Goal: Use online tool/utility: Use online tool/utility

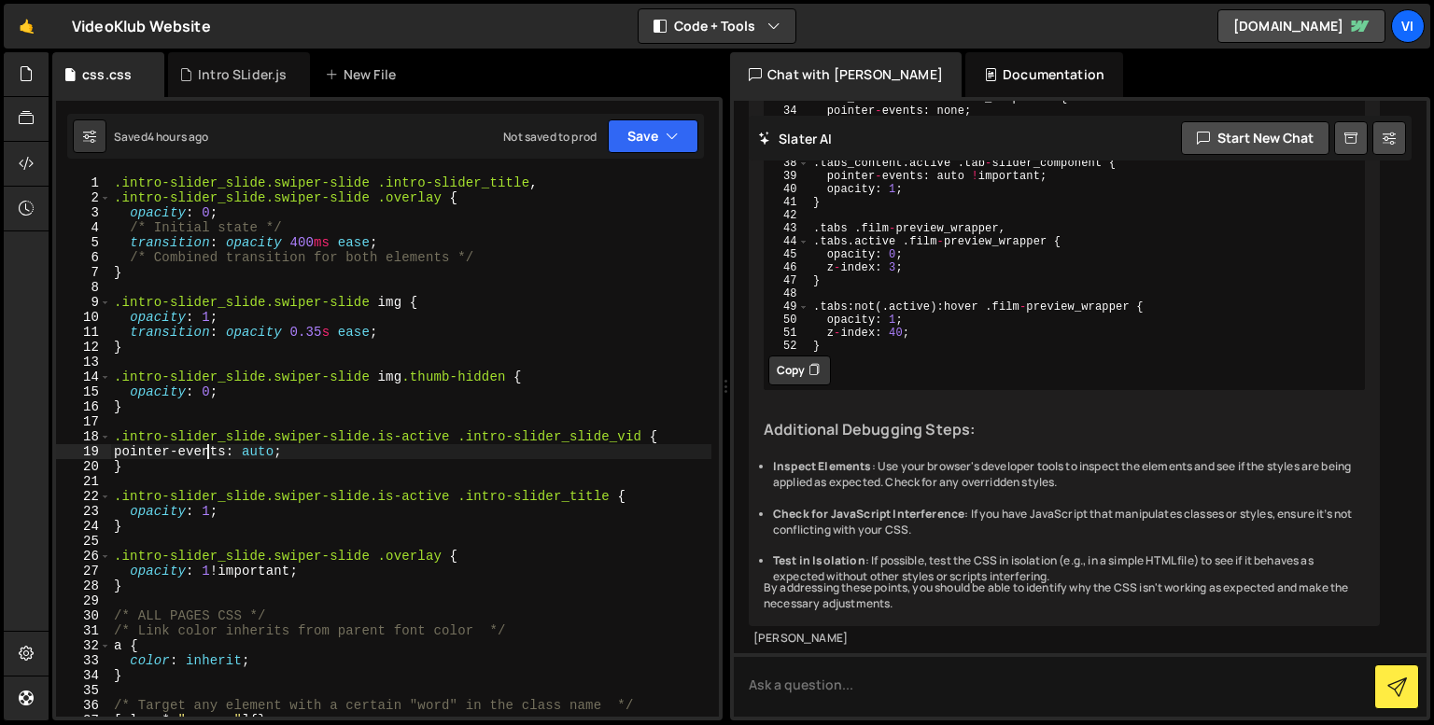
click at [207, 456] on div ".intro-slider_slide.swiper-slide .intro-slider_title , .intro-slider_slide.swip…" at bounding box center [410, 458] width 601 height 564
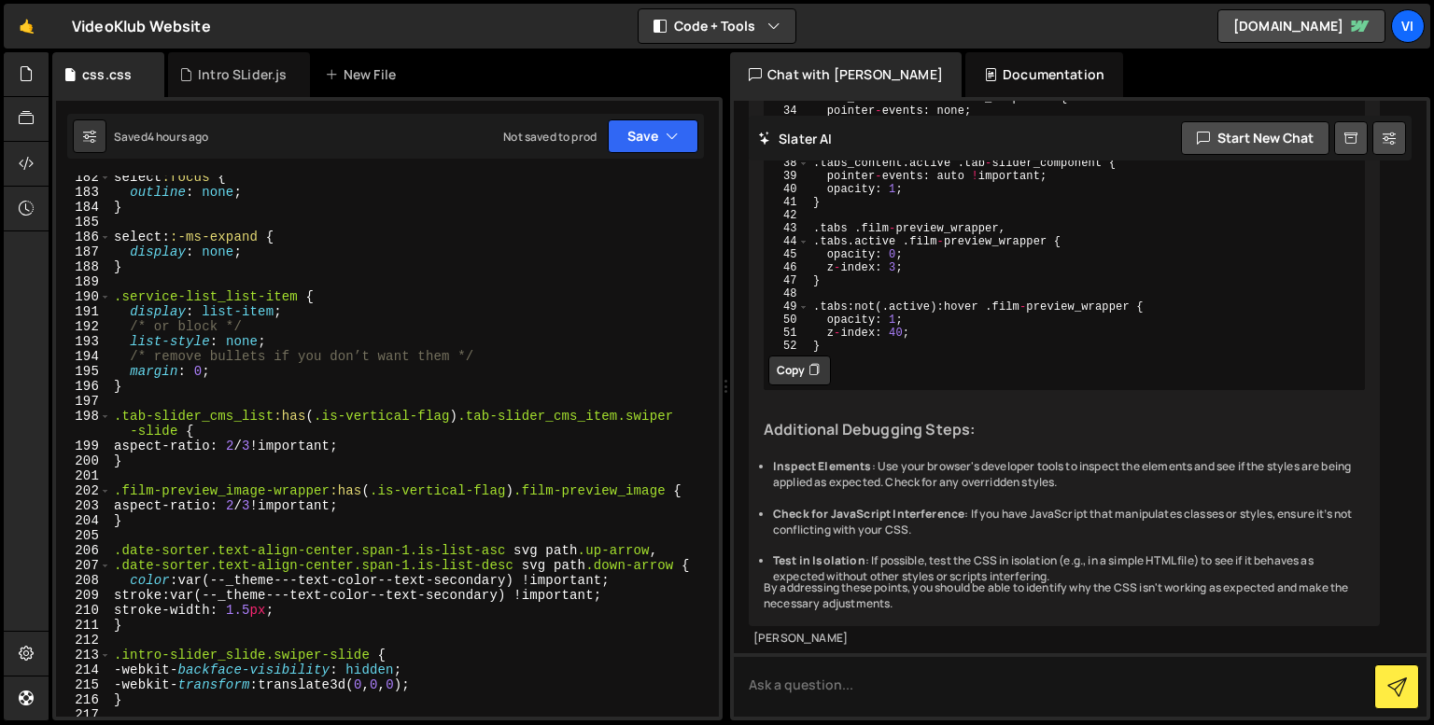
scroll to position [3021, 0]
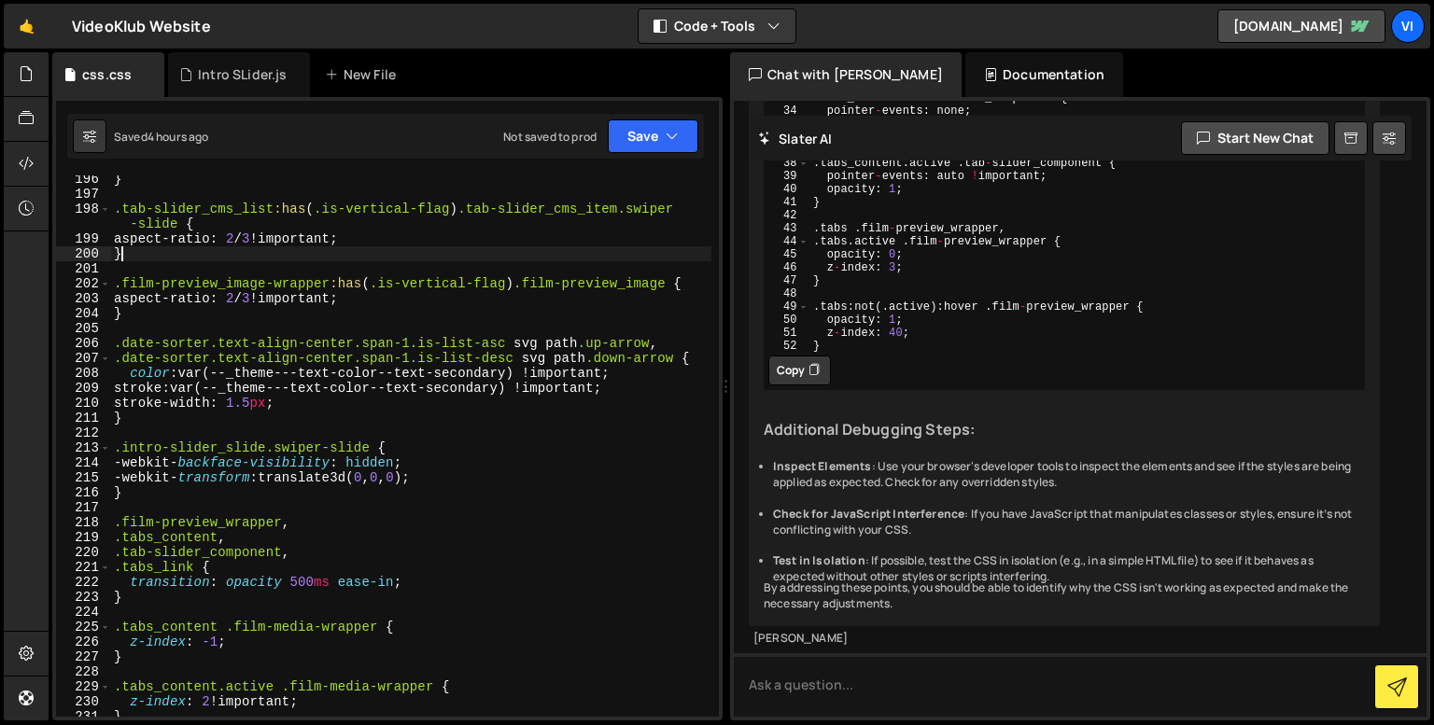
click at [149, 254] on div "} .tab-slider_cms_list :has ( .is-vertical-flag ) .tab-slider_cms_item.swiper -…" at bounding box center [410, 454] width 601 height 564
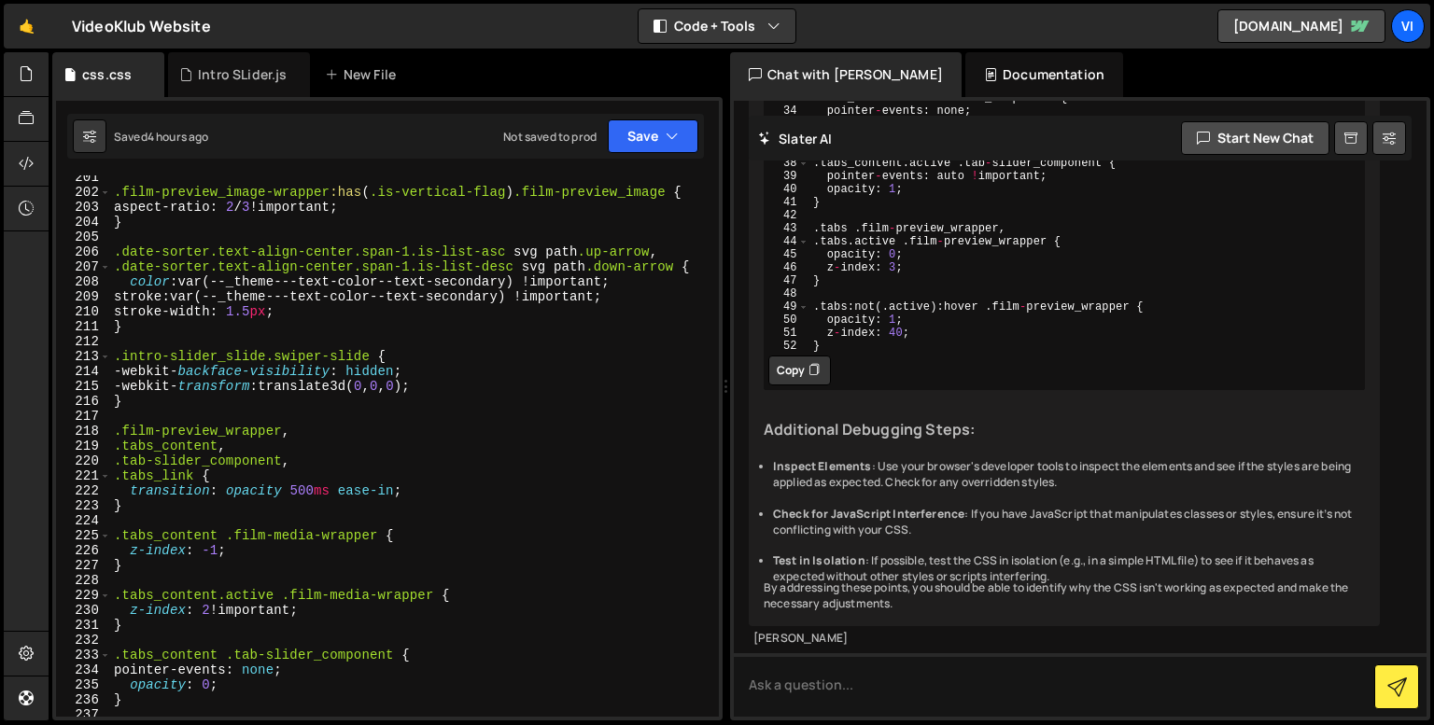
scroll to position [3116, 0]
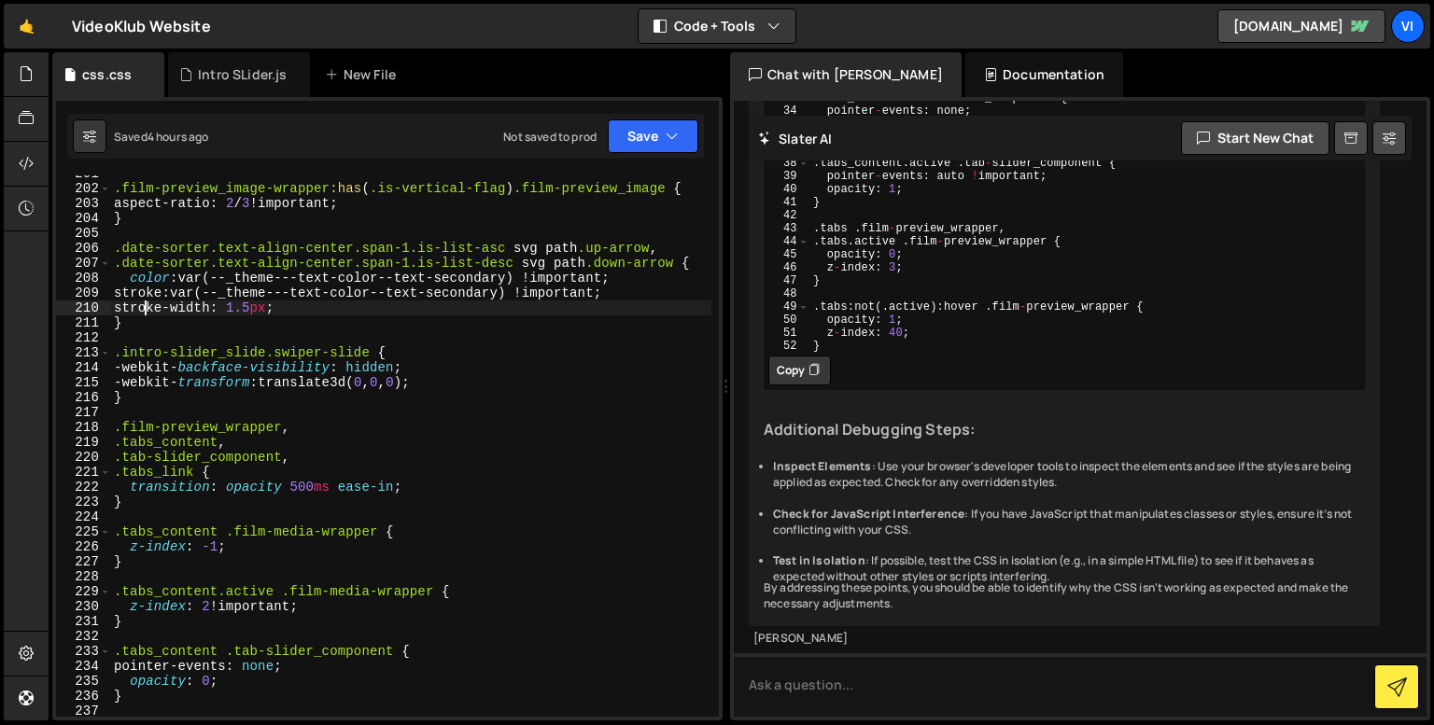
click at [148, 311] on div ".film-preview_image-wrapper :has ( .is-vertical-flag ) .film-preview_image { as…" at bounding box center [410, 448] width 601 height 564
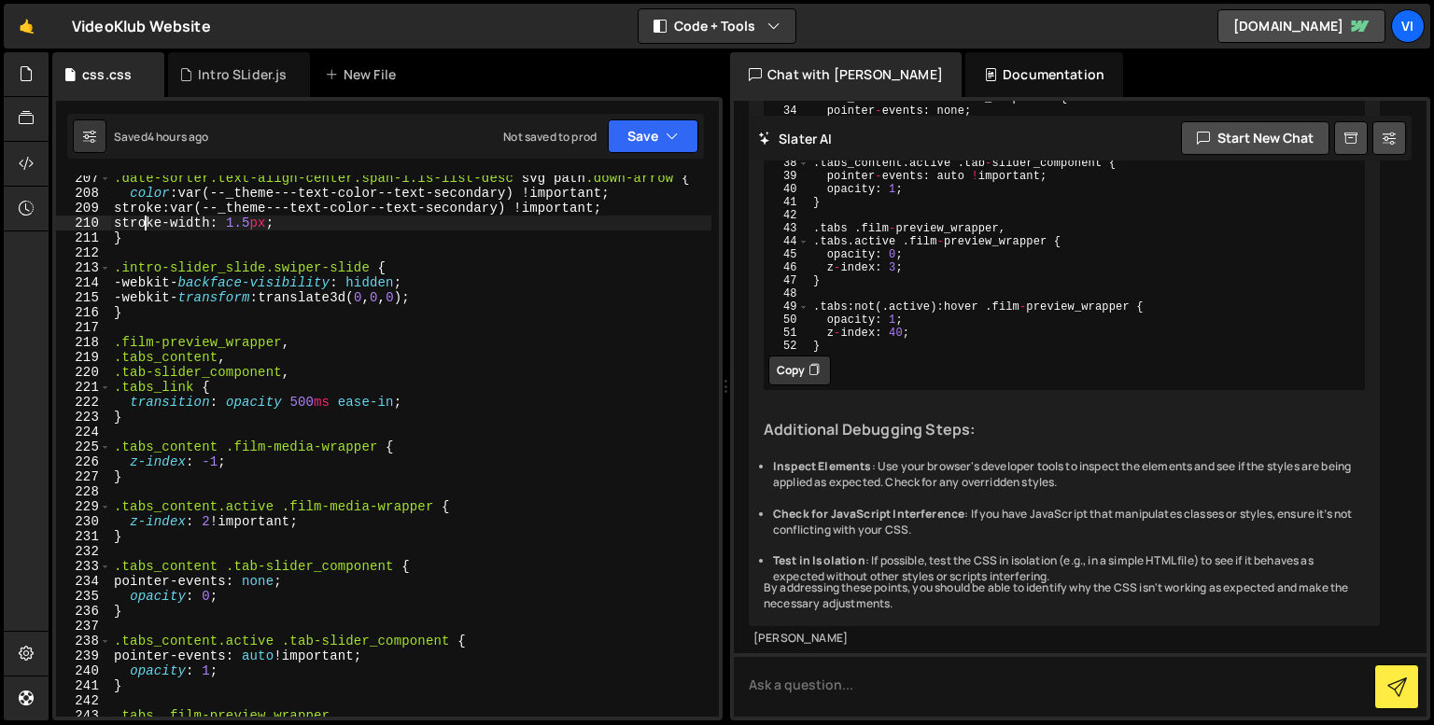
scroll to position [3201, 0]
click at [148, 311] on div ".date-sorter.text-align-center.span-1.is-list-desc svg path .down-arrow { color…" at bounding box center [410, 453] width 601 height 564
type textarea "}"
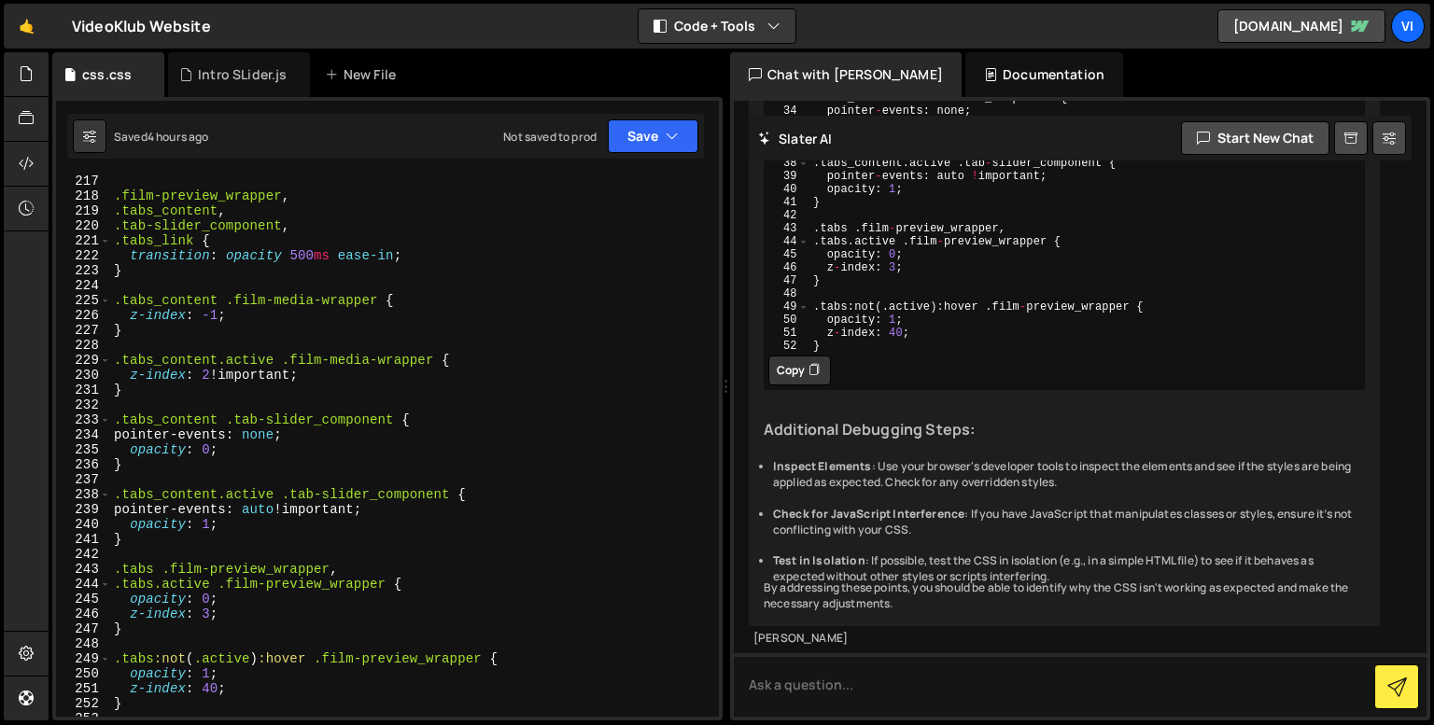
scroll to position [3348, 0]
click at [235, 338] on div ".film-preview_wrapper , .tabs_content , .tab-slider_component , .tabs_link { tr…" at bounding box center [410, 456] width 601 height 564
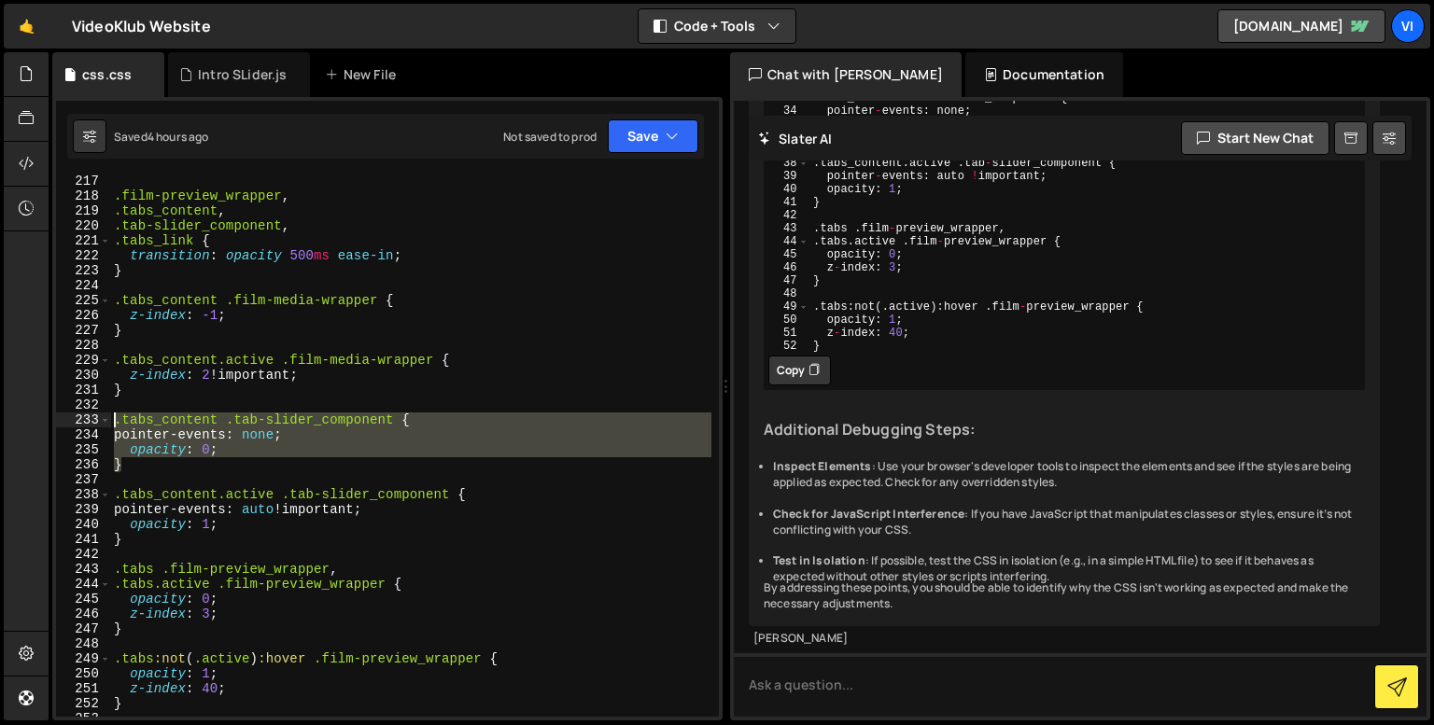
drag, startPoint x: 172, startPoint y: 467, endPoint x: 114, endPoint y: 422, distance: 73.2
click at [114, 422] on div ".film-preview_wrapper , .tabs_content , .tab-slider_component , .tabs_link { tr…" at bounding box center [410, 456] width 601 height 564
type textarea ".tabs_content .tab-slider_component { pointer-events: none;"
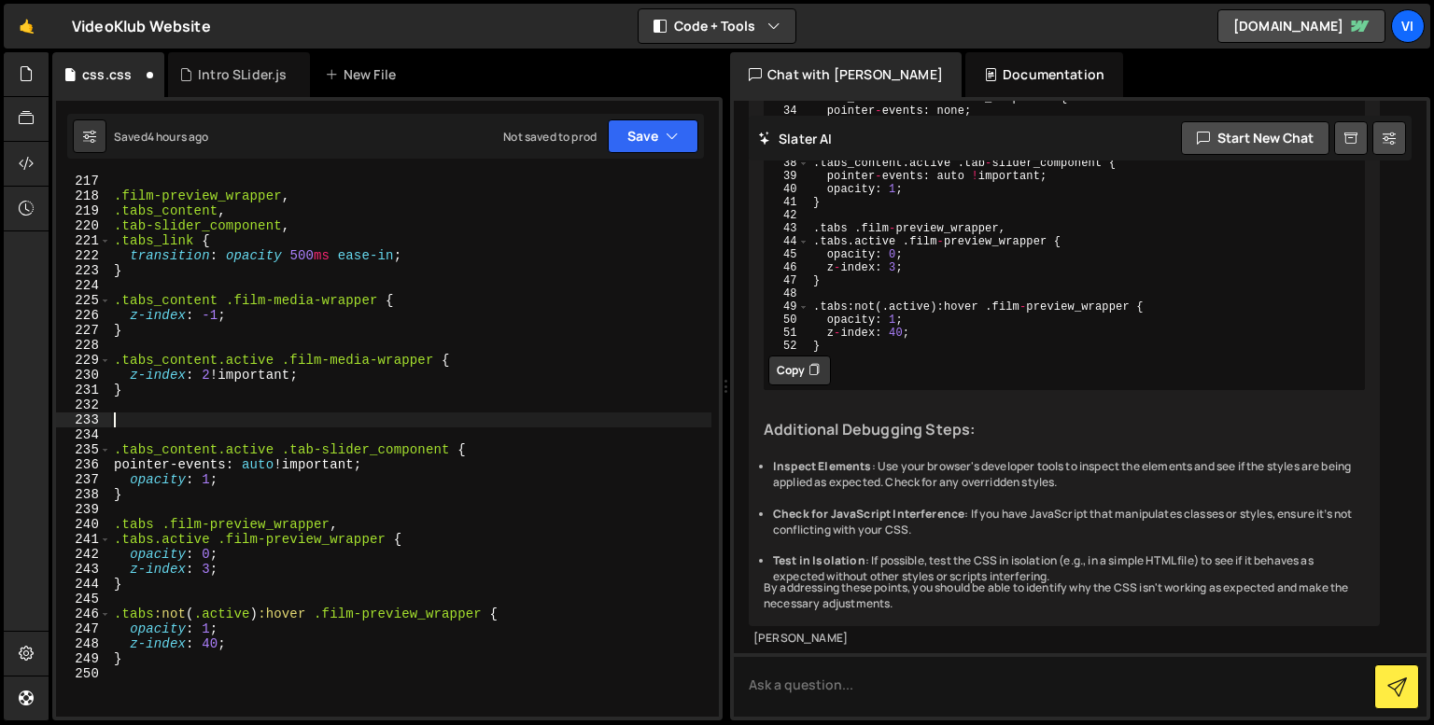
click at [216, 339] on div ".film-preview_wrapper , .tabs_content , .tab-slider_component , .tabs_link { tr…" at bounding box center [410, 456] width 601 height 564
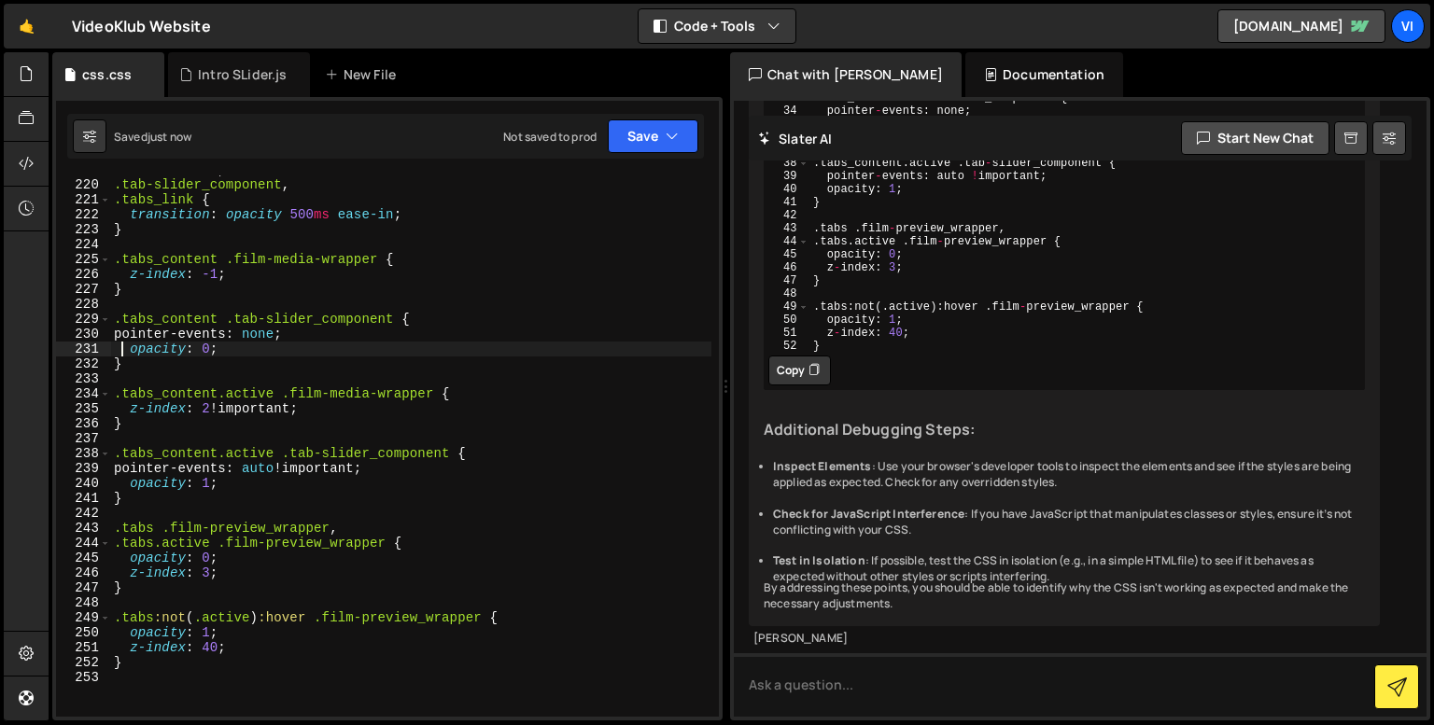
scroll to position [3389, 0]
click at [241, 366] on div ".tabs_content , .tab-slider_component , .tabs_link { transition : opacity 500 m…" at bounding box center [410, 444] width 601 height 564
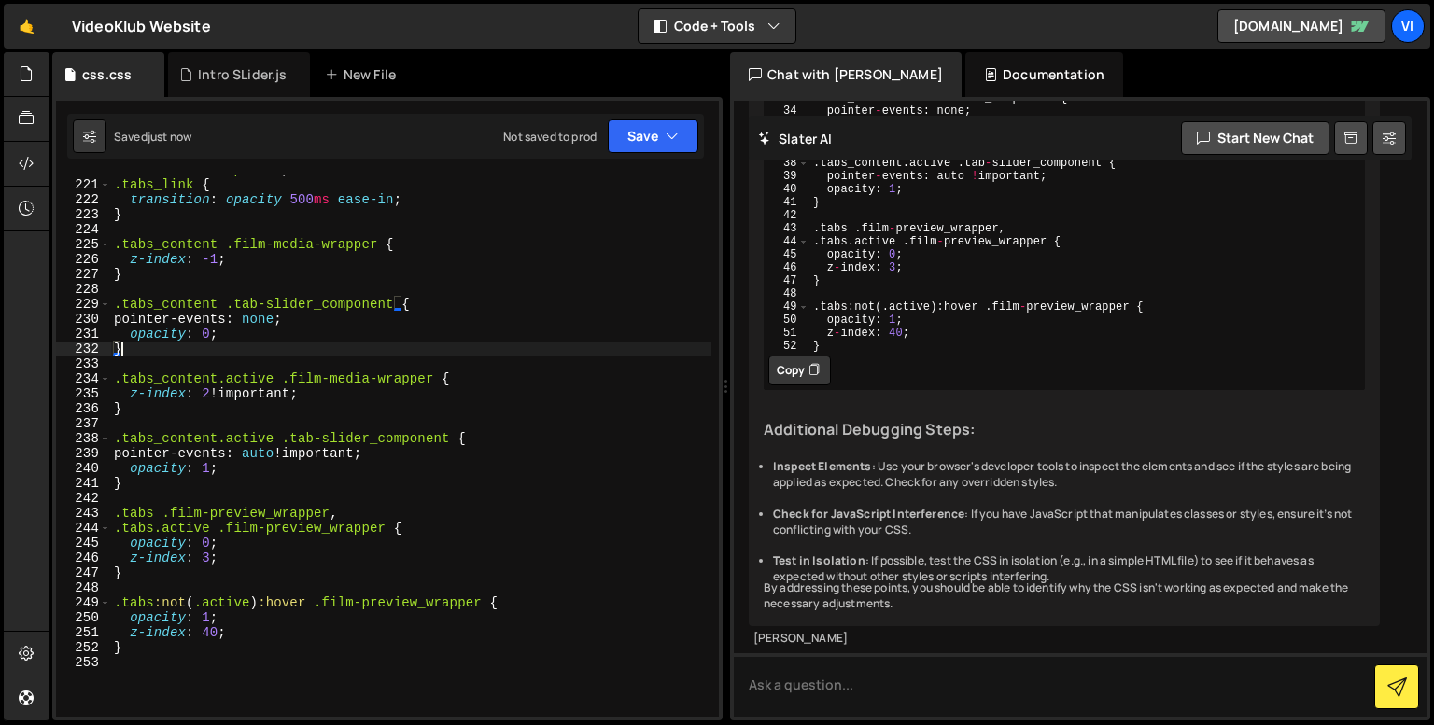
scroll to position [3404, 0]
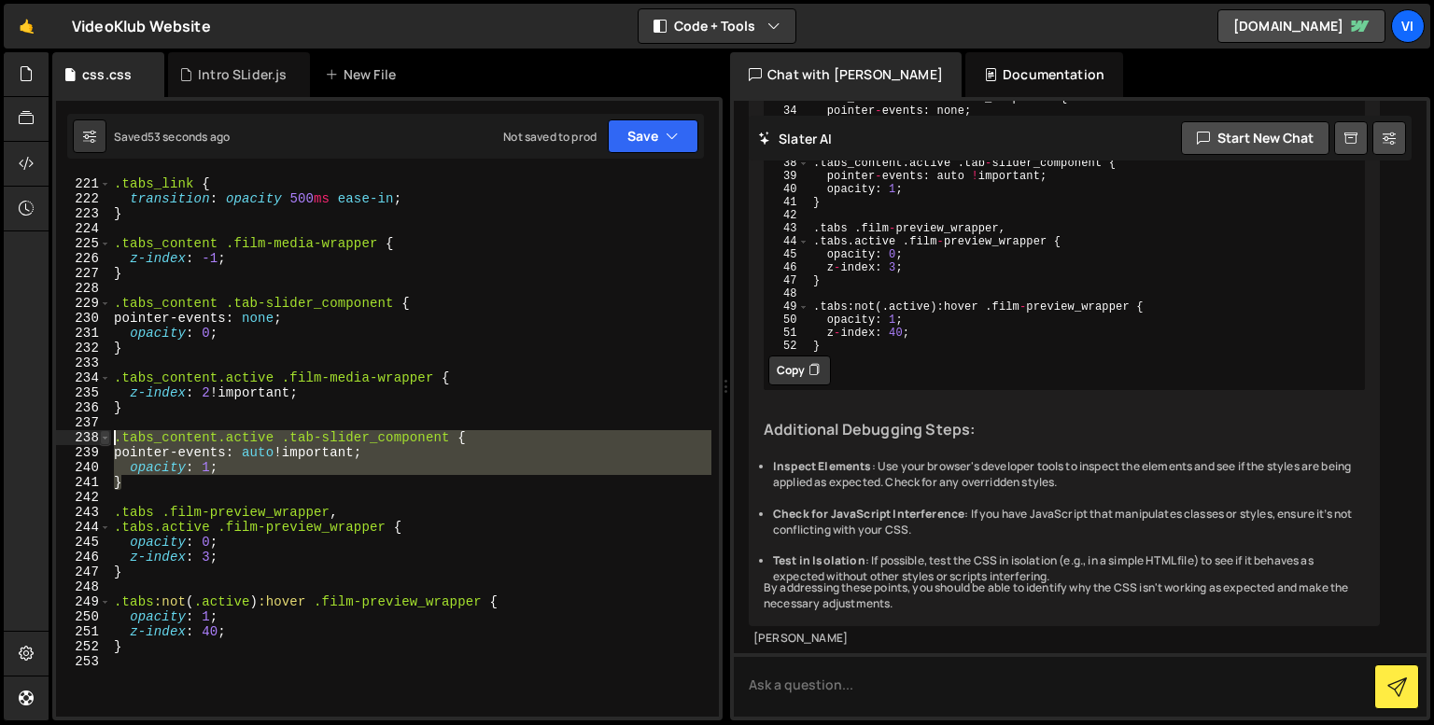
drag, startPoint x: 188, startPoint y: 478, endPoint x: 109, endPoint y: 434, distance: 89.9
click at [109, 434] on div "} 220 221 222 223 224 225 226 227 228 229 230 231 232 233 234 235 236 237 238 2…" at bounding box center [387, 446] width 663 height 541
type textarea ".tabs_content.active .tab-slider_component { pointer-events: auto !important;"
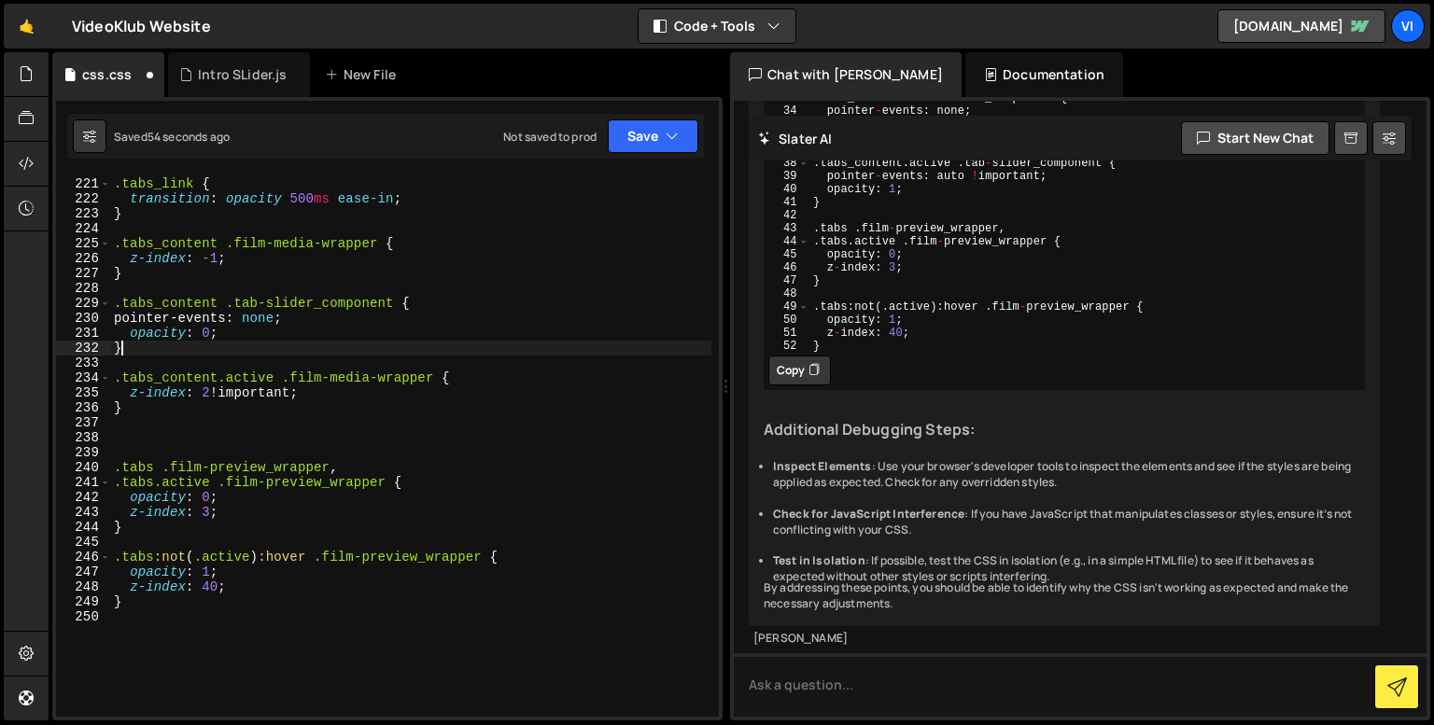
click at [145, 356] on div ".tab-slider_component , .tabs_link { transition : opacity 500 ms ease-in ; } .t…" at bounding box center [410, 444] width 601 height 564
type textarea "}"
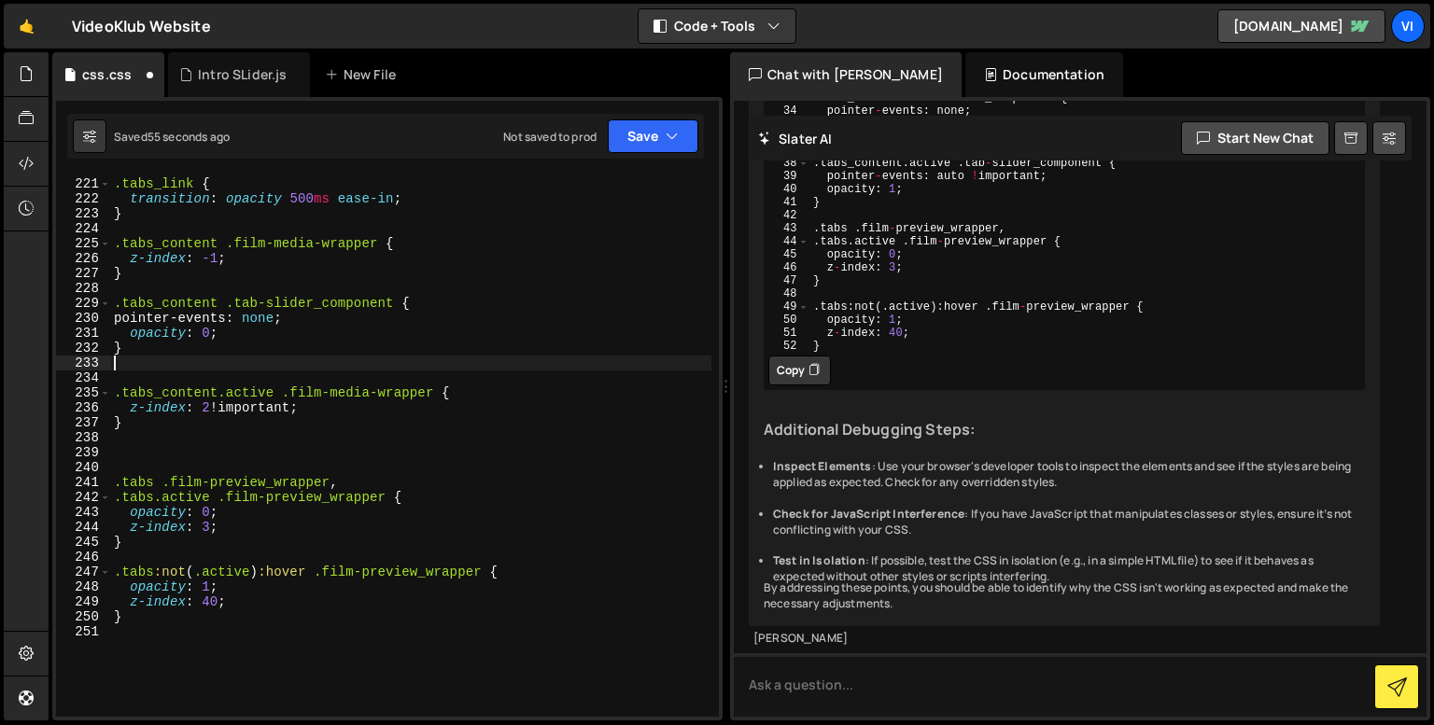
paste textarea "}"
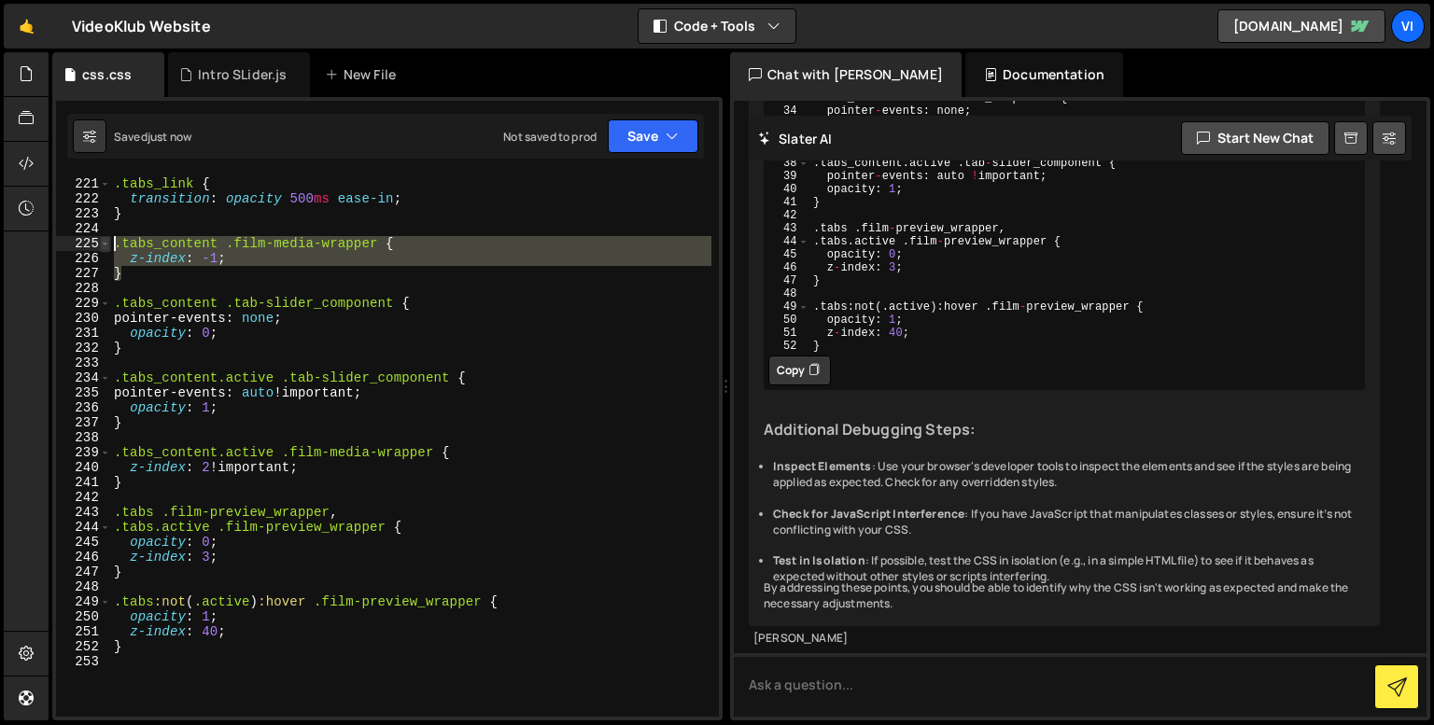
drag, startPoint x: 138, startPoint y: 277, endPoint x: 108, endPoint y: 244, distance: 45.0
click at [108, 244] on div "opacity: 1; 220 221 222 223 224 225 226 227 228 229 230 231 232 233 234 235 236…" at bounding box center [387, 446] width 663 height 541
type textarea ".tabs_content .film-media-wrapper { z-index: -1;"
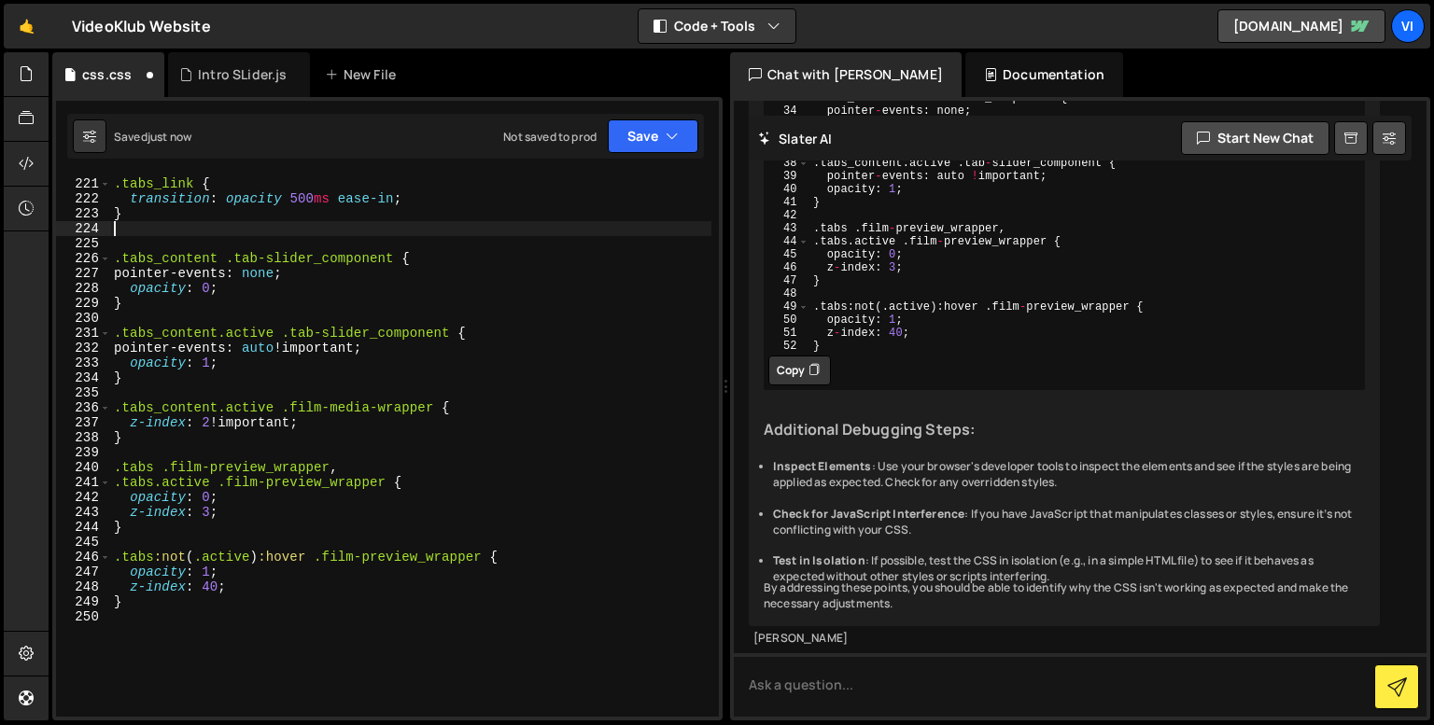
type textarea "}"
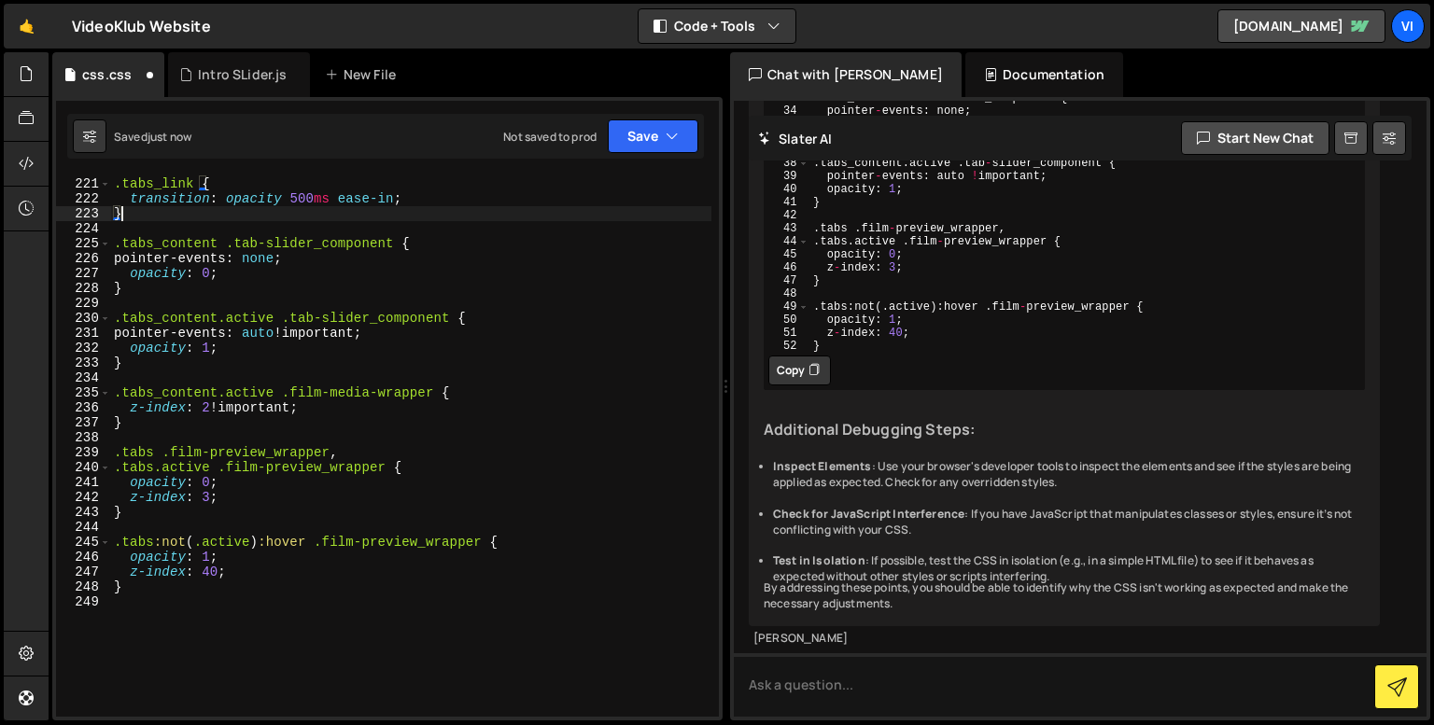
click at [152, 368] on div ".tab-slider_component , .tabs_link { transition : opacity 500 ms ease-in ; } .t…" at bounding box center [410, 444] width 601 height 564
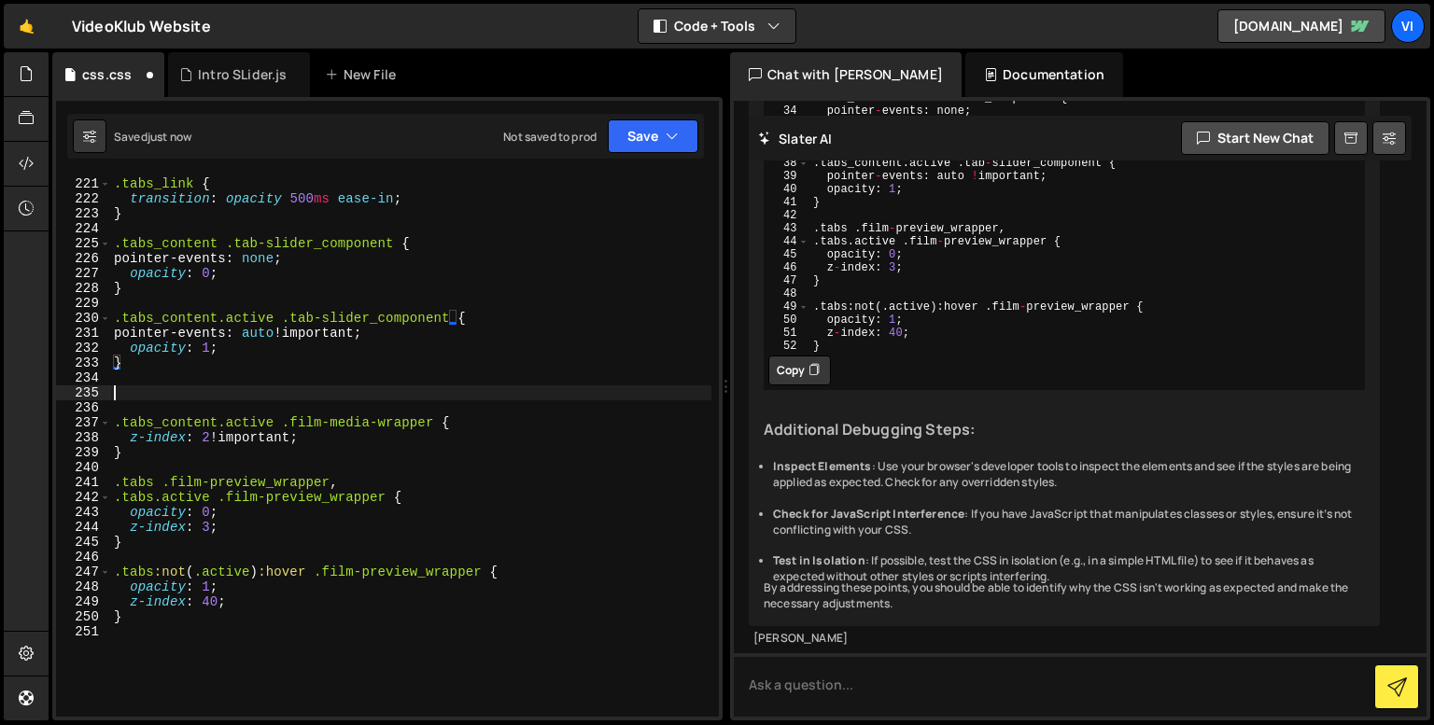
paste textarea "}"
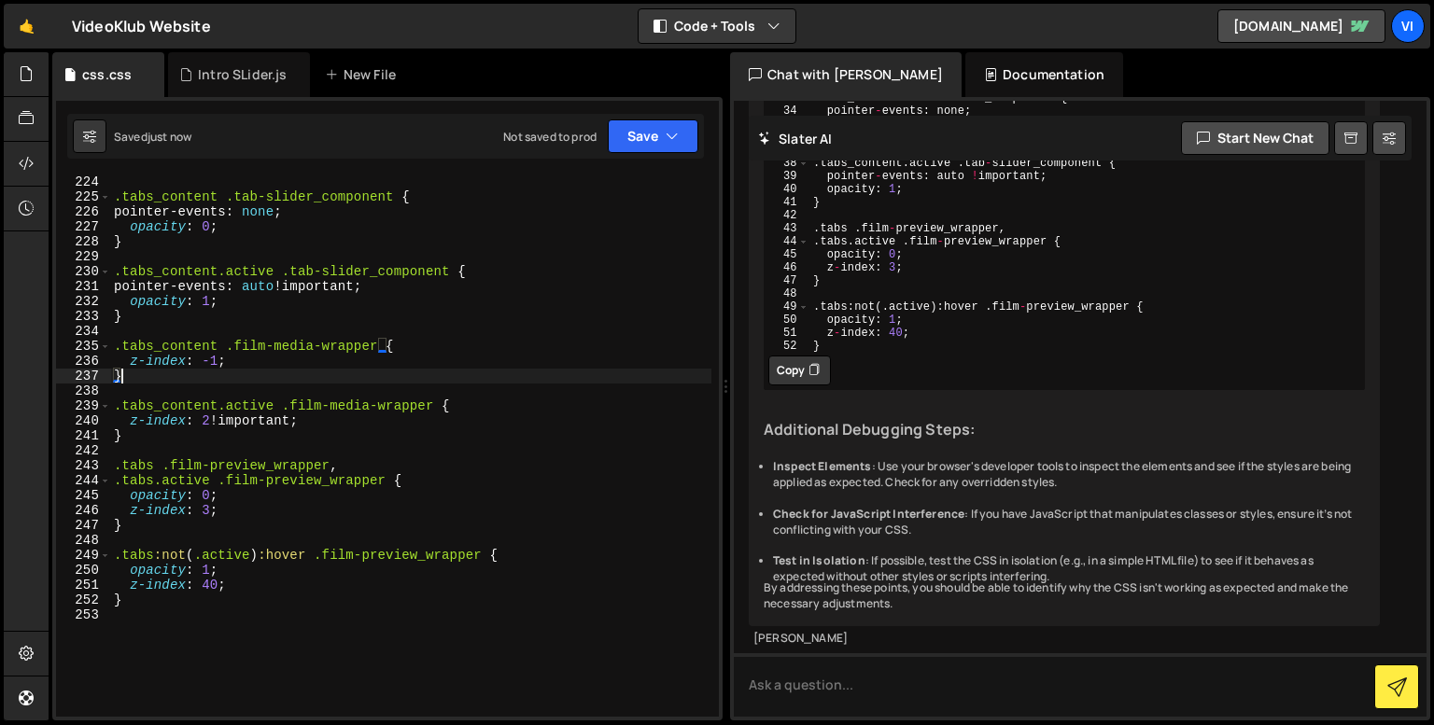
scroll to position [3452, 0]
click at [115, 483] on div "} 224 225 226 227 228 229 230 231 232 233 234 235 236 237 238 239 240 241 242 2…" at bounding box center [387, 446] width 663 height 541
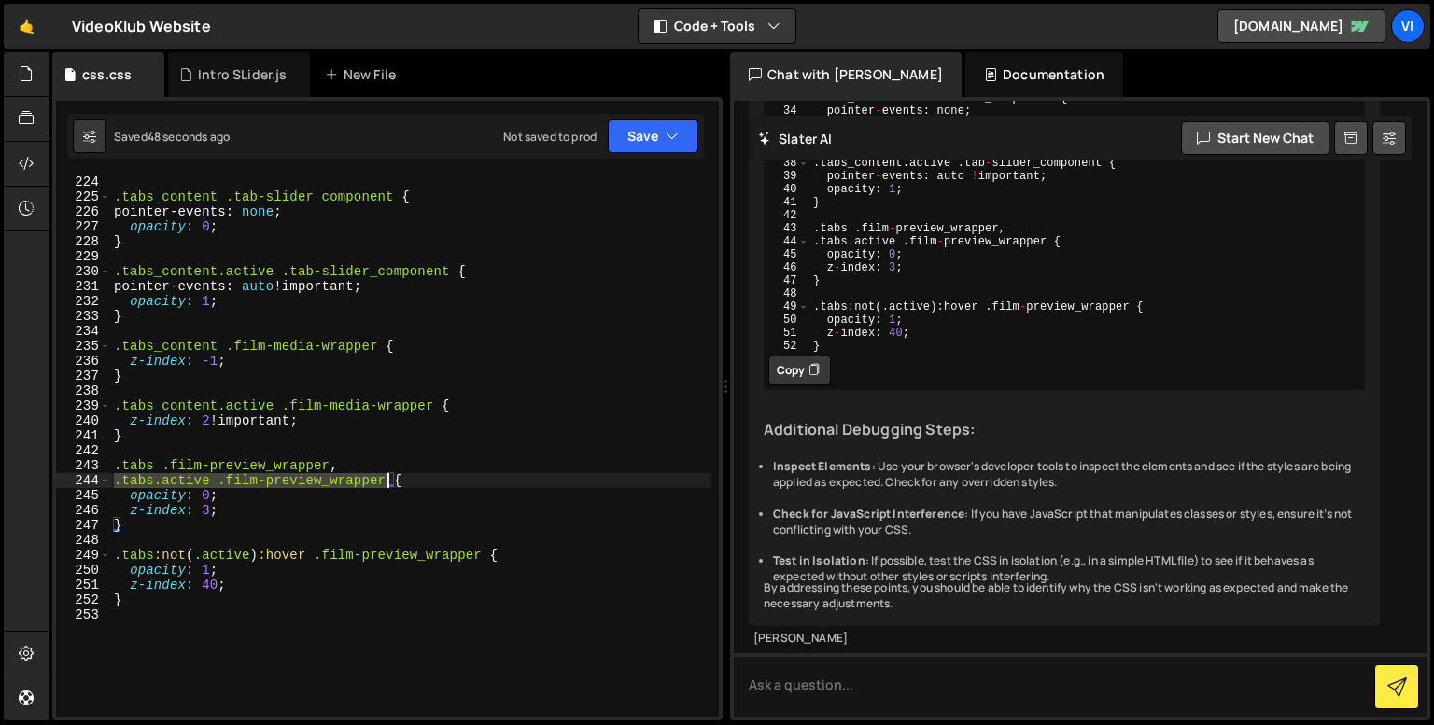
drag, startPoint x: 115, startPoint y: 483, endPoint x: 387, endPoint y: 474, distance: 271.8
click at [387, 474] on div ".tabs_content .tab-slider_component { pointer-events : none ; opacity : 0 ; } .…" at bounding box center [410, 457] width 601 height 564
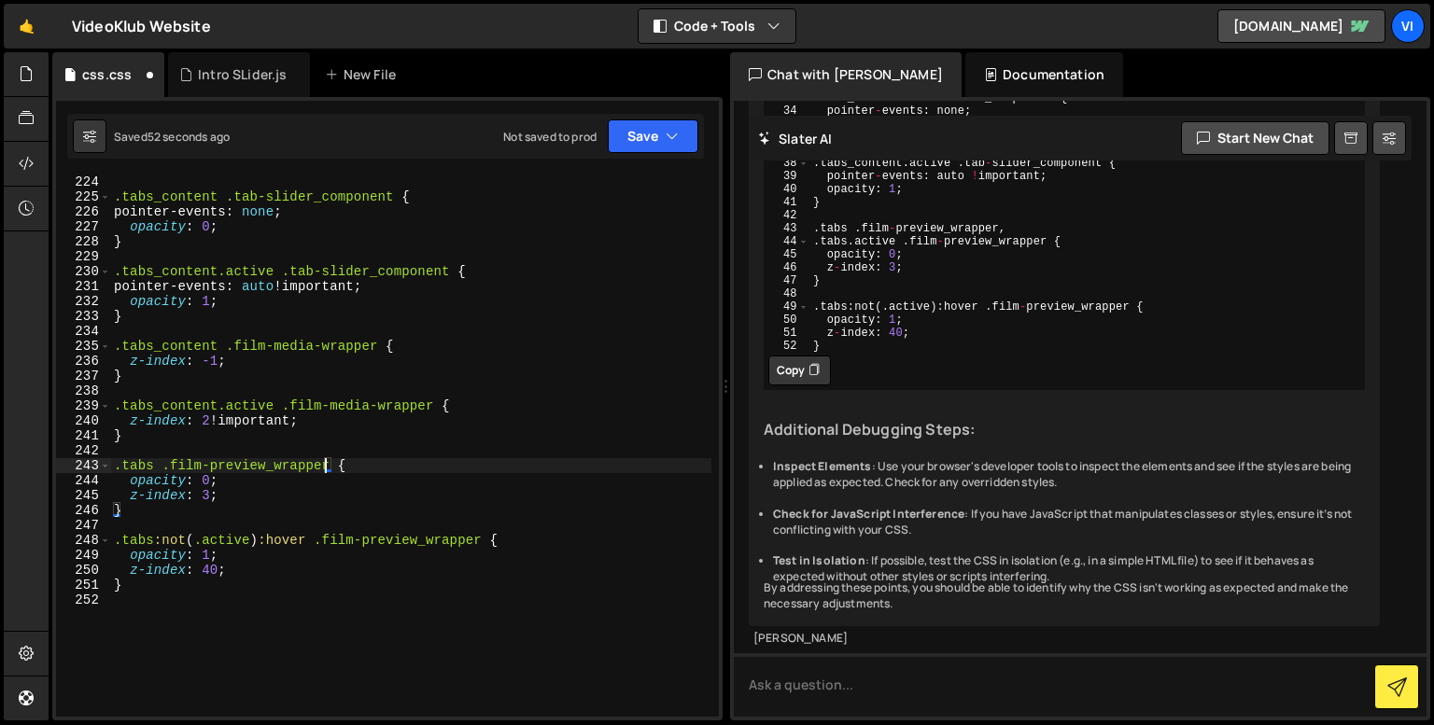
type textarea ".tabs .film-preview_wrapper {"
click at [150, 466] on div ".tabs_content .tab-slider_component { pointer-events : none ; opacity : 0 ; } .…" at bounding box center [410, 457] width 601 height 564
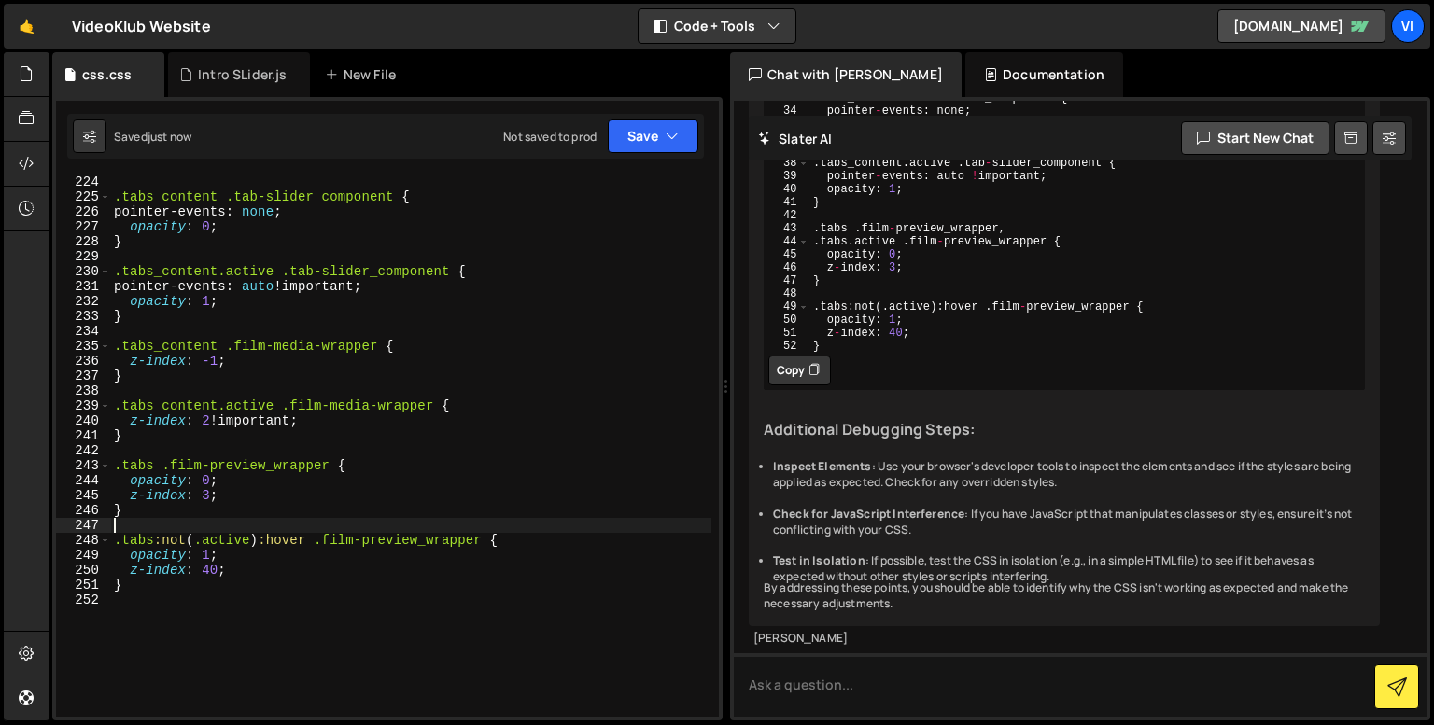
click at [203, 519] on div ".tabs_content .tab-slider_component { pointer-events : none ; opacity : 0 ; } .…" at bounding box center [410, 457] width 601 height 564
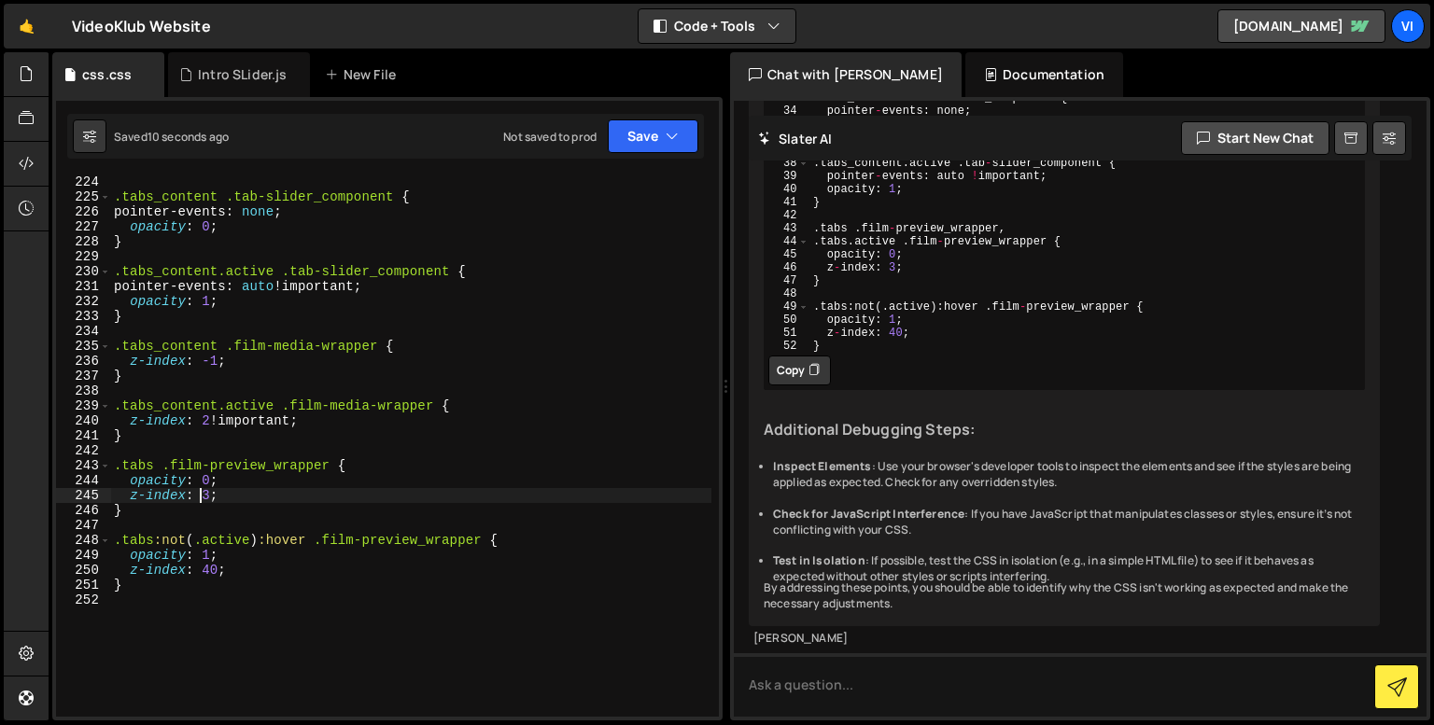
click at [202, 491] on div ".tabs_content .tab-slider_component { pointer-events : none ; opacity : 0 ; } .…" at bounding box center [410, 457] width 601 height 564
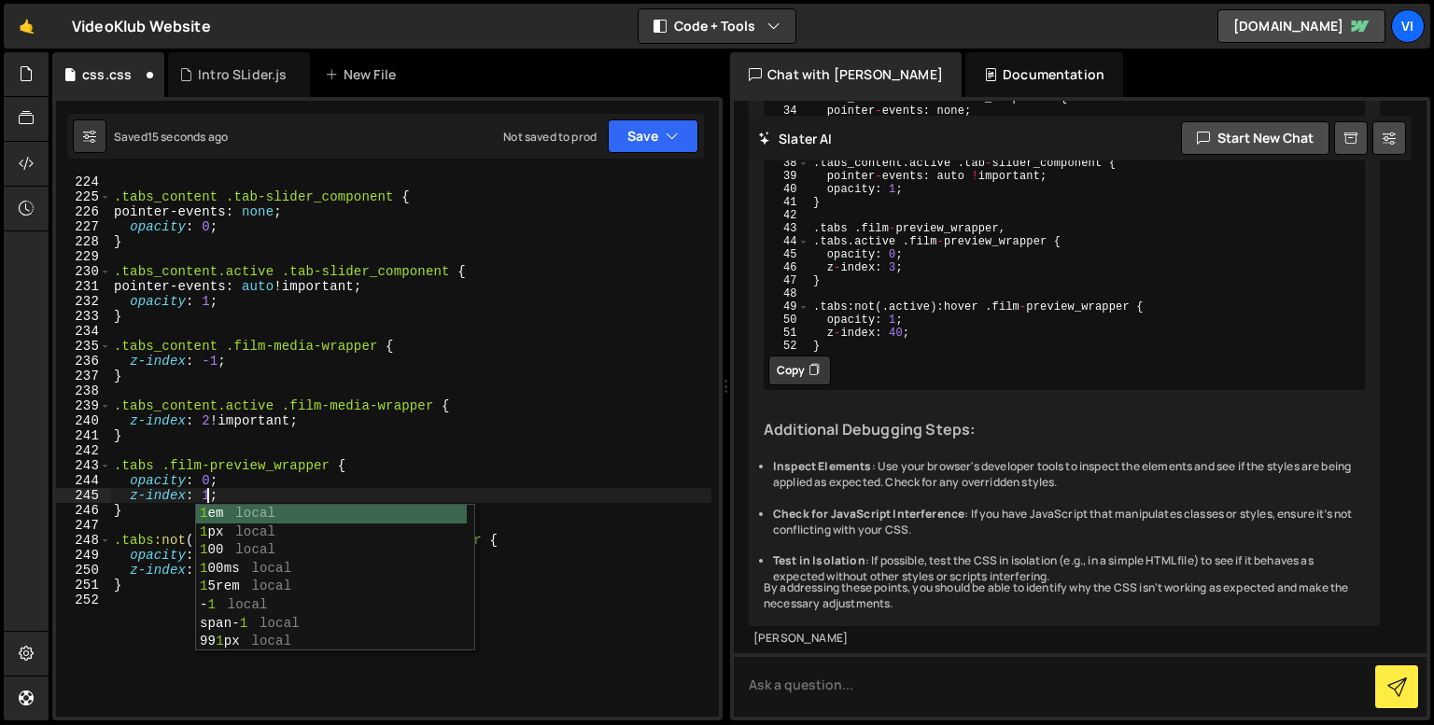
scroll to position [0, 6]
click at [169, 516] on div ".tabs_content .tab-slider_component { pointer-events : none ; opacity : 0 ; } .…" at bounding box center [410, 457] width 601 height 564
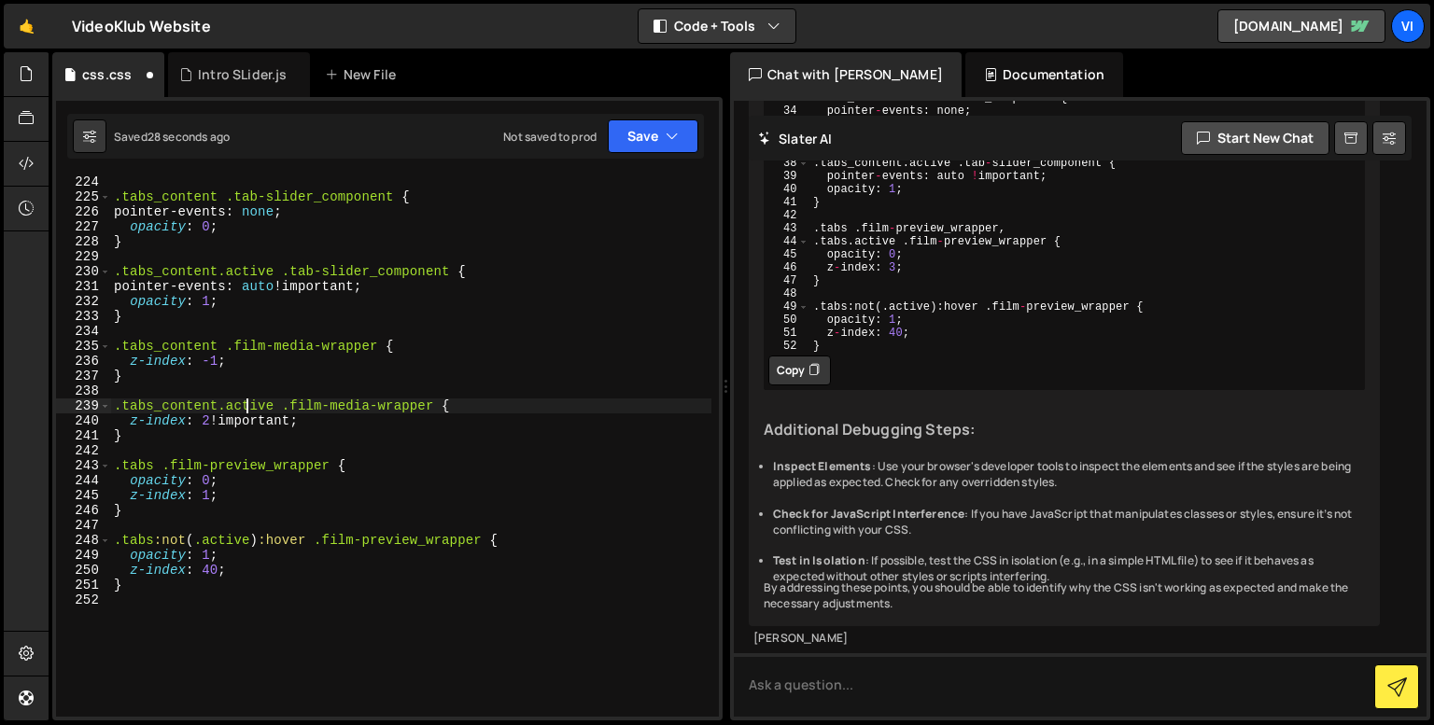
click at [250, 404] on div ".tabs_content .tab-slider_component { pointer-events : none ; opacity : 0 ; } .…" at bounding box center [410, 457] width 601 height 564
click at [213, 407] on div ".tabs_content .tab-slider_component { pointer-events : none ; opacity : 0 ; } .…" at bounding box center [410, 446] width 601 height 541
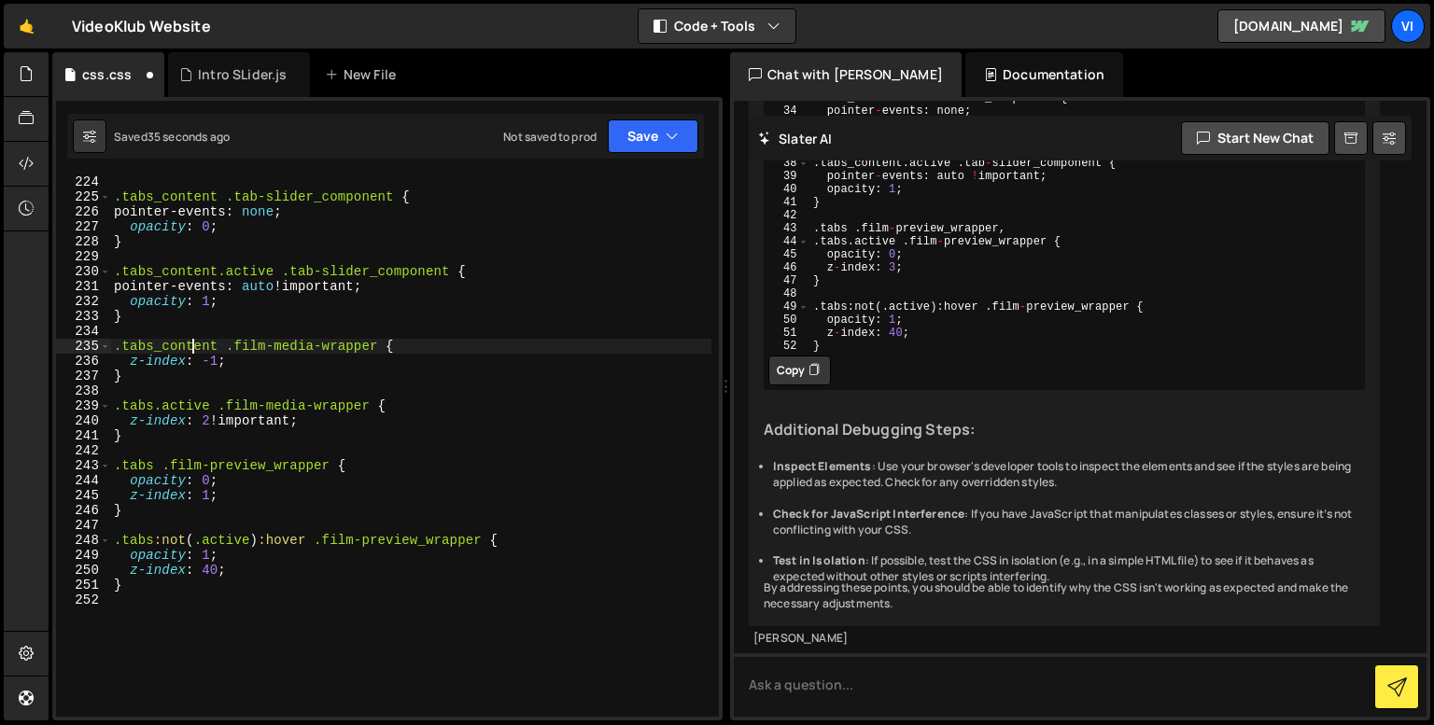
click at [190, 345] on div ".tabs_content .tab-slider_component { pointer-events : none ; opacity : 0 ; } .…" at bounding box center [410, 457] width 601 height 564
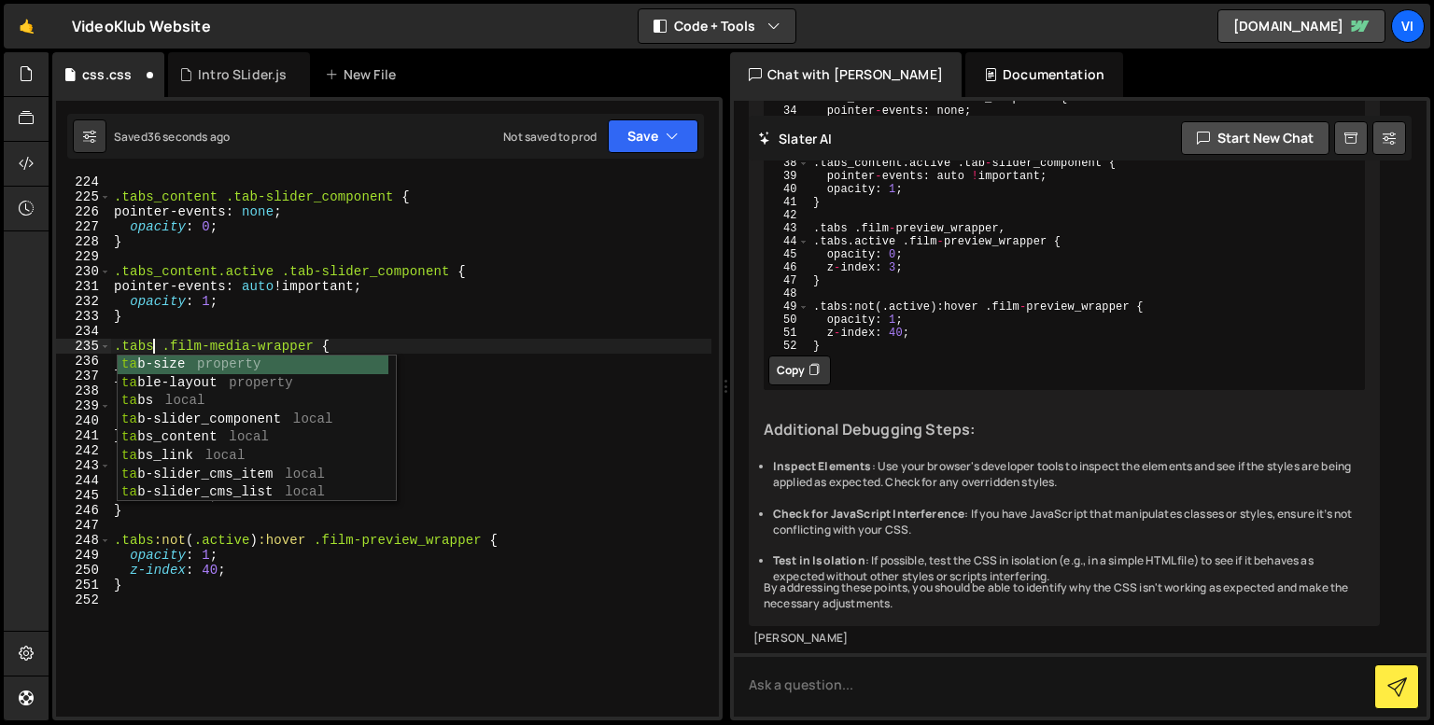
scroll to position [0, 2]
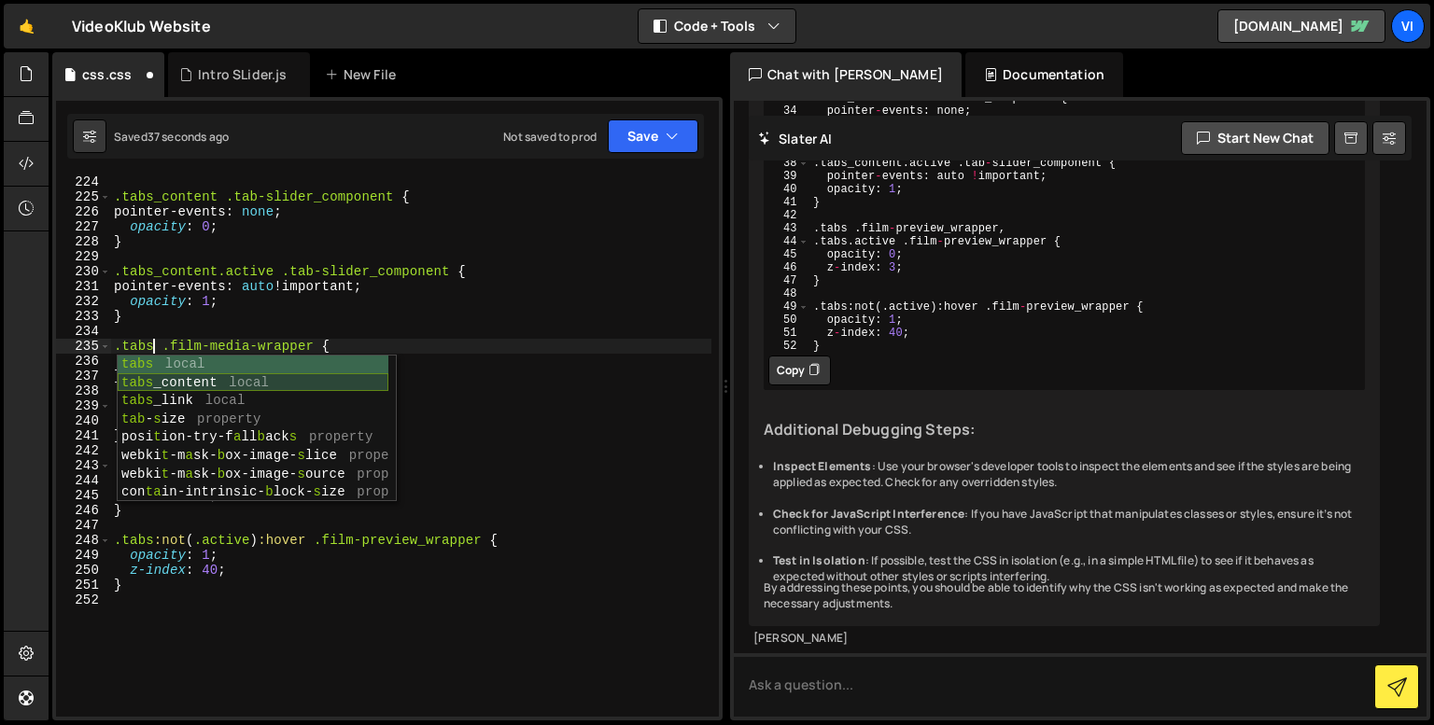
click at [321, 389] on div "tabs local tabs _content local tabs _link local tab - s ize property posi t ion…" at bounding box center [253, 447] width 271 height 183
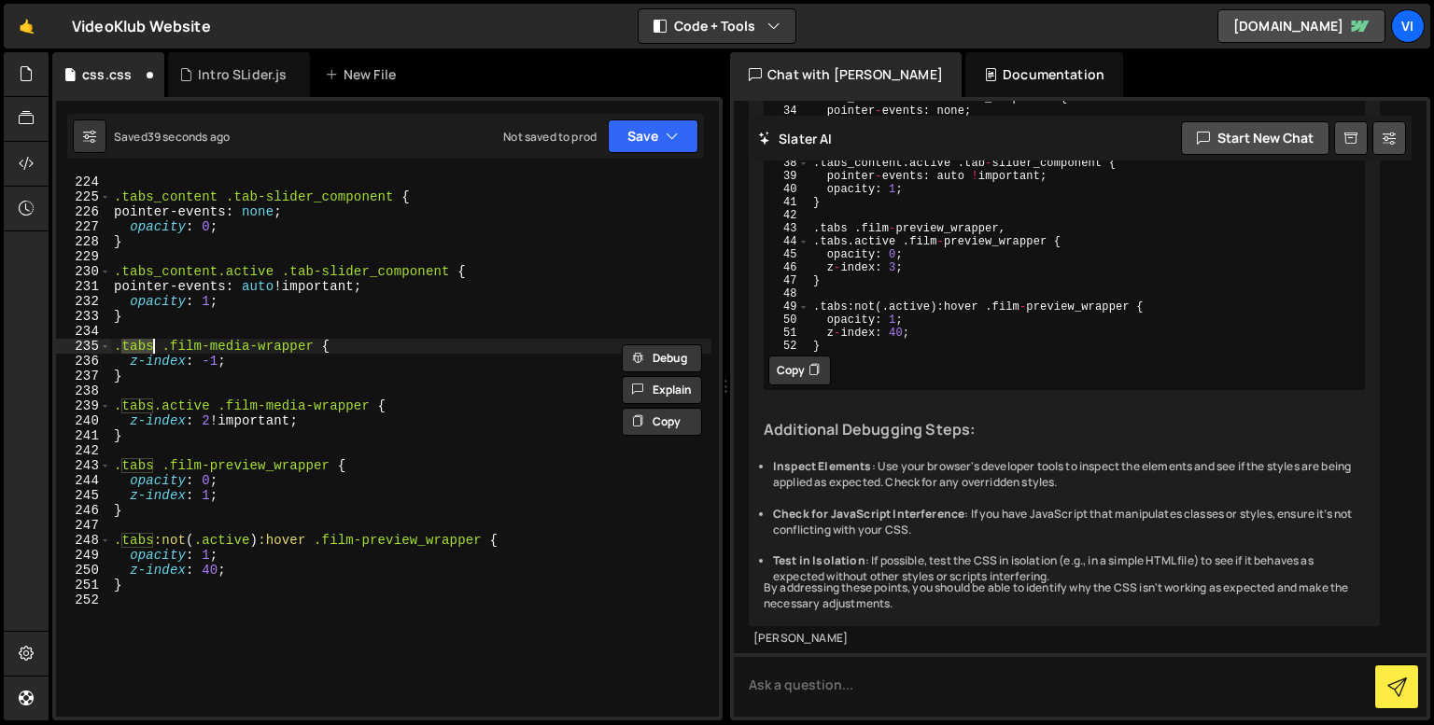
click at [412, 494] on div ".tabs_content .tab-slider_component { pointer-events : none ; opacity : 0 ; } .…" at bounding box center [410, 457] width 601 height 564
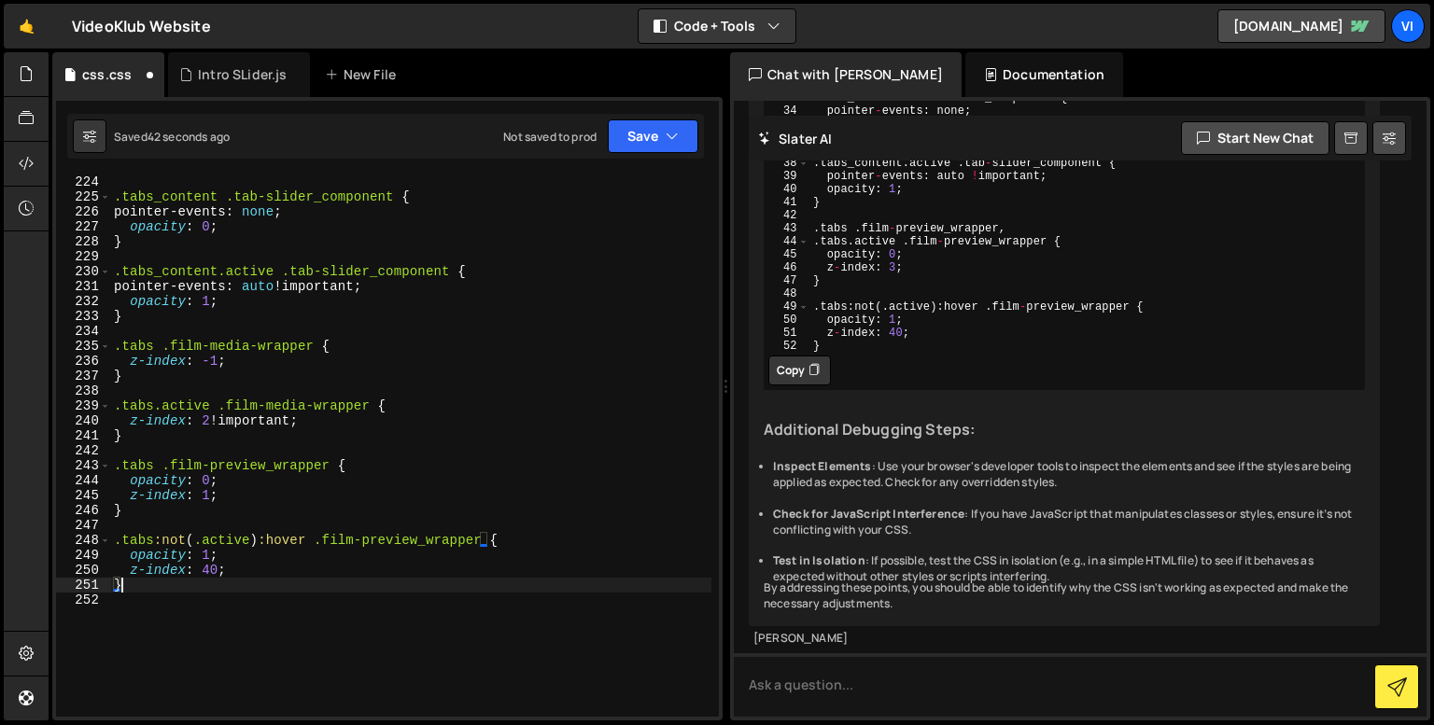
click at [301, 586] on div ".tabs_content .tab-slider_component { pointer-events : none ; opacity : 0 ; } .…" at bounding box center [410, 457] width 601 height 564
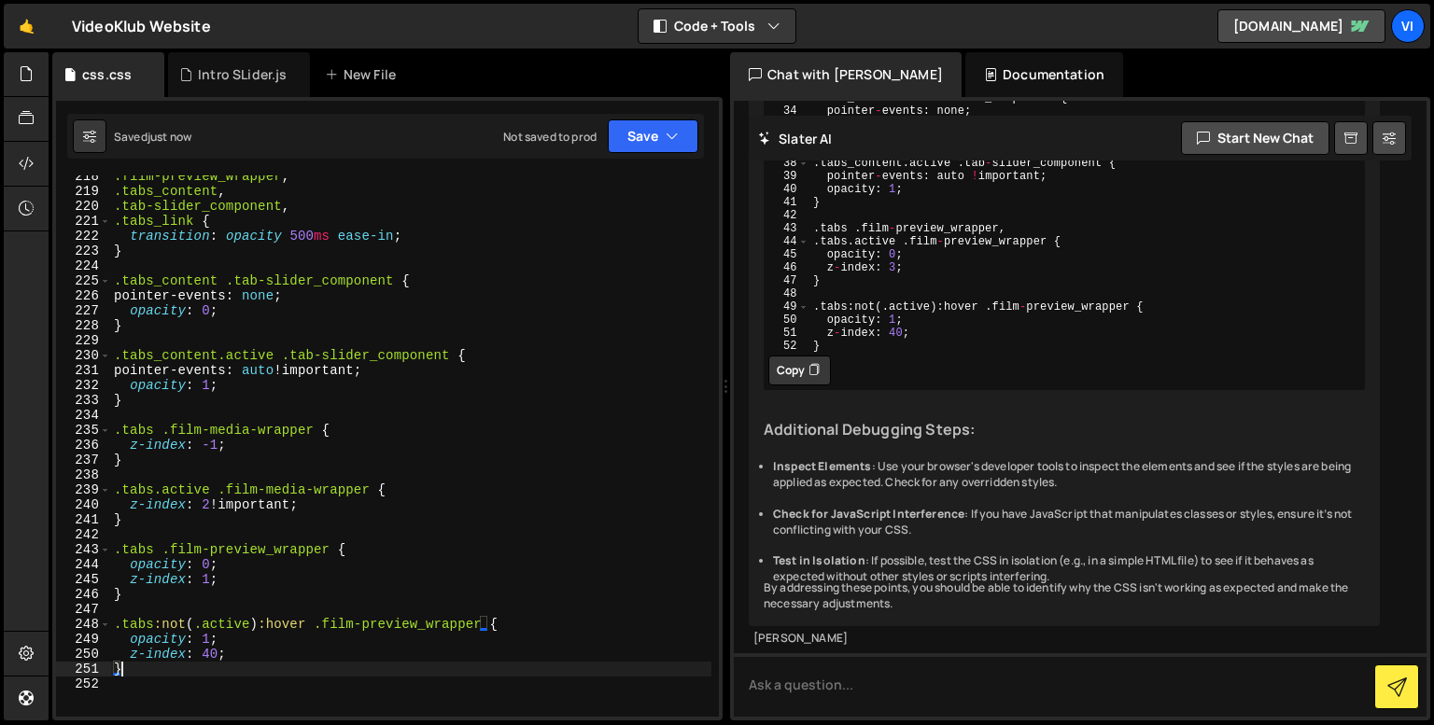
scroll to position [3368, 0]
click at [213, 654] on div ".film-preview_wrapper , .tabs_content , .tab-slider_component , .tabs_link { tr…" at bounding box center [410, 451] width 601 height 564
click at [217, 668] on div ".film-preview_wrapper , .tabs_content , .tab-slider_component , .tabs_link { tr…" at bounding box center [410, 451] width 601 height 564
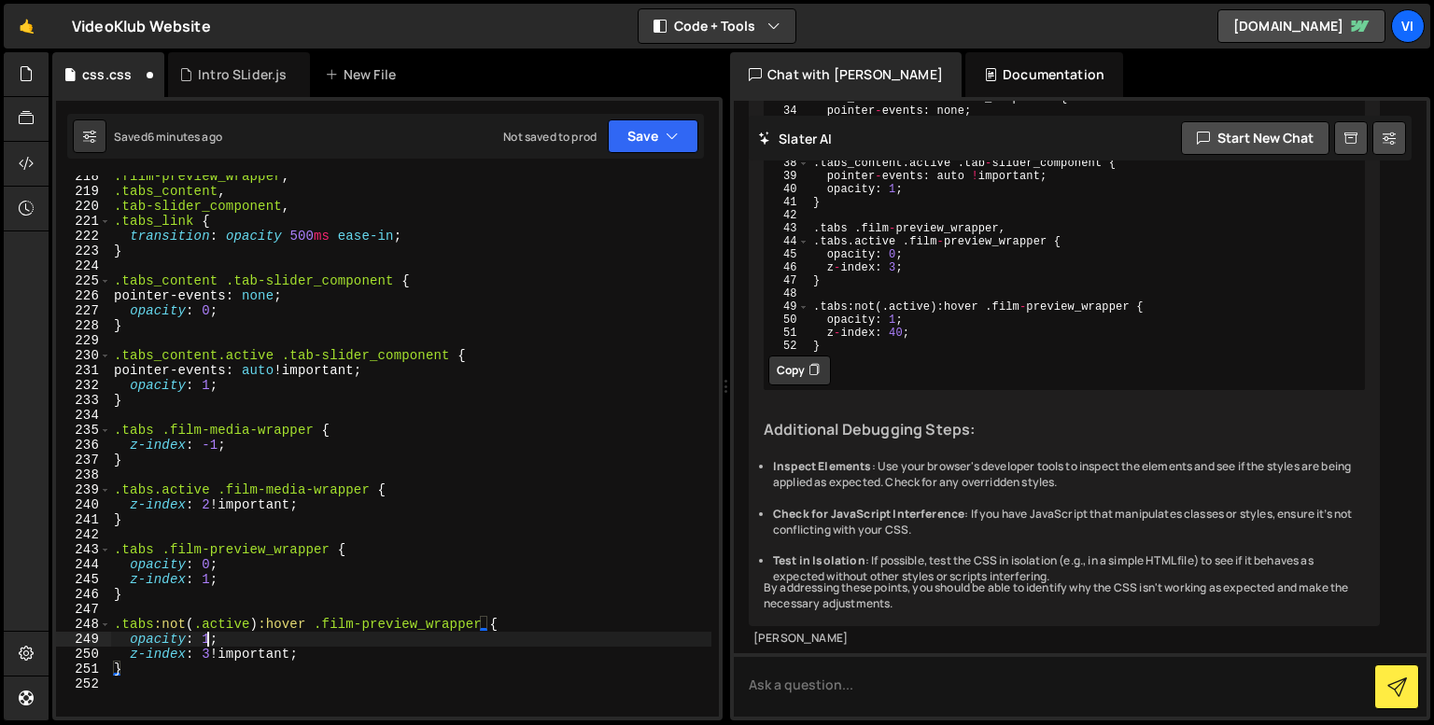
click at [209, 643] on div ".film-preview_wrapper , .tabs_content , .tab-slider_component , .tabs_link { tr…" at bounding box center [410, 451] width 601 height 564
type textarea "}"
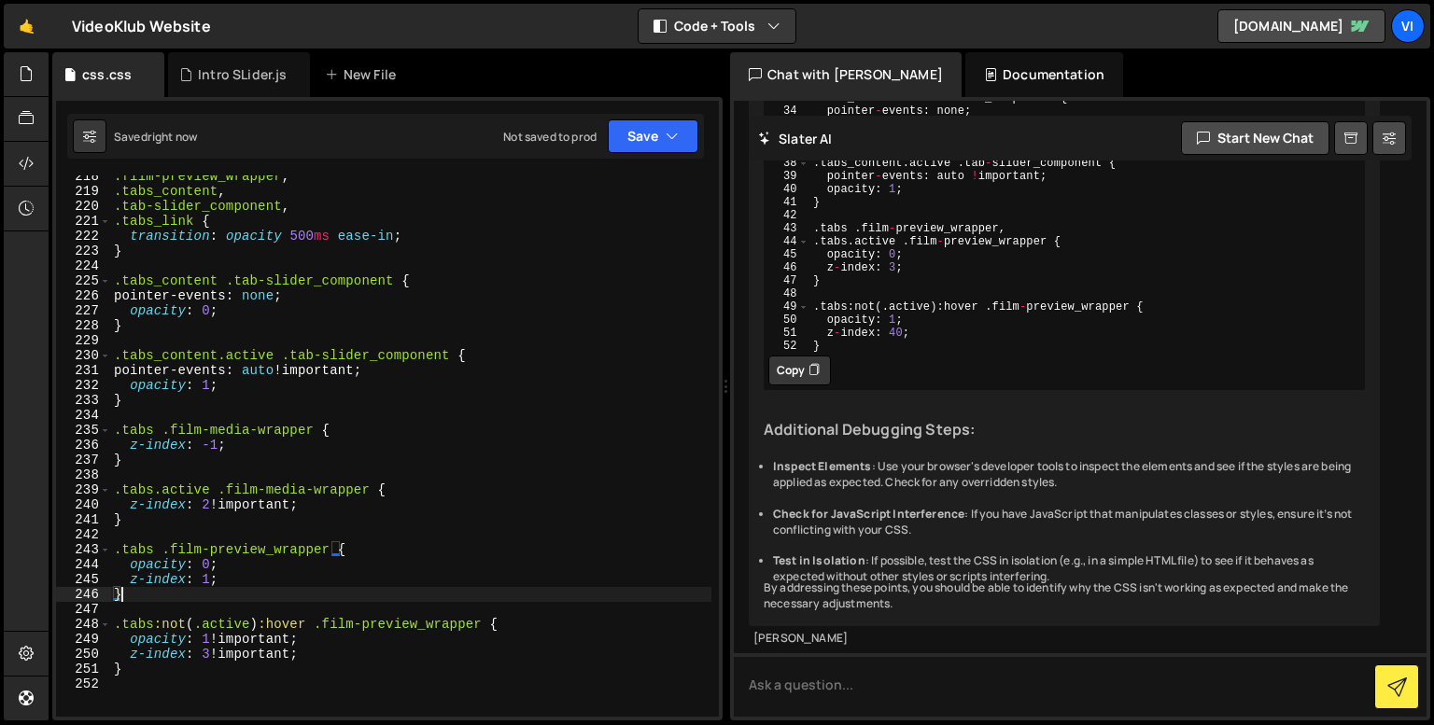
click at [265, 600] on div ".film-preview_wrapper , .tabs_content , .tab-slider_component , .tabs_link { tr…" at bounding box center [410, 451] width 601 height 564
type textarea "}"
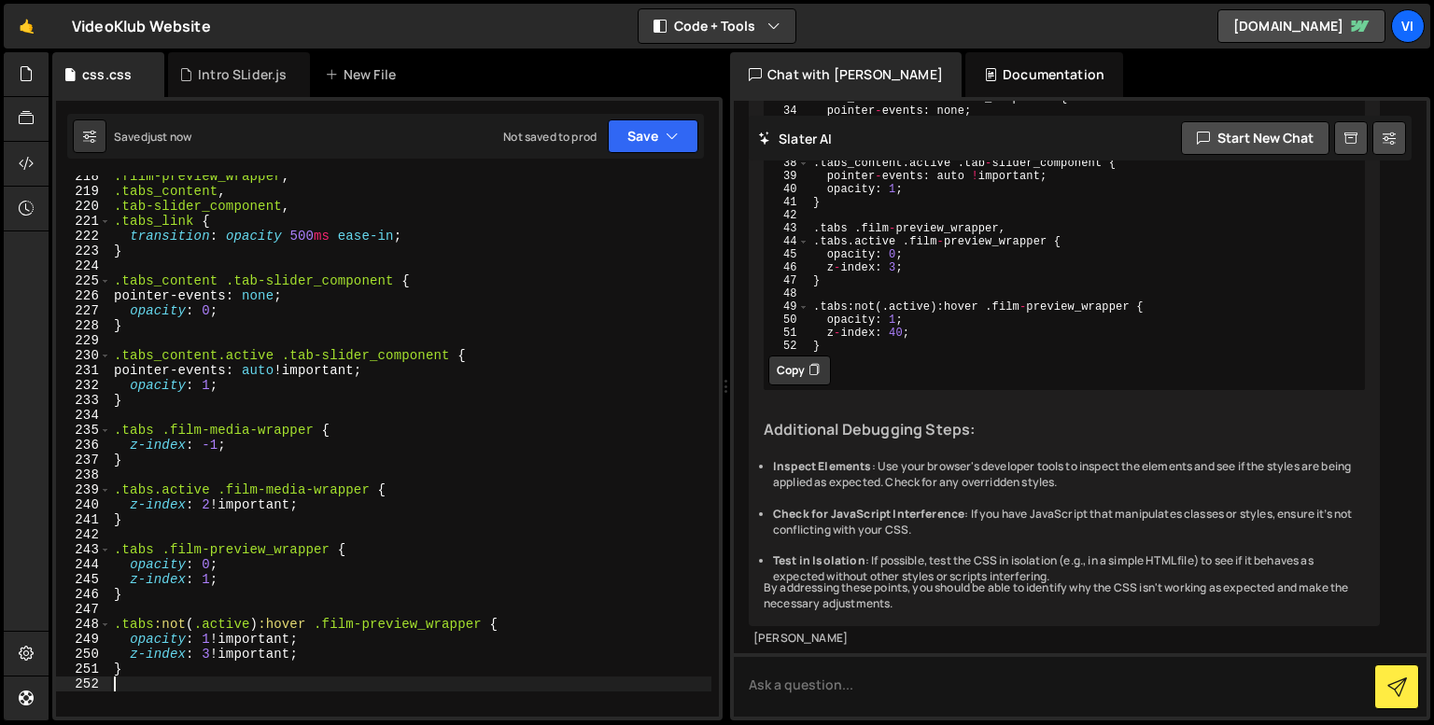
click at [219, 677] on div ".film-preview_wrapper , .tabs_content , .tab-slider_component , .tabs_link { tr…" at bounding box center [410, 451] width 601 height 564
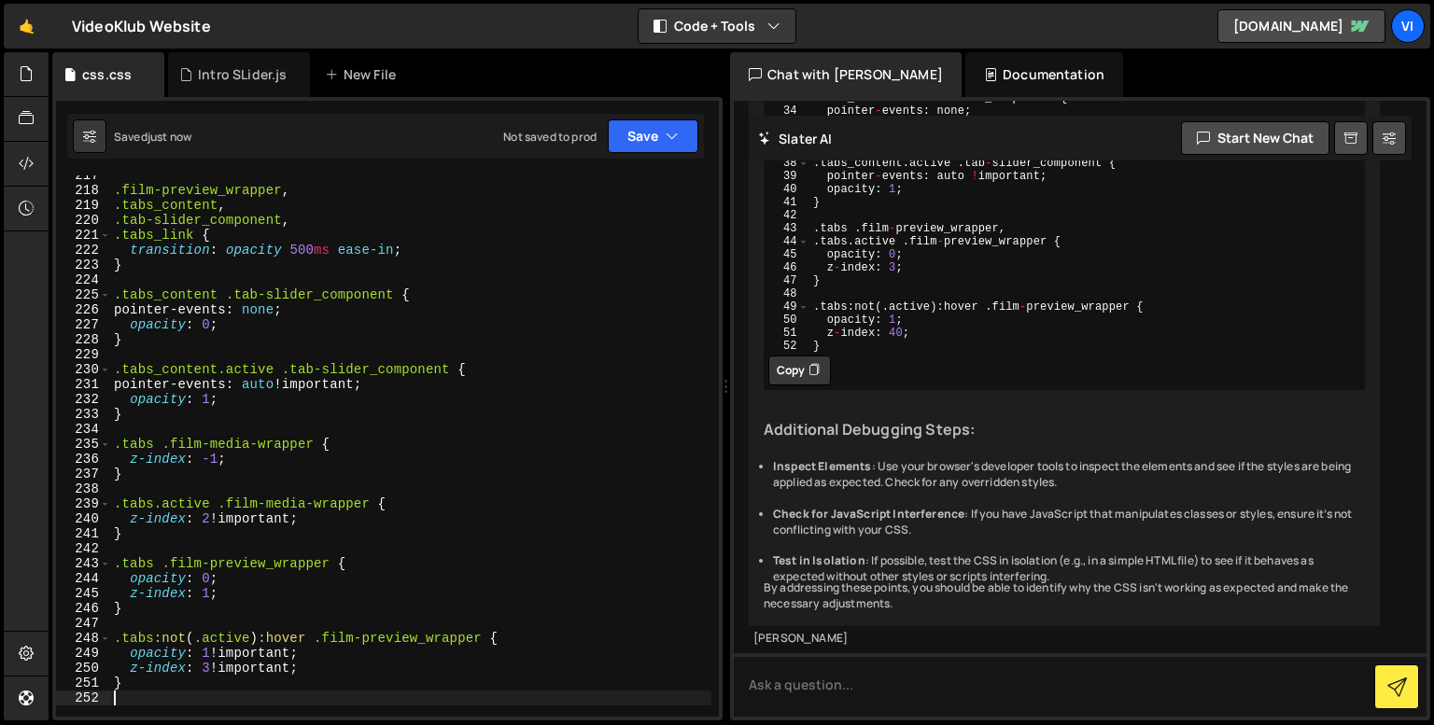
scroll to position [3351, 0]
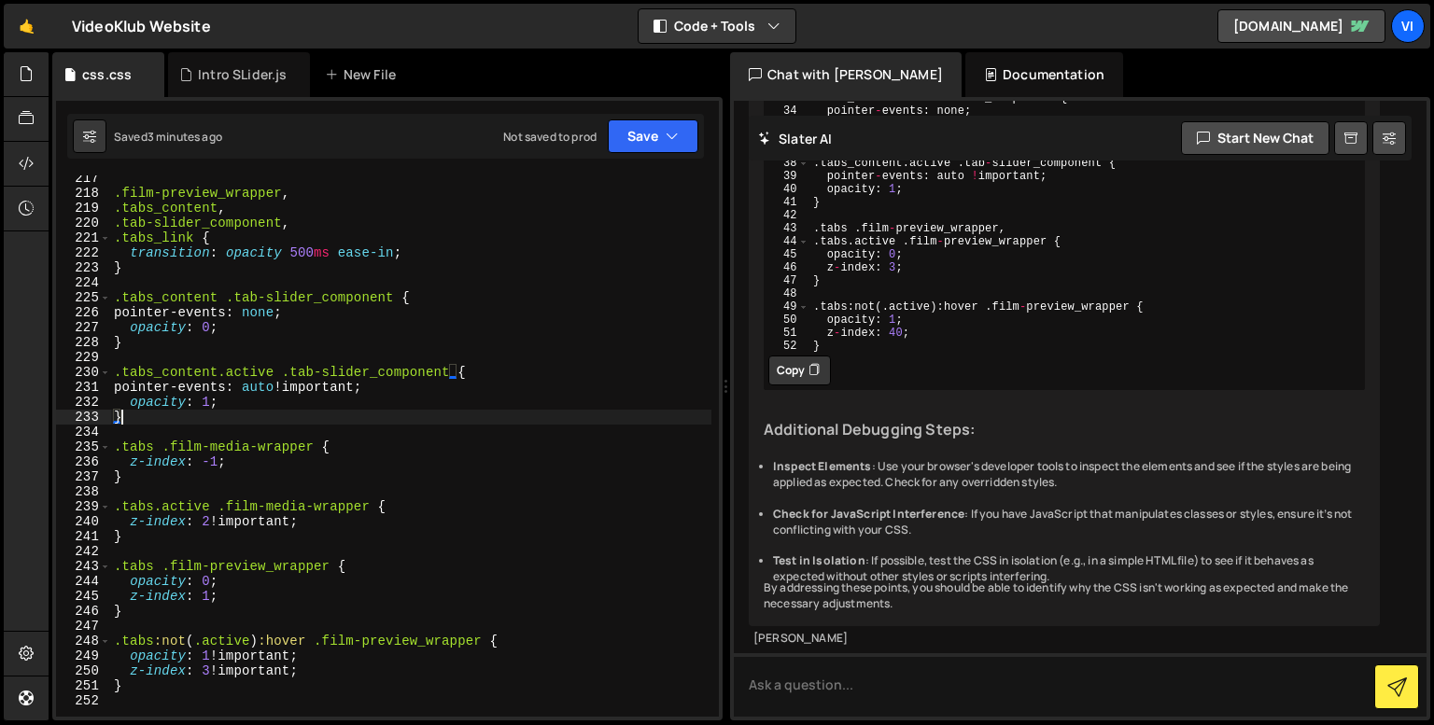
click at [281, 410] on div ".film-preview_wrapper , .tabs_content , .tab-slider_component , .tabs_link { tr…" at bounding box center [410, 453] width 601 height 564
type textarea "}"
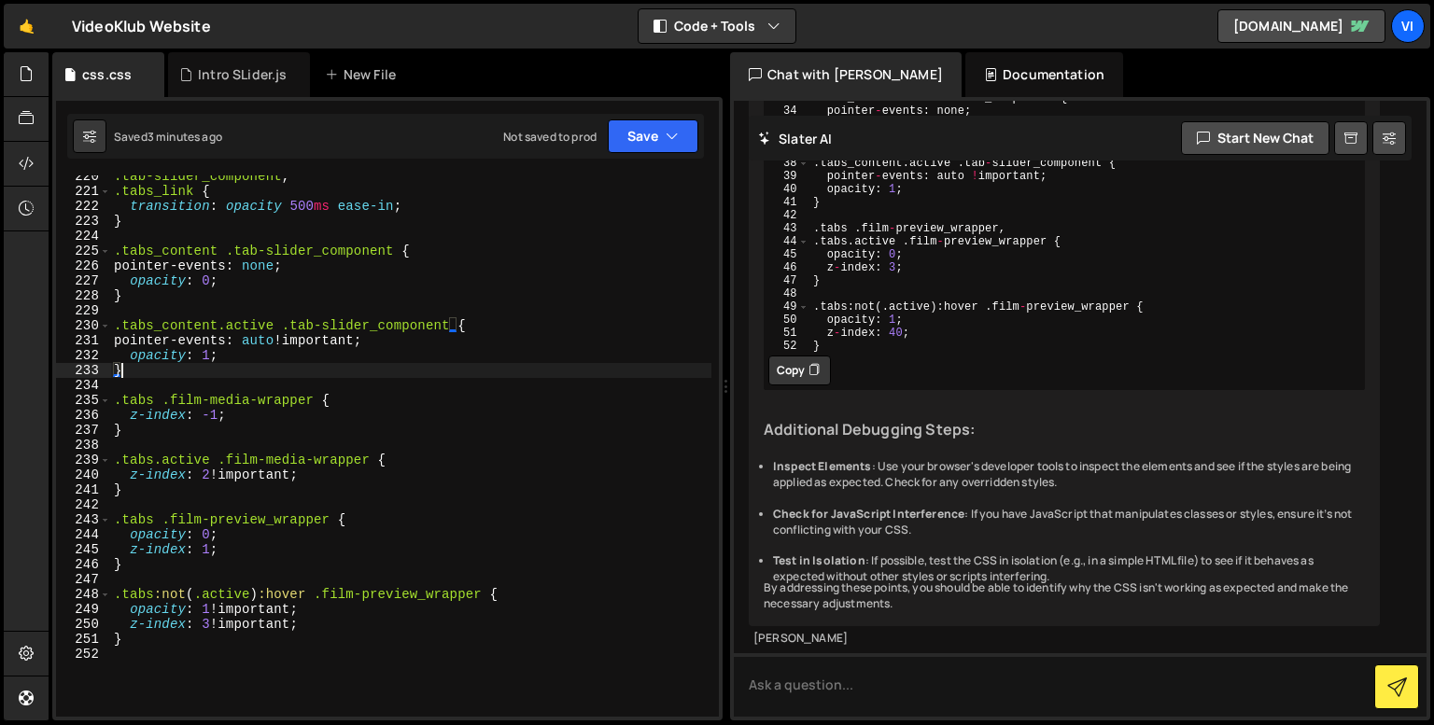
scroll to position [3440, 0]
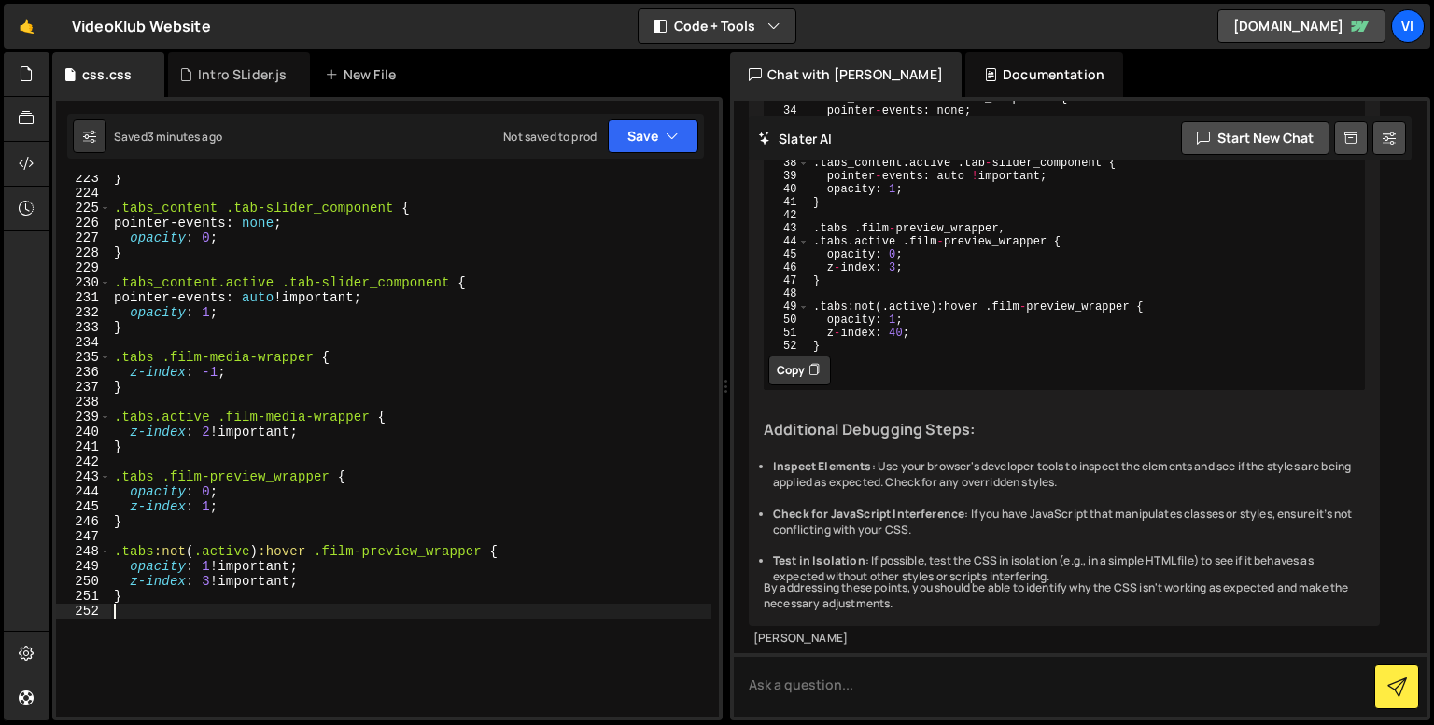
click at [187, 611] on div "} .tabs_content .tab-slider_component { pointer-events : none ; opacity : 0 ; }…" at bounding box center [410, 453] width 601 height 564
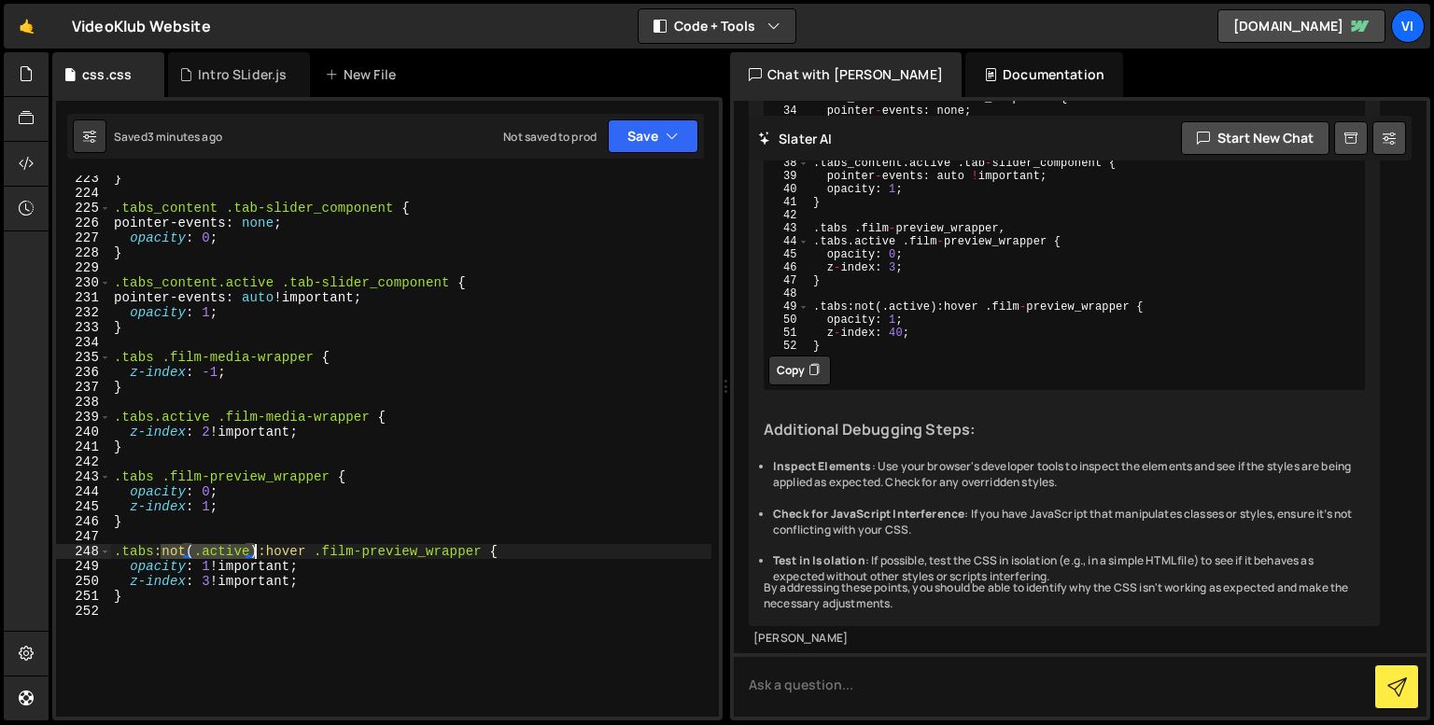
drag, startPoint x: 161, startPoint y: 554, endPoint x: 252, endPoint y: 548, distance: 91.7
click at [252, 548] on div "} .tabs_content .tab-slider_component { pointer-events : none ; opacity : 0 ; }…" at bounding box center [410, 453] width 601 height 564
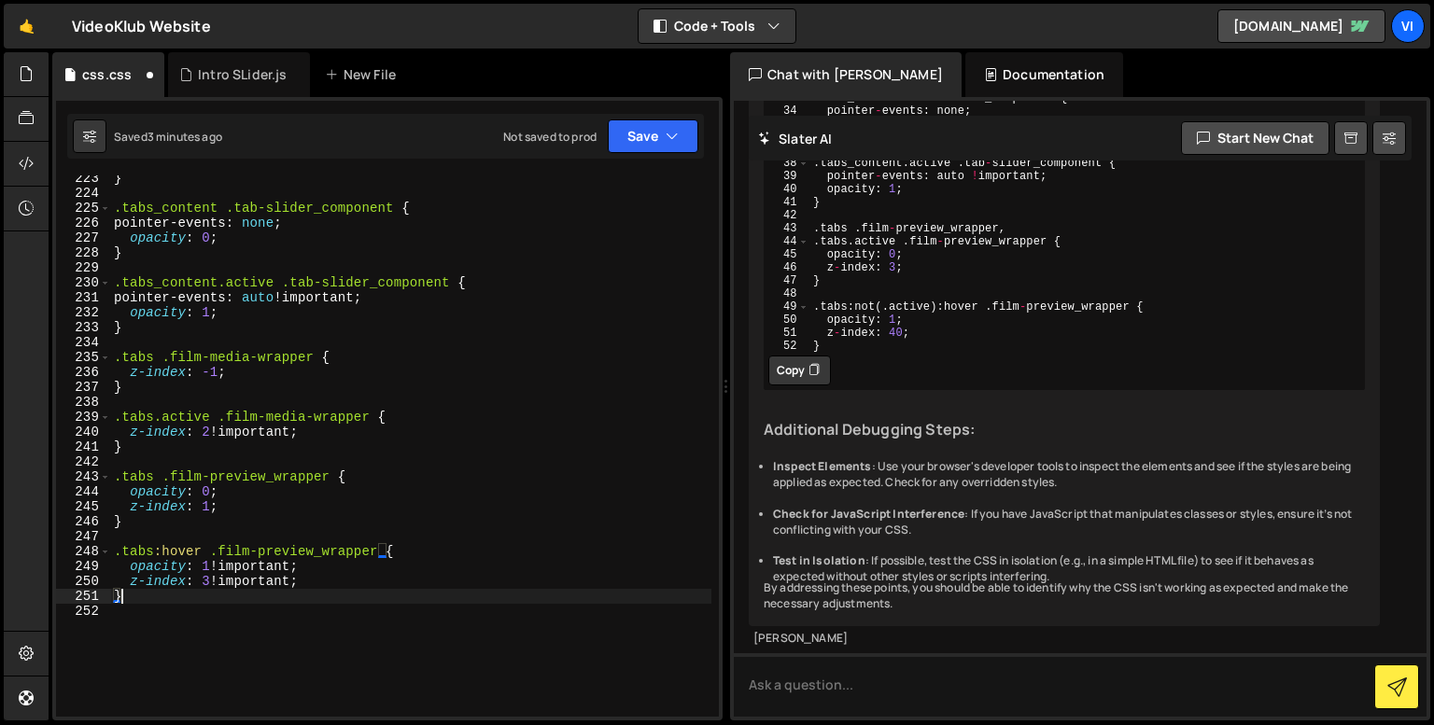
click at [206, 598] on div "} .tabs_content .tab-slider_component { pointer-events : none ; opacity : 0 ; }…" at bounding box center [410, 453] width 601 height 564
click at [459, 592] on div "} .tabs_content .tab-slider_component { pointer-events : none ; opacity : 0 ; }…" at bounding box center [410, 453] width 601 height 564
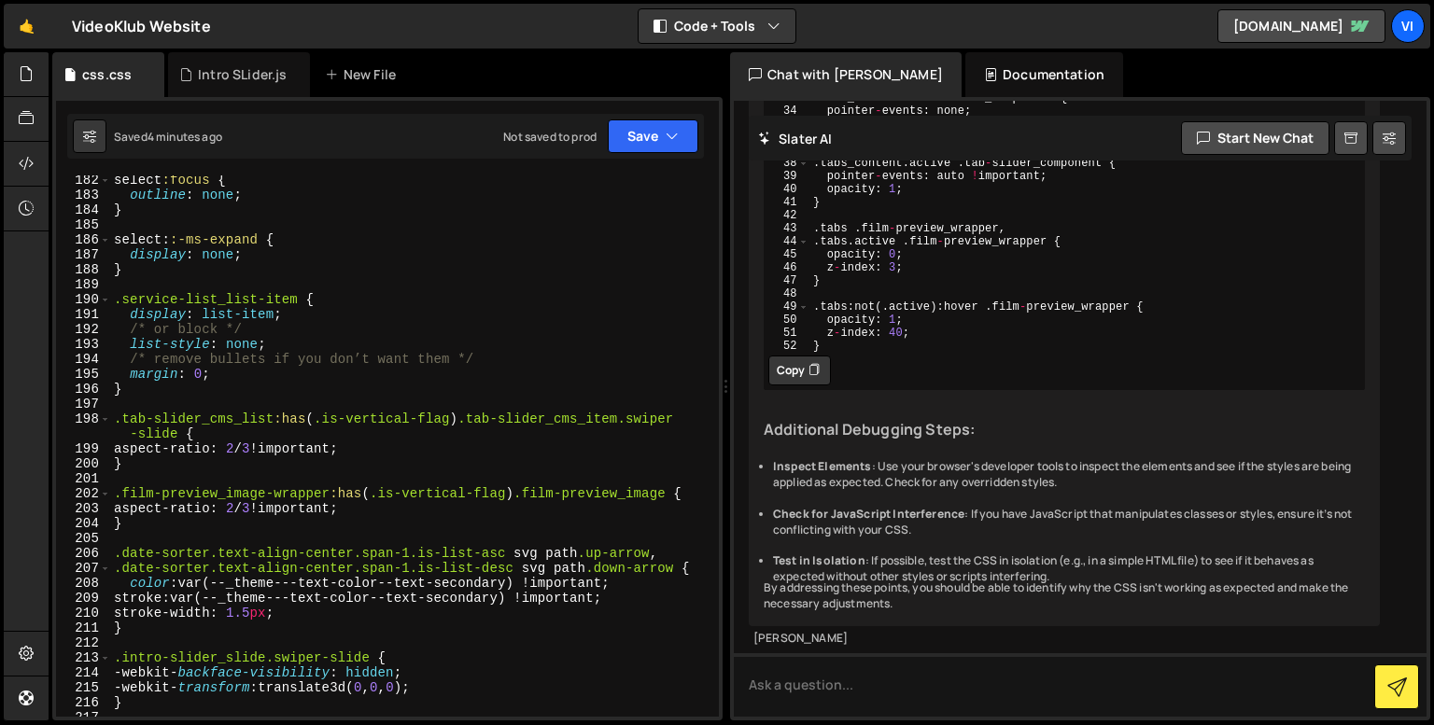
scroll to position [2810, 0]
click at [206, 499] on div "select :focus { outline : none ; } select : :-ms-expand { display : none ; } .s…" at bounding box center [410, 455] width 601 height 564
type textarea ".film-preview_image-wrapper:has(.is-vertical-flag) .film-preview_image {"
click at [179, 532] on div "select :focus { outline : none ; } select : :-ms-expand { display : none ; } .s…" at bounding box center [410, 455] width 601 height 564
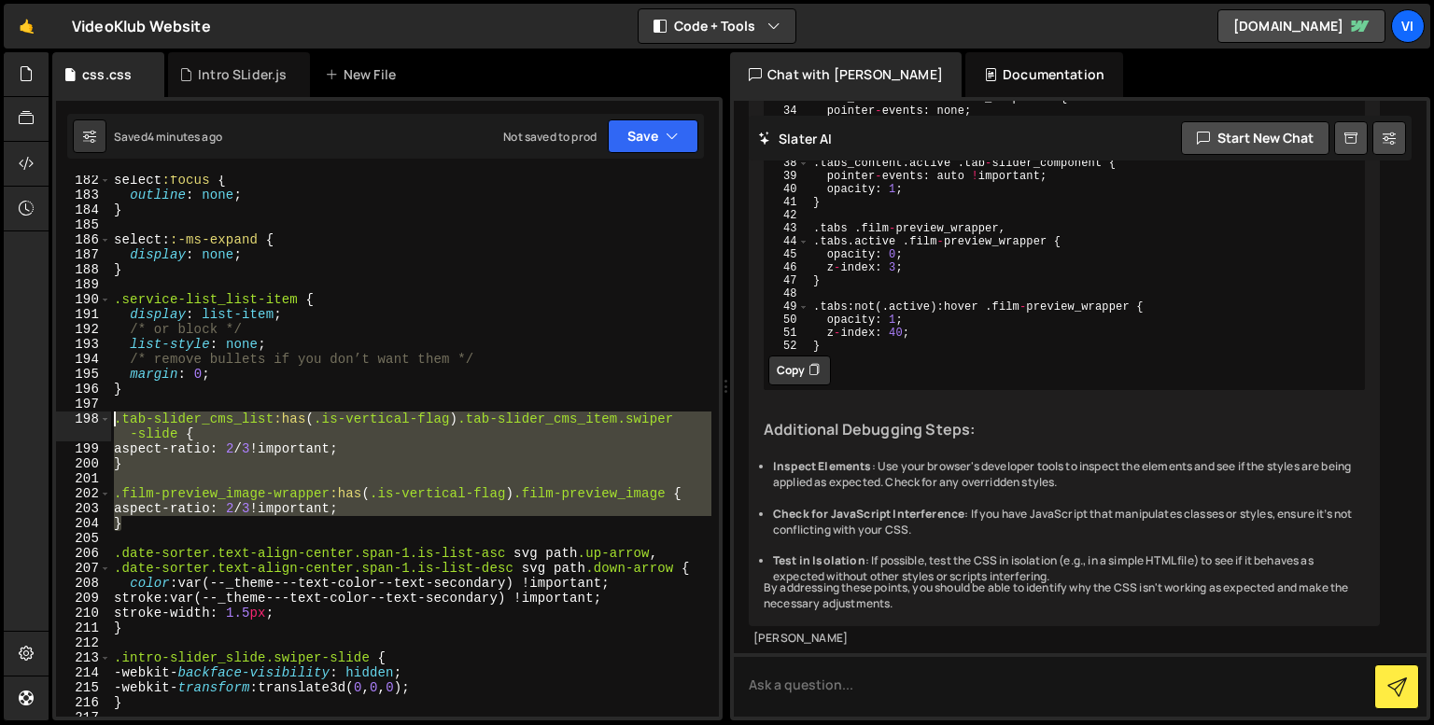
drag, startPoint x: 155, startPoint y: 524, endPoint x: 110, endPoint y: 424, distance: 109.5
click at [110, 424] on div "182 183 184 185 186 187 188 189 190 191 192 193 194 195 196 197 198 199 200 201…" at bounding box center [387, 446] width 663 height 541
type textarea ".tab-slider_cms_list:has(.is-vertical-flag) .tab-slider_cms_item.swiper-slide {…"
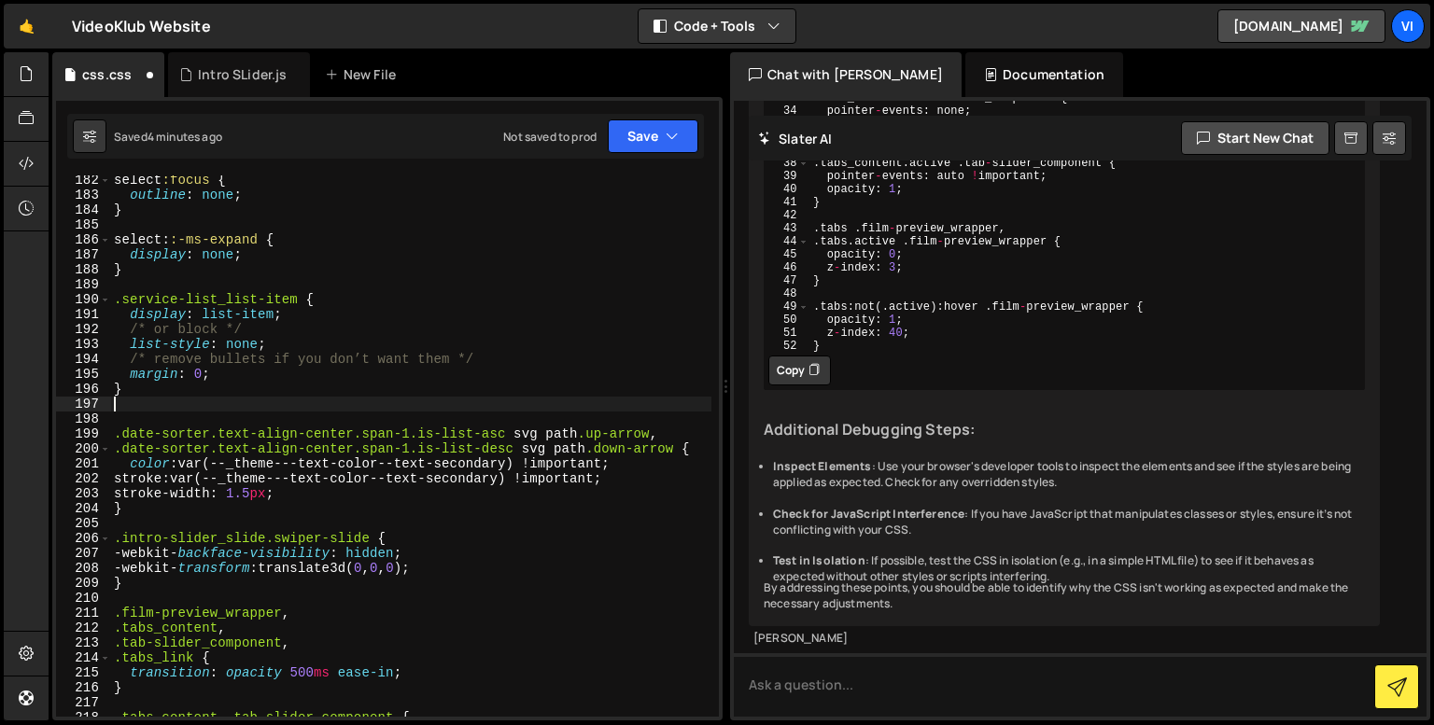
type textarea "}"
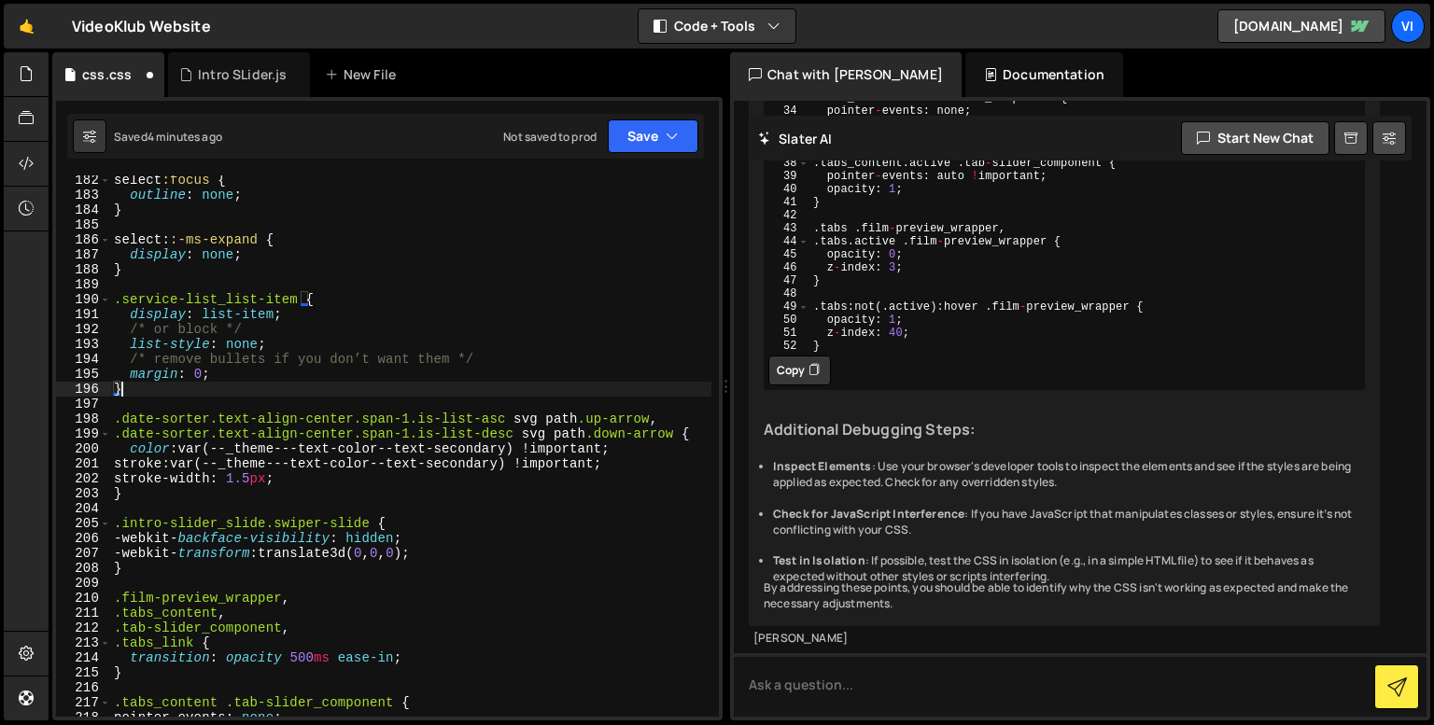
click at [176, 579] on div "select :focus { outline : none ; } select : :-ms-expand { display : none ; } .s…" at bounding box center [410, 455] width 601 height 564
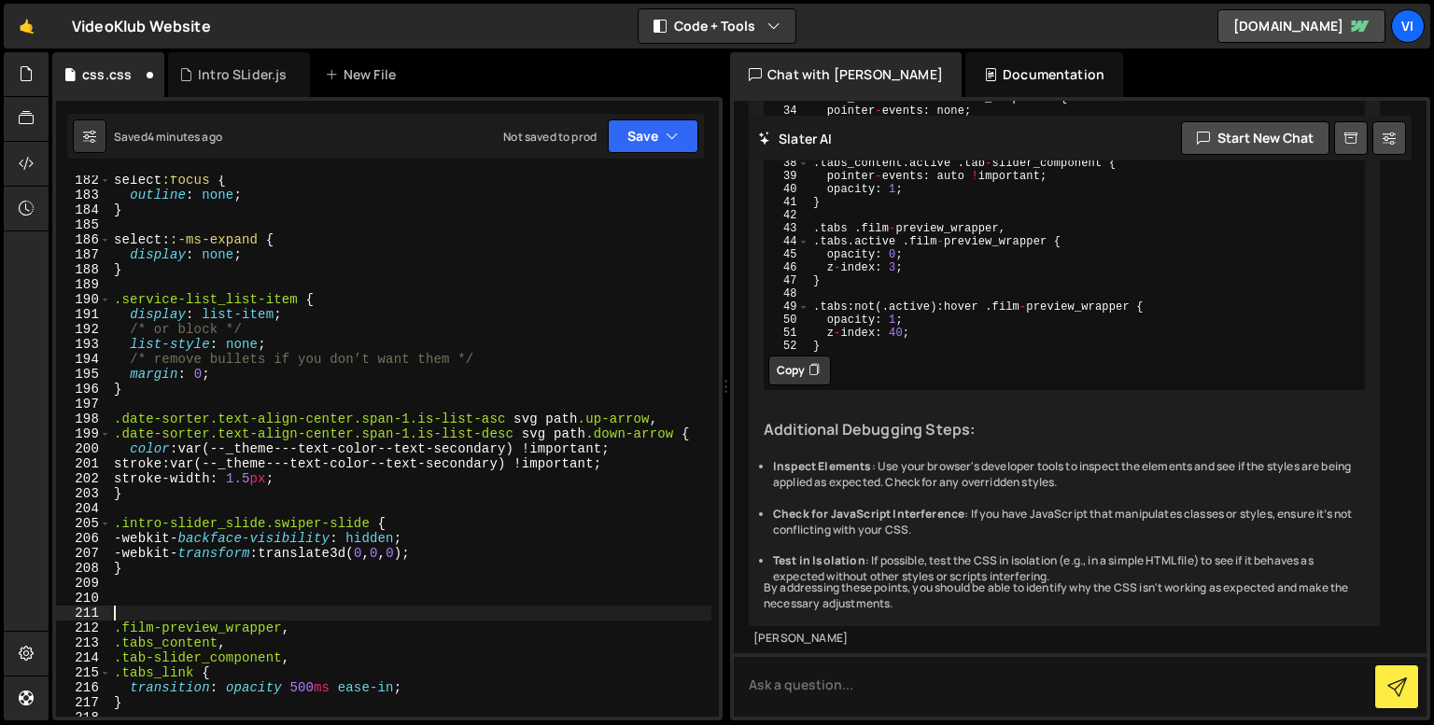
paste textarea "}"
type textarea "}"
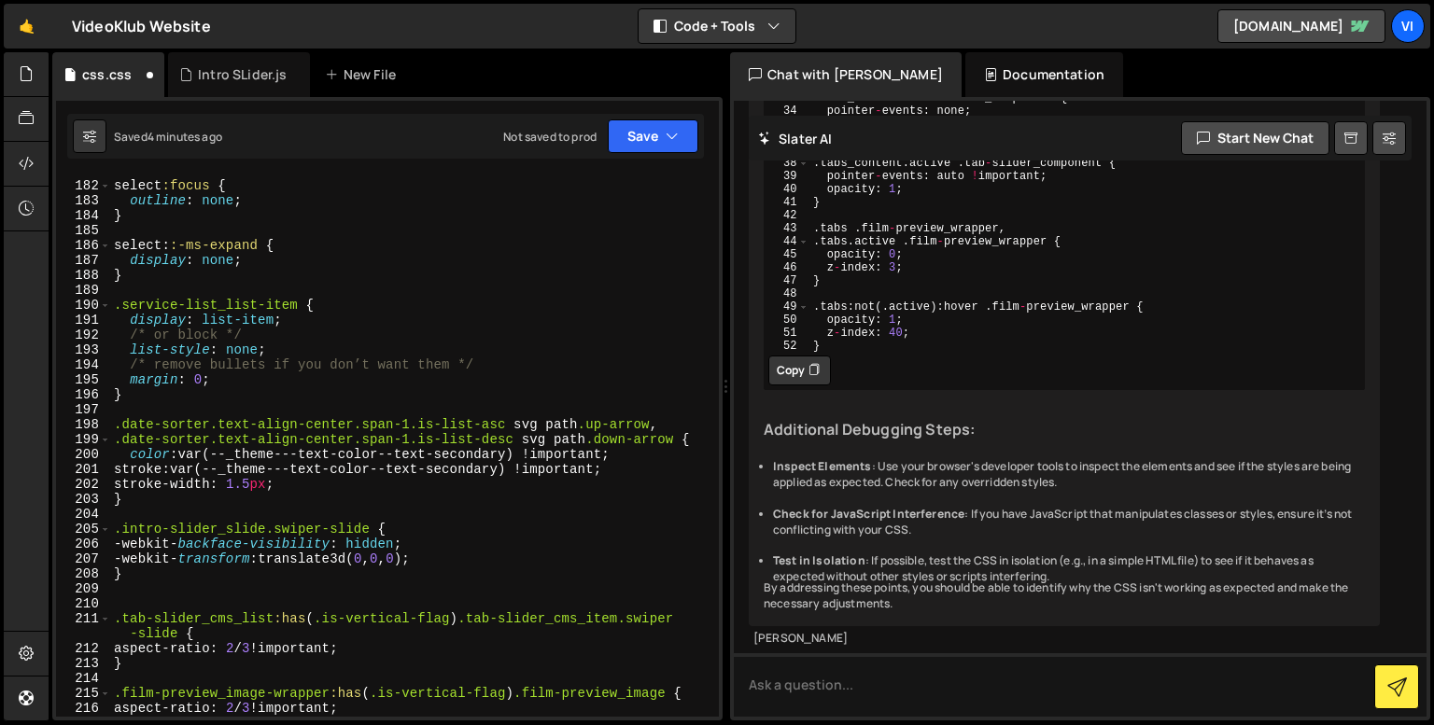
scroll to position [2805, 0]
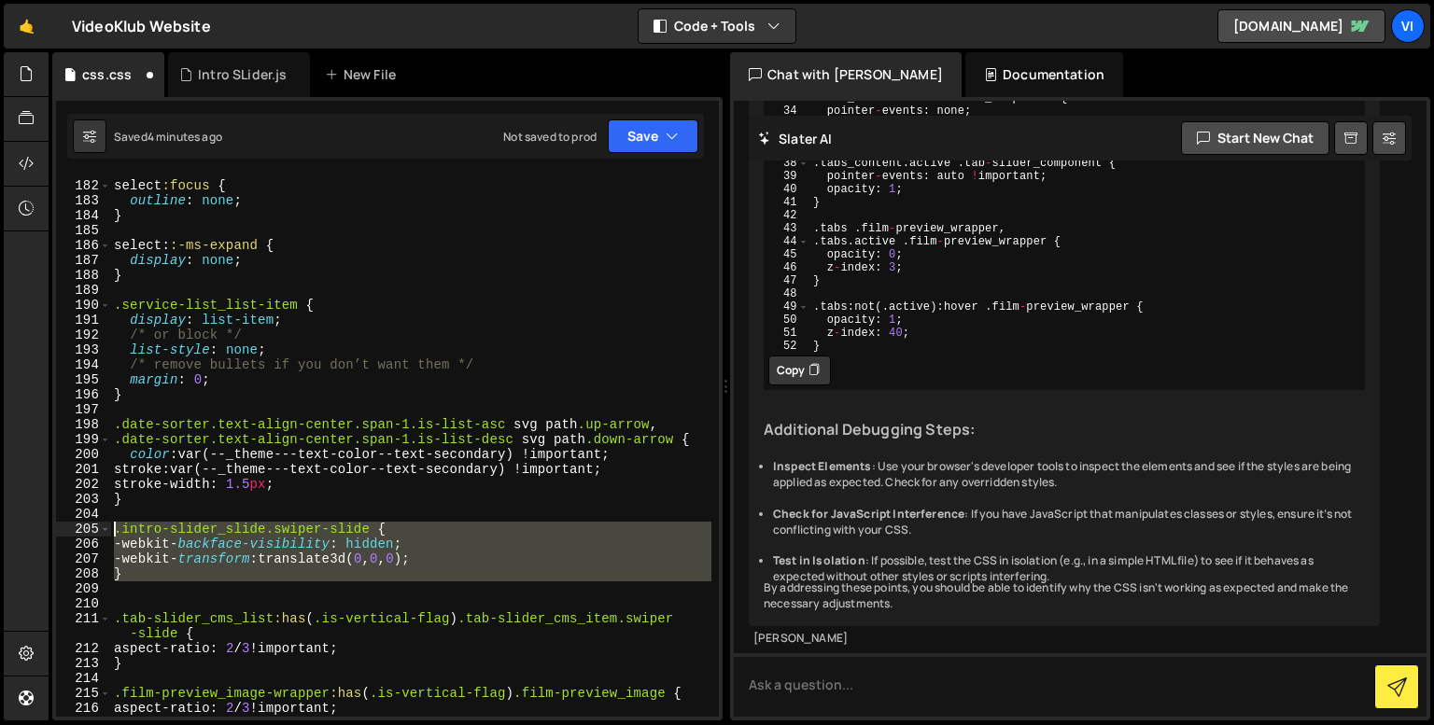
drag, startPoint x: 145, startPoint y: 586, endPoint x: 110, endPoint y: 526, distance: 69.8
click at [110, 526] on div "181 182 183 184 185 186 187 188 189 190 191 192 193 194 195 196 197 198 199 200…" at bounding box center [387, 446] width 663 height 541
type textarea ".intro-slider_slide.swiper-slide { -webkit-backface-visibility: hidden;"
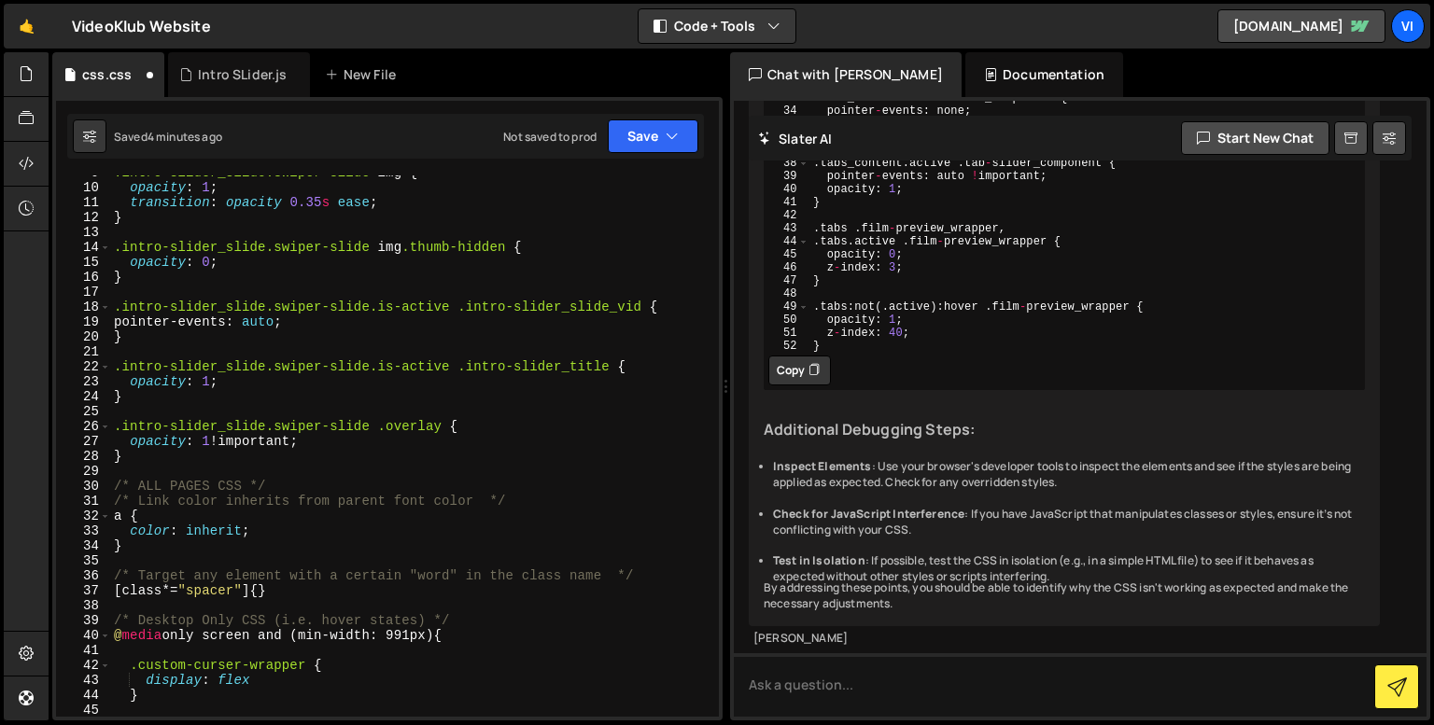
scroll to position [130, 0]
click at [149, 453] on div ".intro-slider_slide.swiper-slide img { opacity : 1 ; transition : opacity 0.35 …" at bounding box center [410, 447] width 601 height 564
type textarea "}"
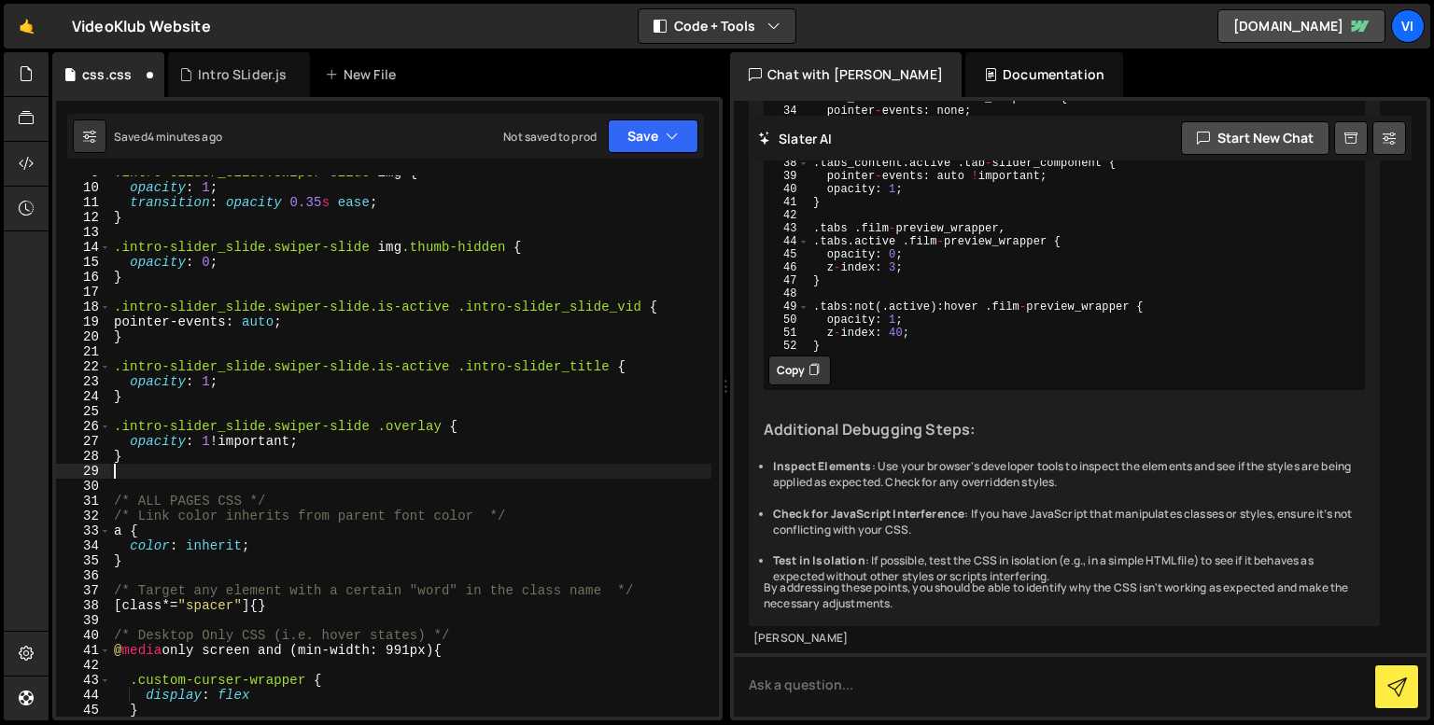
paste textarea "}"
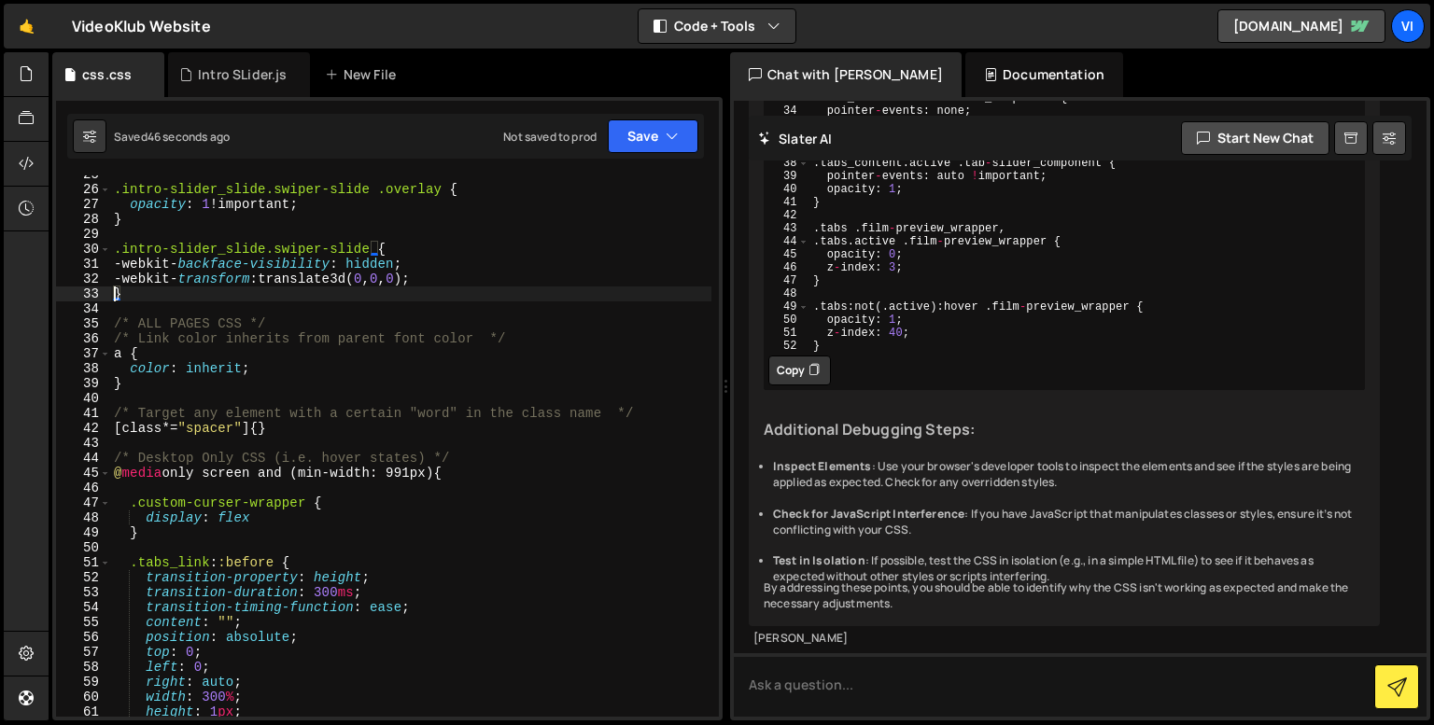
scroll to position [337, 0]
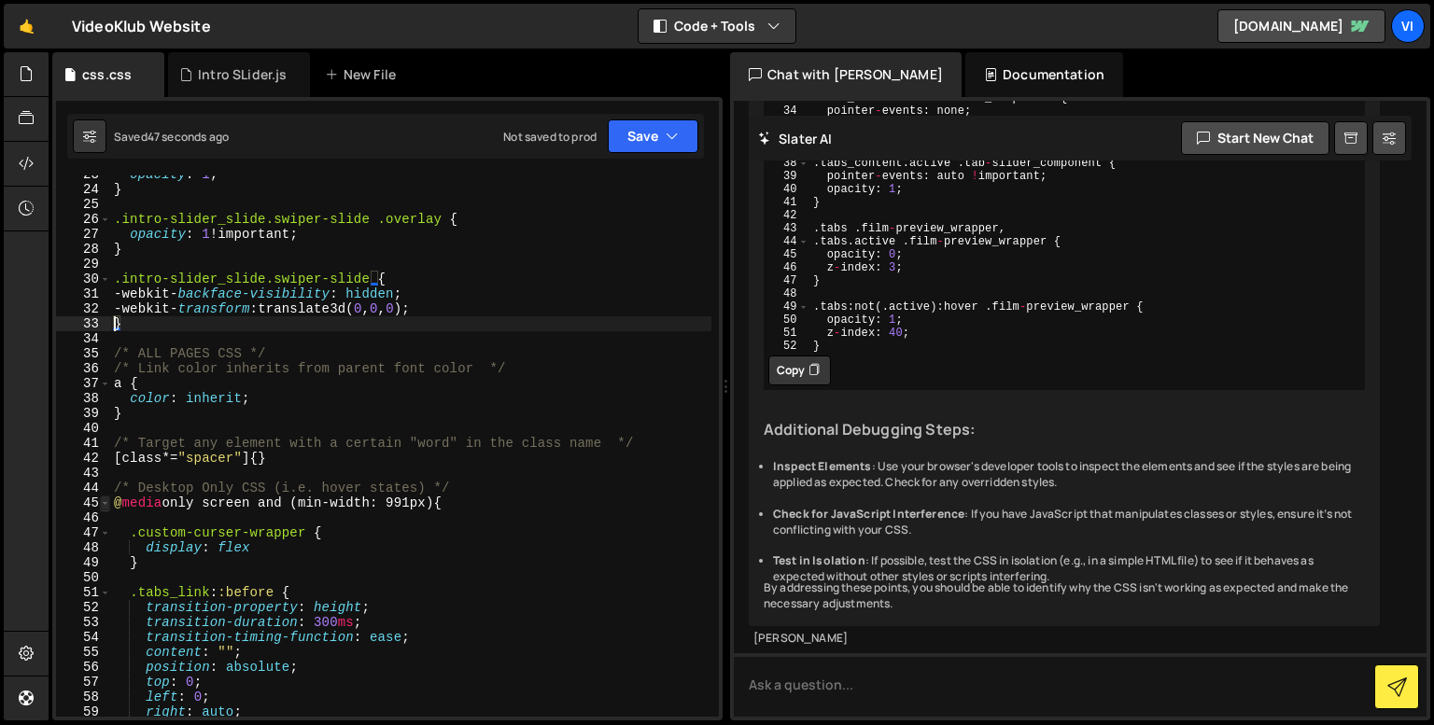
click at [103, 503] on span at bounding box center [105, 503] width 10 height 15
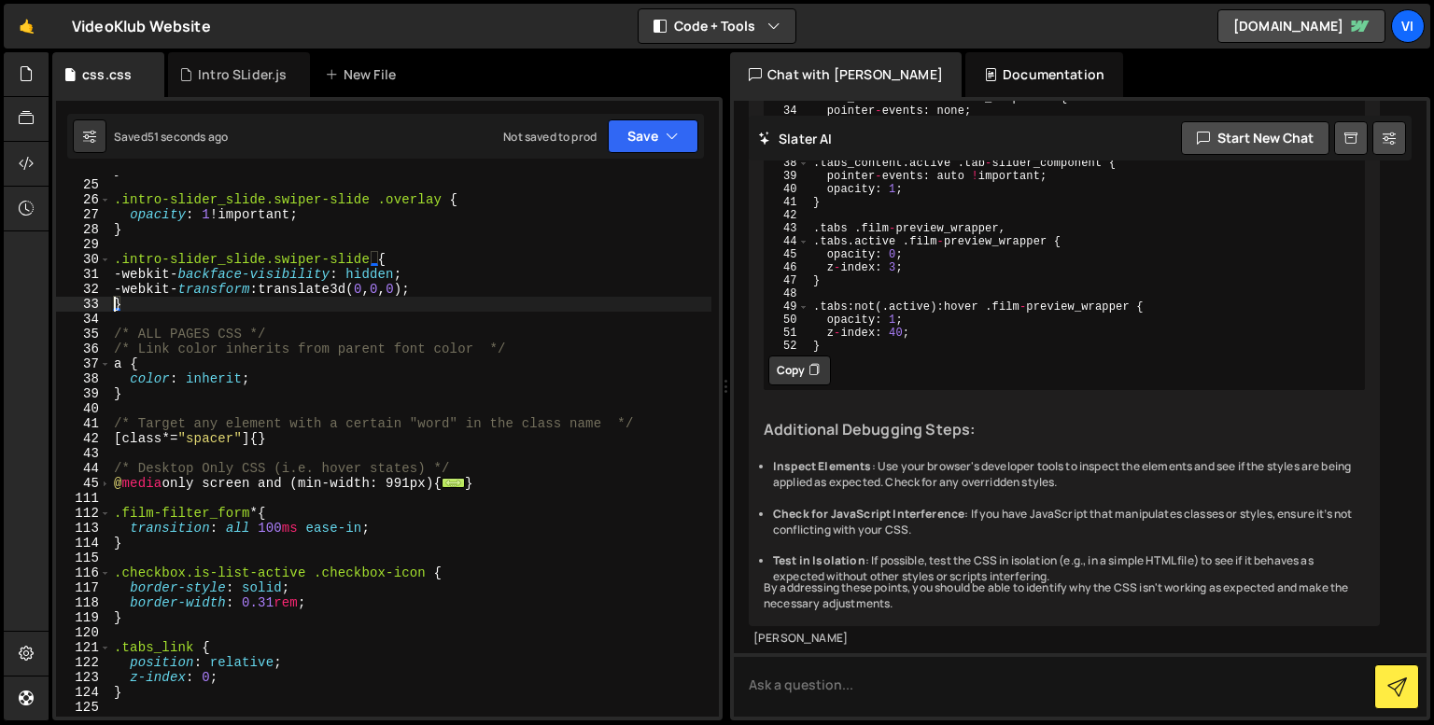
scroll to position [358, 0]
click at [103, 479] on span at bounding box center [105, 482] width 10 height 15
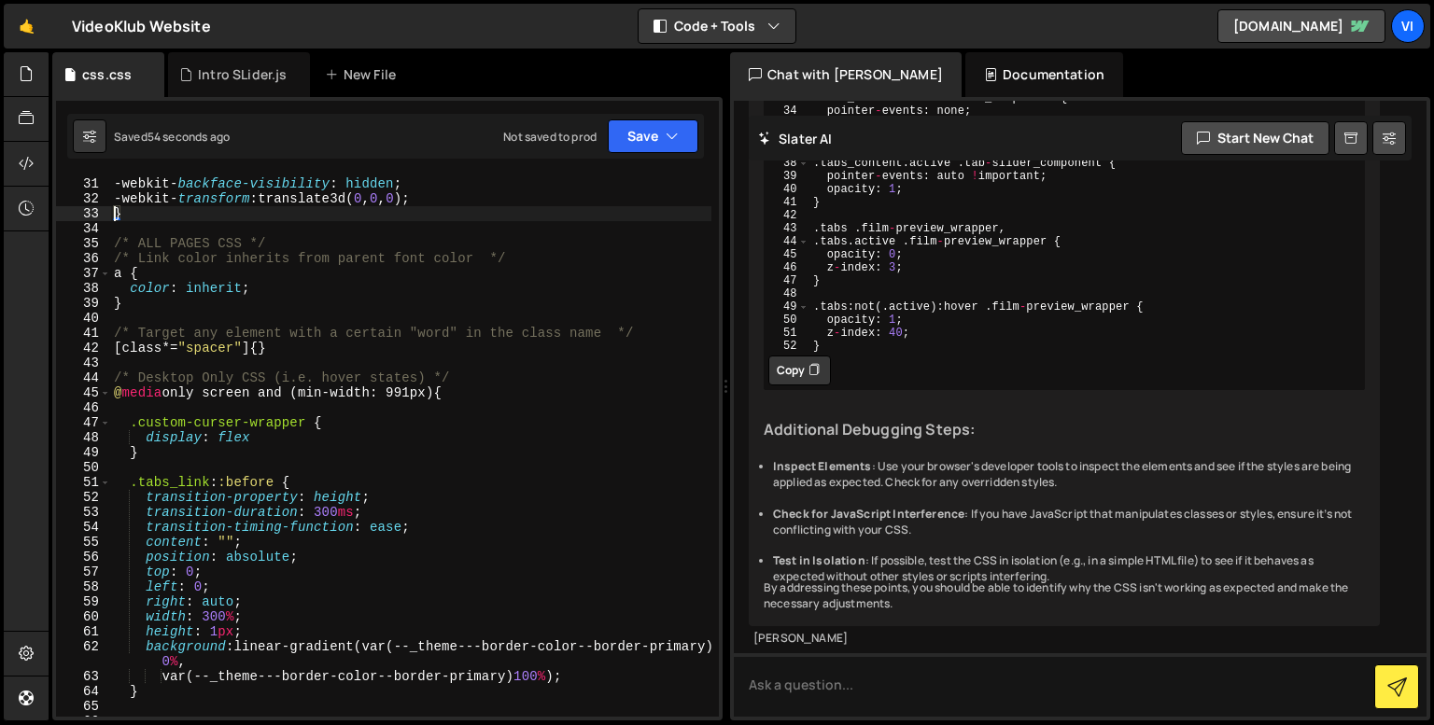
scroll to position [447, 0]
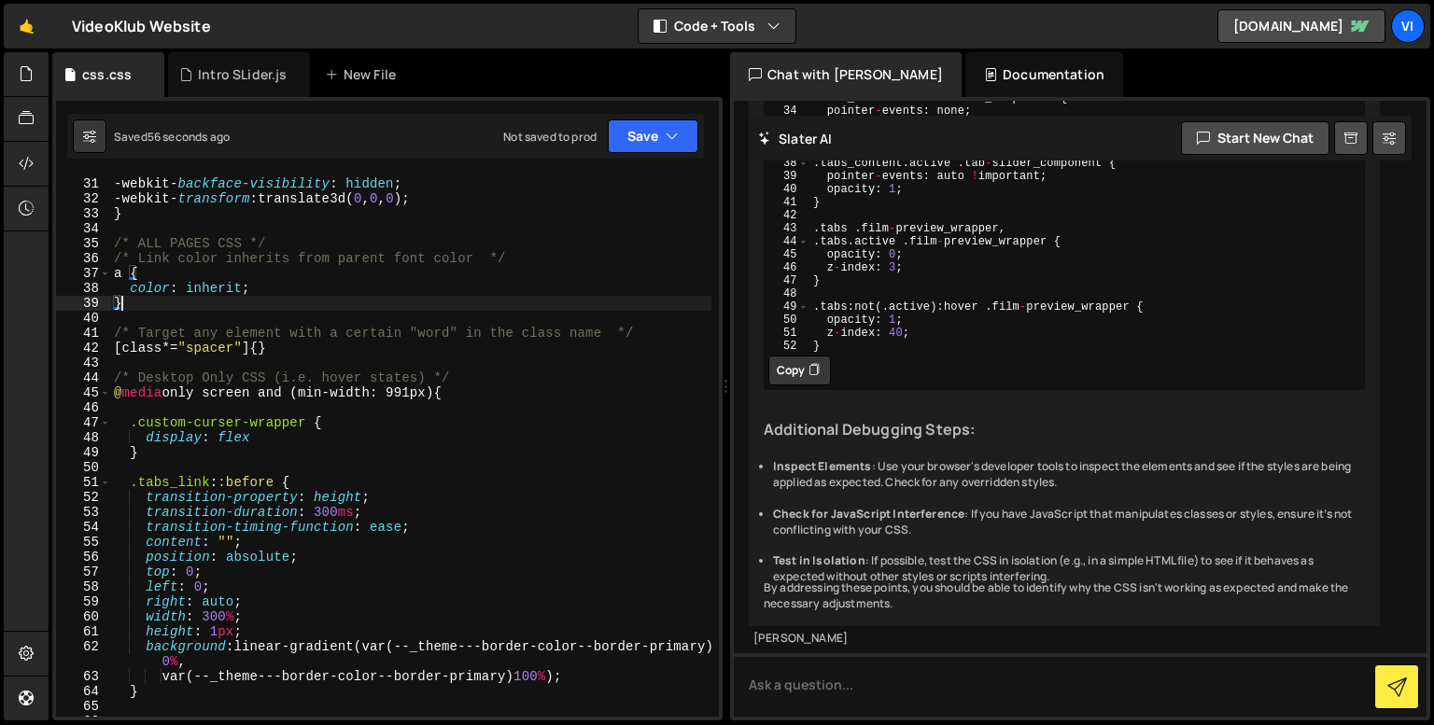
click at [344, 305] on div ".intro-slider_slide.swiper-slide { -webkit- backface-visibility : hidden ; -web…" at bounding box center [410, 444] width 601 height 564
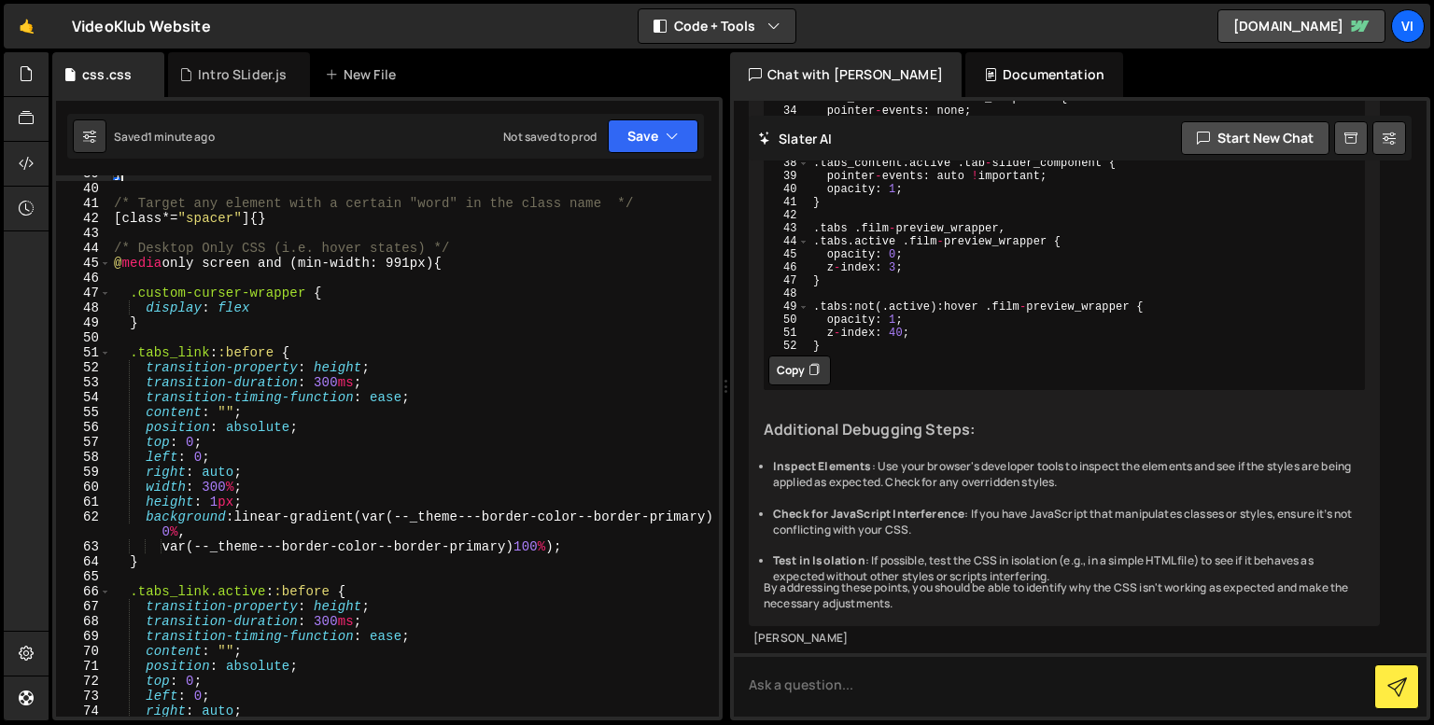
scroll to position [579, 0]
click at [218, 316] on div "} /* Target any element with a certain "word" in the class name */ [ class *= "…" at bounding box center [410, 446] width 601 height 564
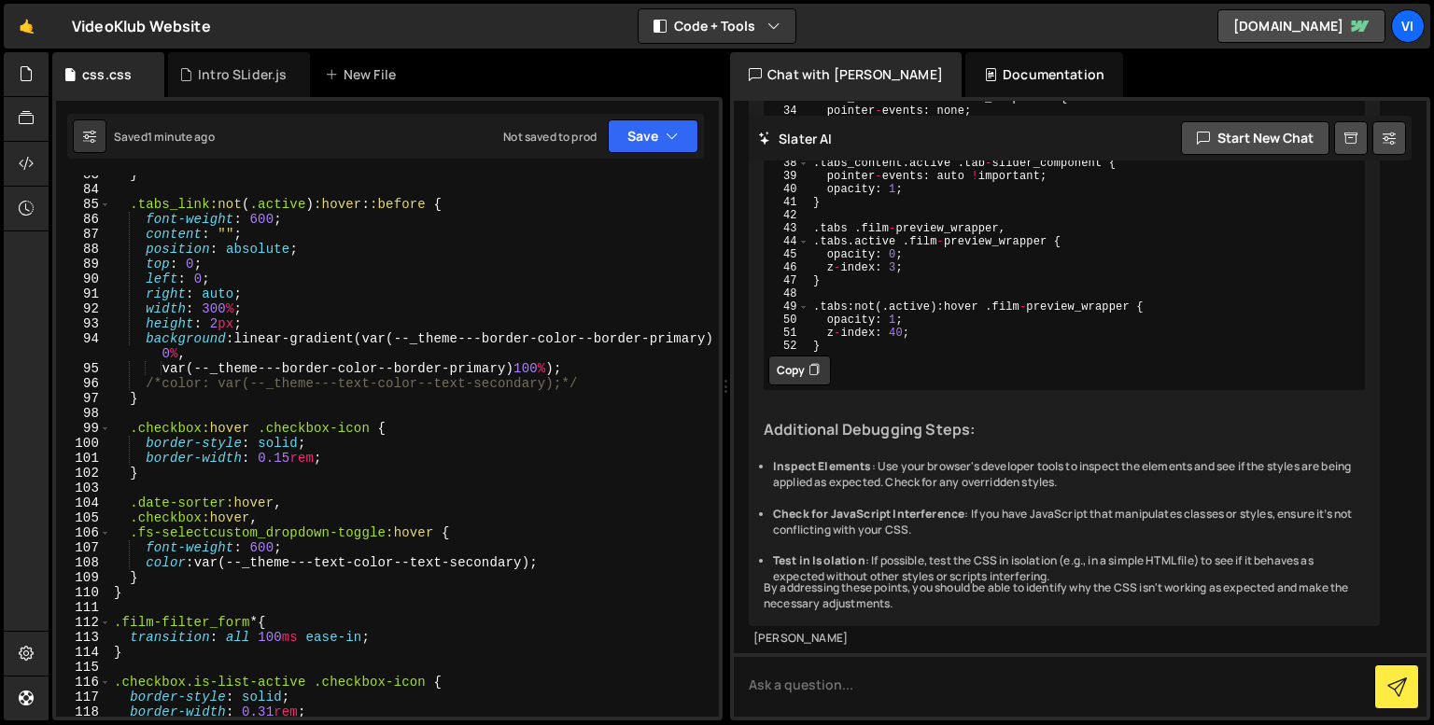
scroll to position [1268, 0]
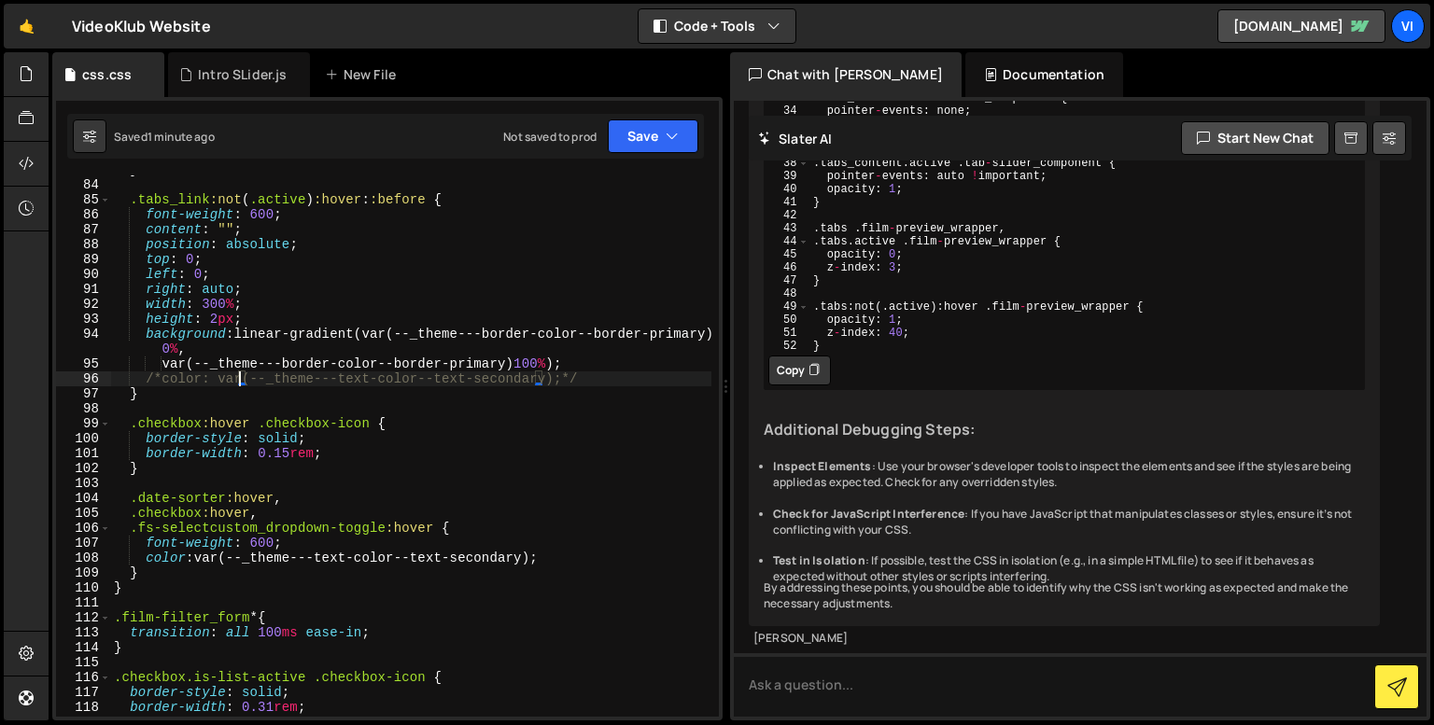
click at [236, 374] on div "} .tabs_link :not ( .active ) :hover : :before { font-weight : 600 ; content : …" at bounding box center [410, 444] width 601 height 564
type textarea "/*color: var(--_theme---text-color--text-secondary);*/"
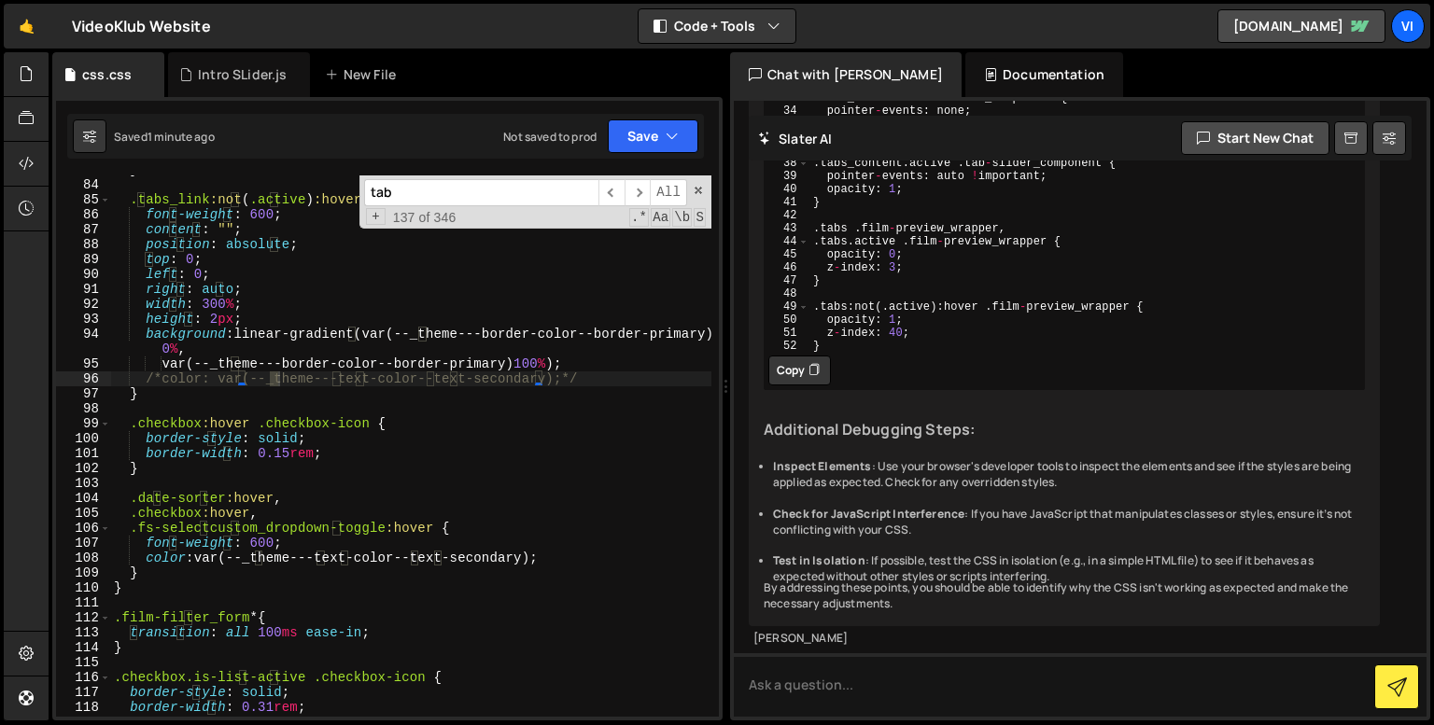
scroll to position [1585, 0]
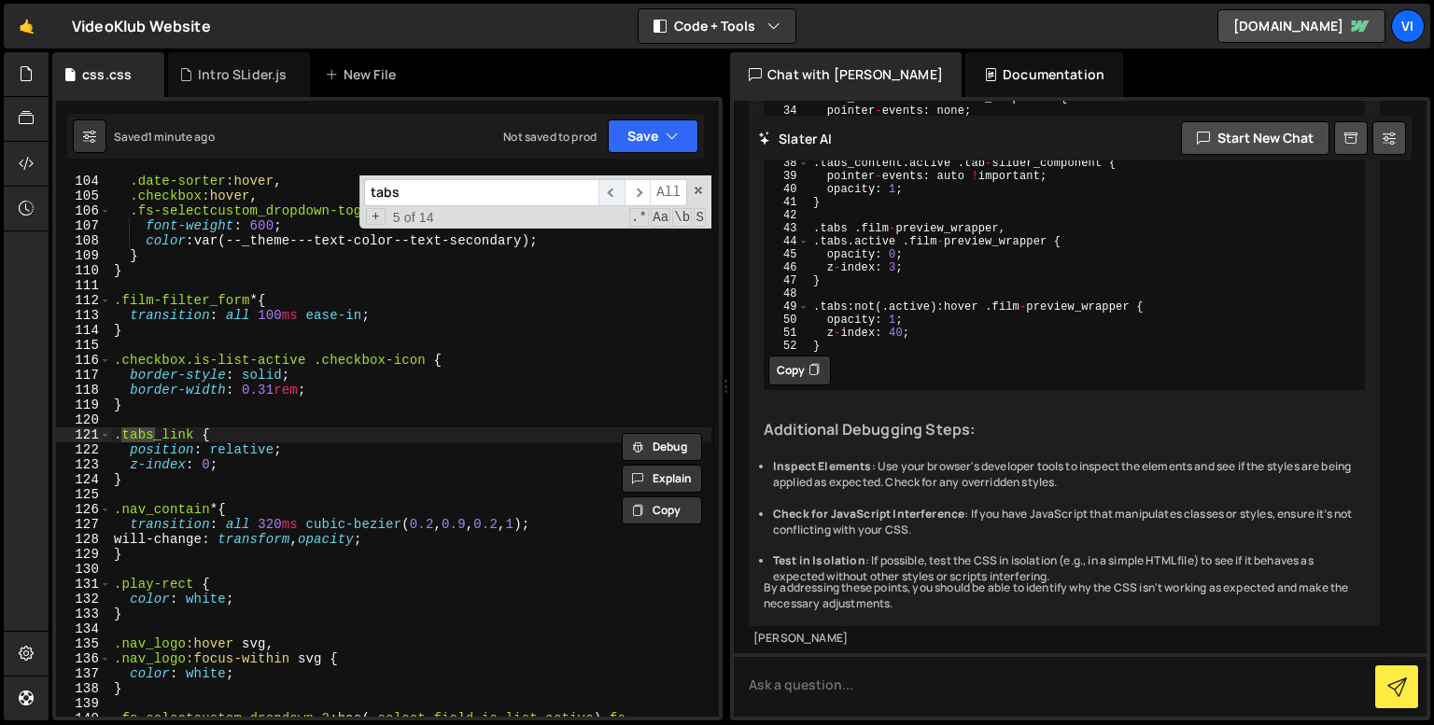
type input "tabs"
click at [606, 194] on span "​" at bounding box center [611, 192] width 26 height 27
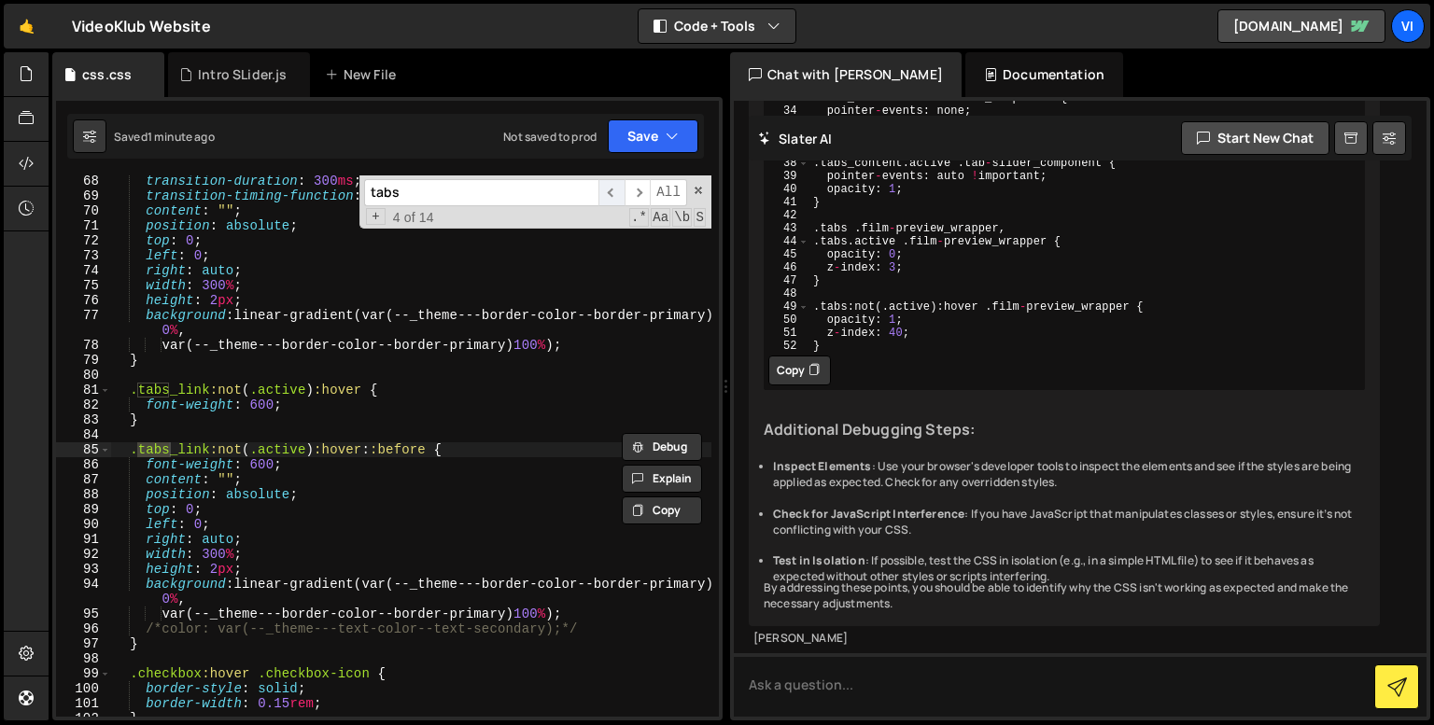
click at [606, 194] on span "​" at bounding box center [611, 192] width 26 height 27
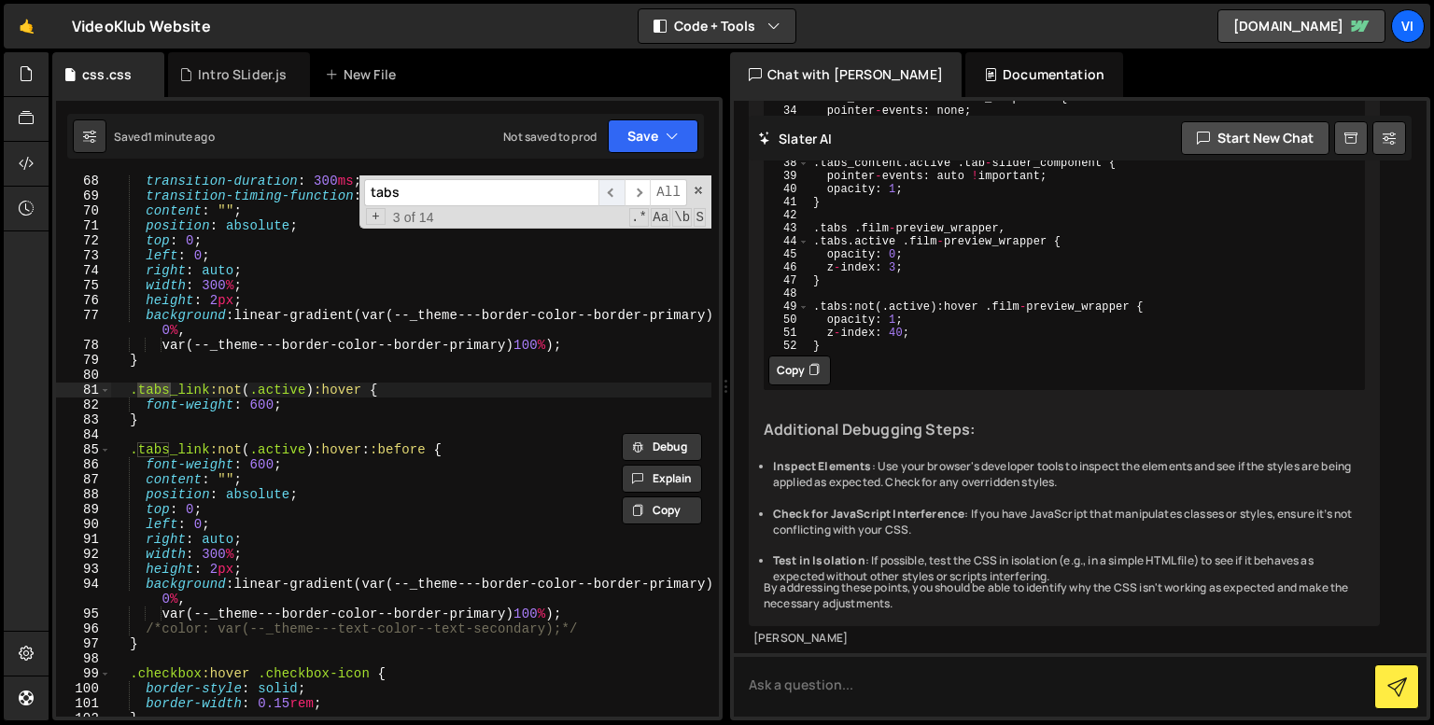
click at [606, 194] on span "​" at bounding box center [611, 192] width 26 height 27
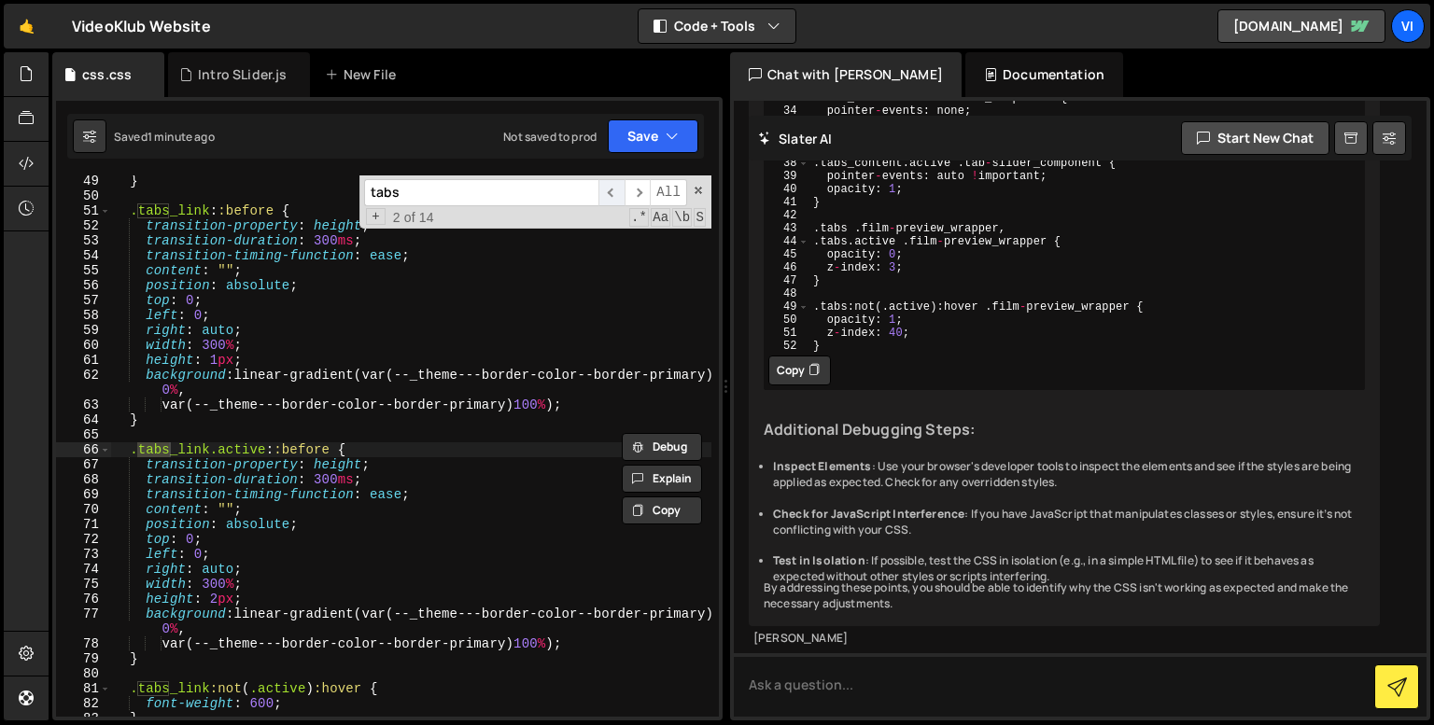
scroll to position [719, 0]
click at [606, 194] on span "​" at bounding box center [611, 192] width 26 height 27
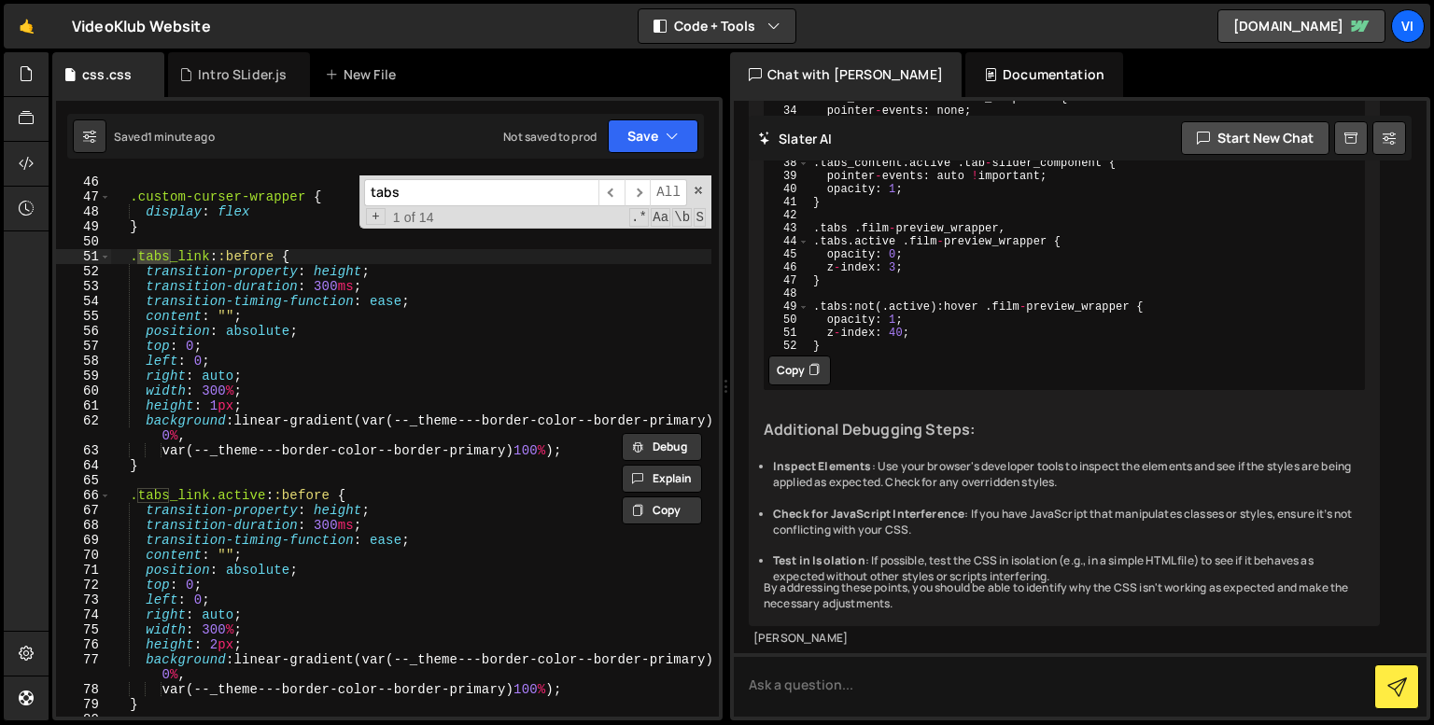
scroll to position [665, 0]
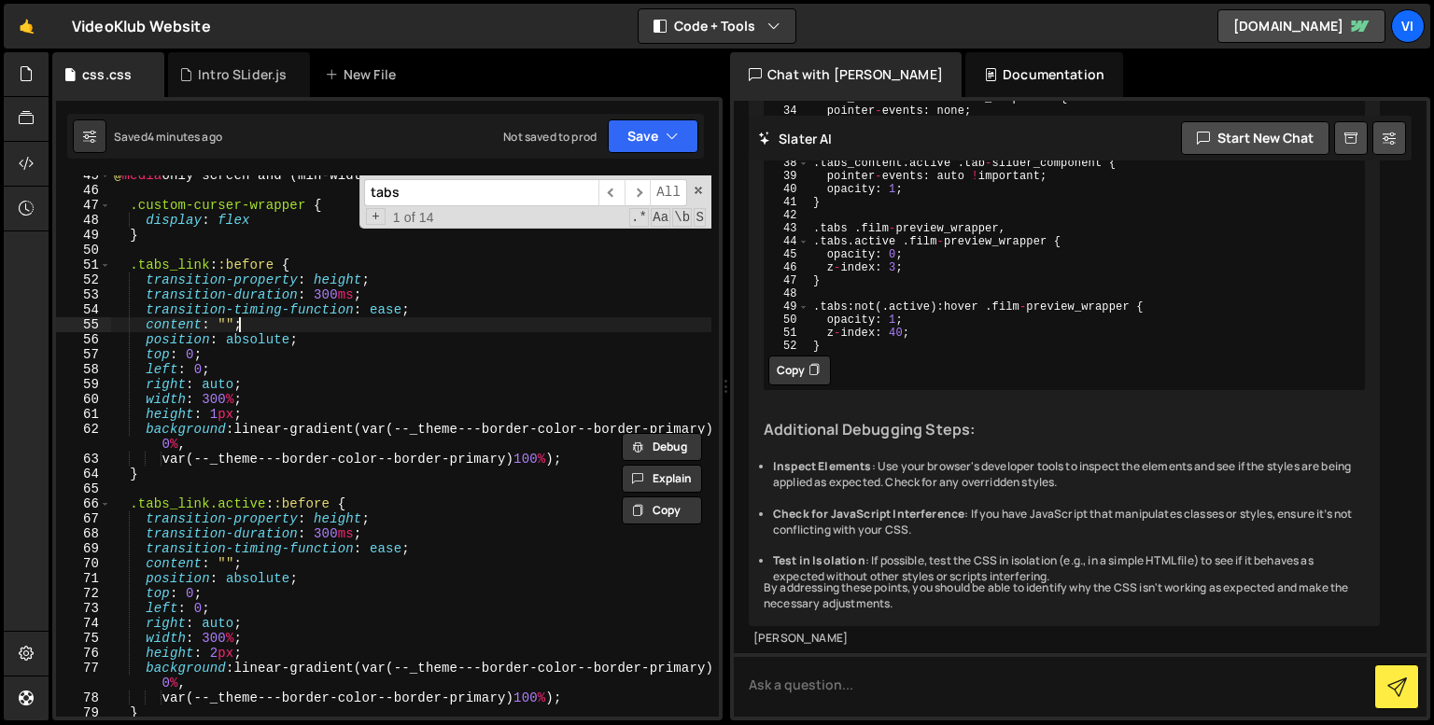
click at [634, 331] on div "@ media only screen and (min-width: 991px) { .custom-curser-wrapper { display :…" at bounding box center [410, 450] width 601 height 564
click at [642, 187] on span "​" at bounding box center [638, 192] width 26 height 27
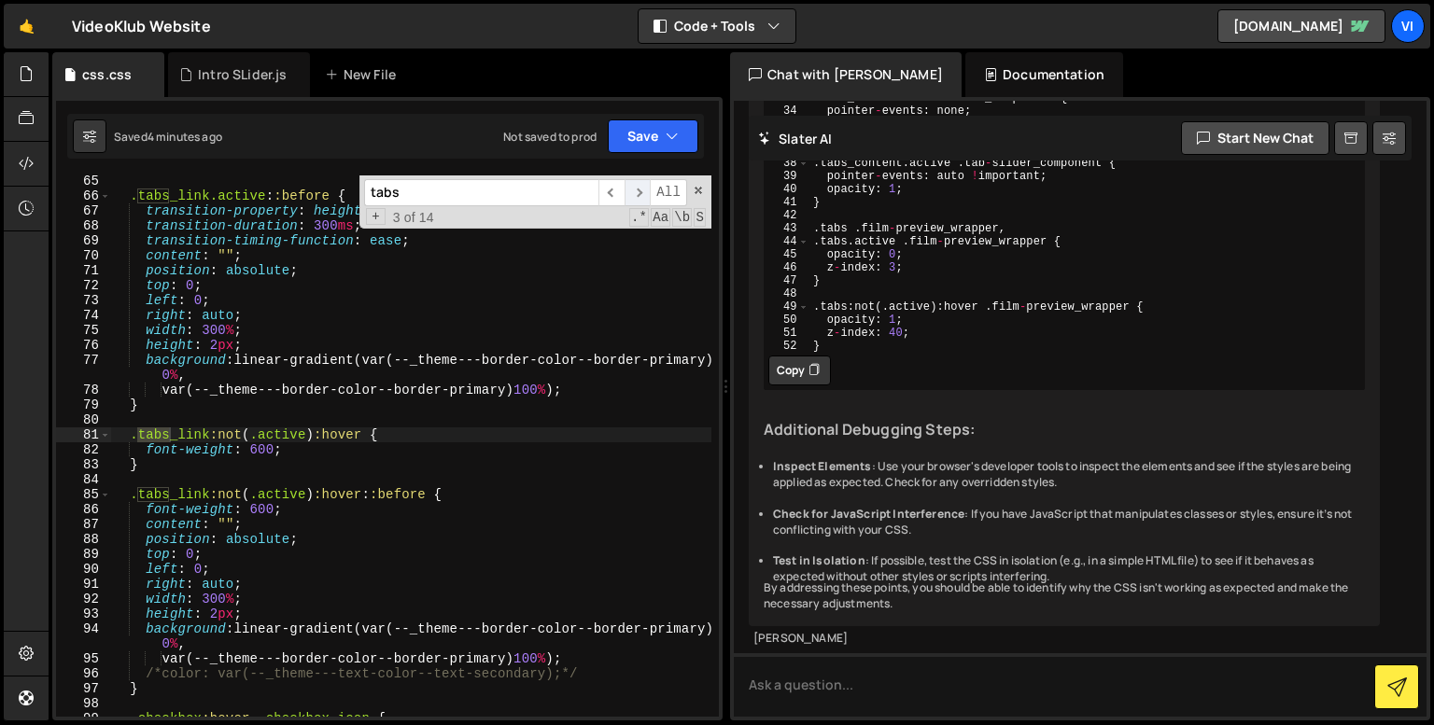
click at [642, 187] on span "​" at bounding box center [638, 192] width 26 height 27
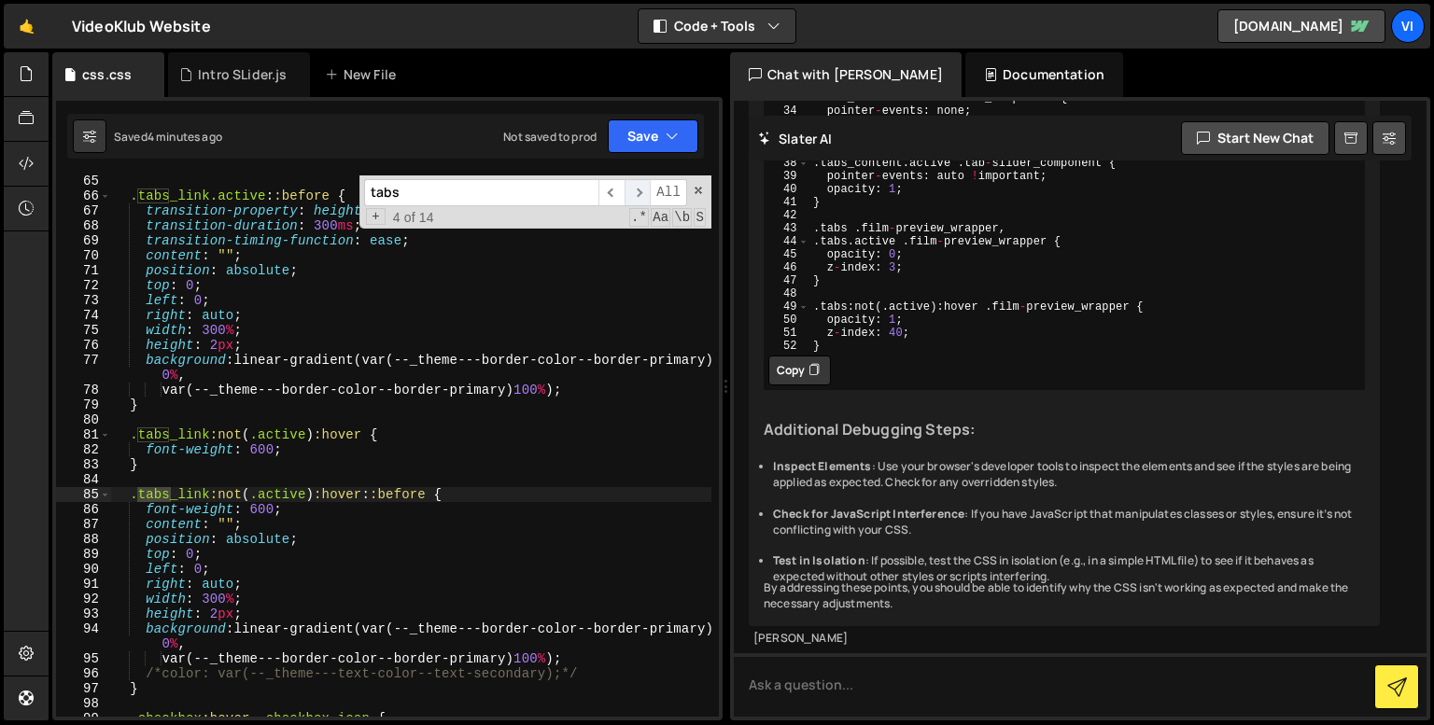
click at [642, 187] on span "​" at bounding box center [638, 192] width 26 height 27
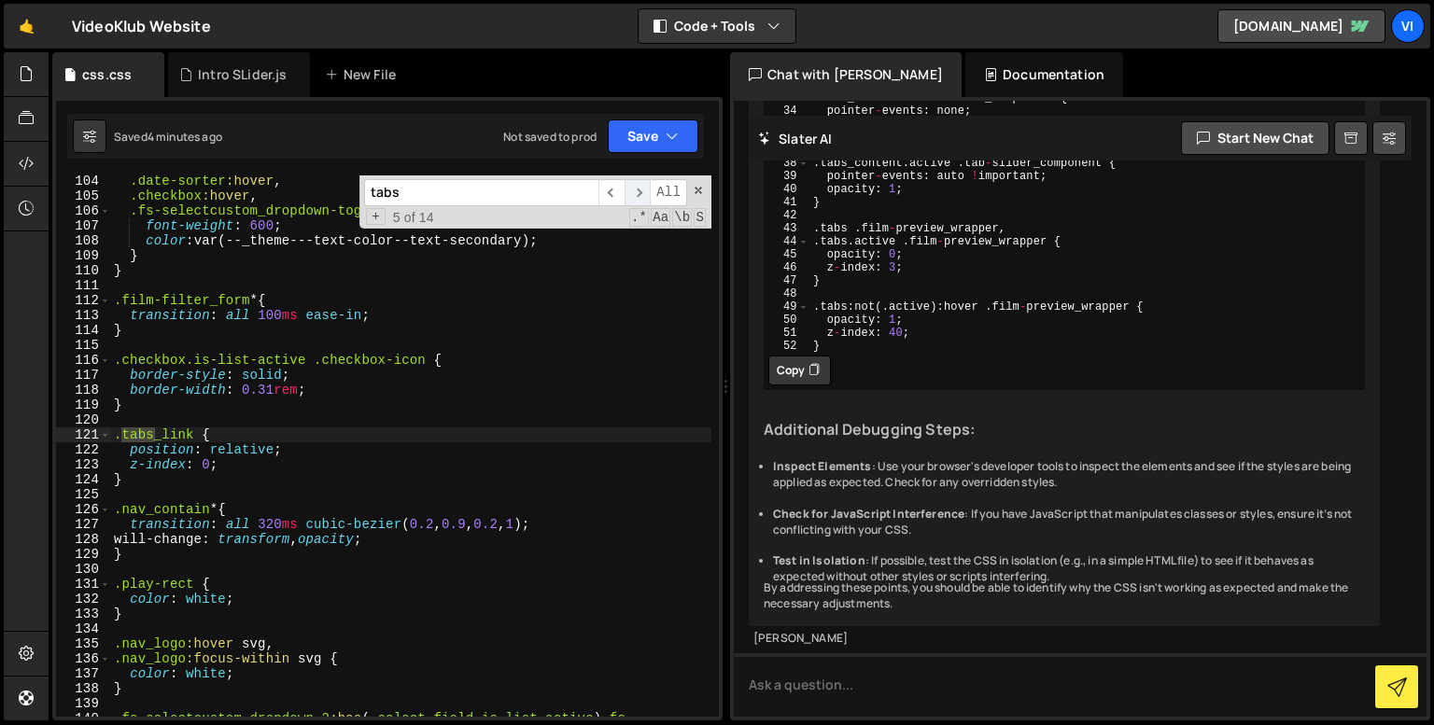
scroll to position [1585, 0]
click at [642, 187] on span "​" at bounding box center [638, 192] width 26 height 27
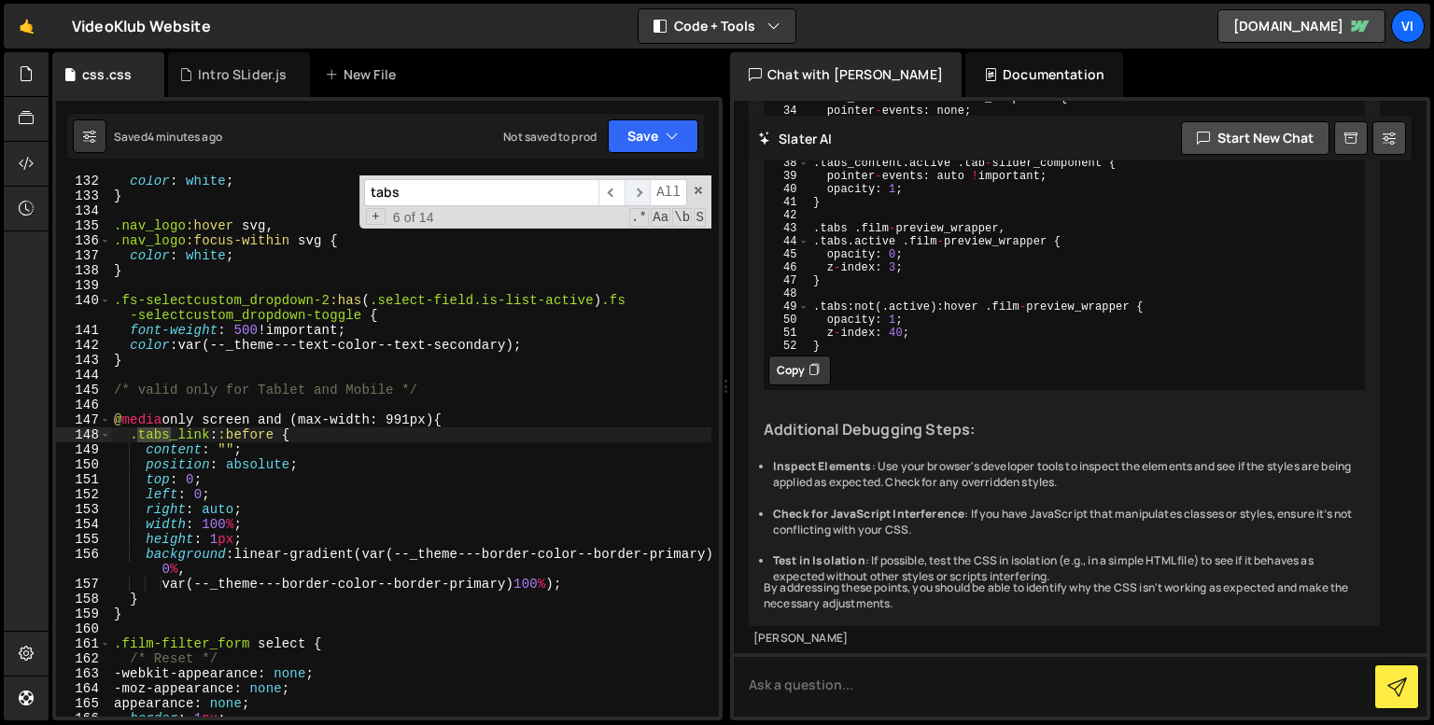
scroll to position [2004, 0]
click at [642, 187] on span "​" at bounding box center [638, 192] width 26 height 27
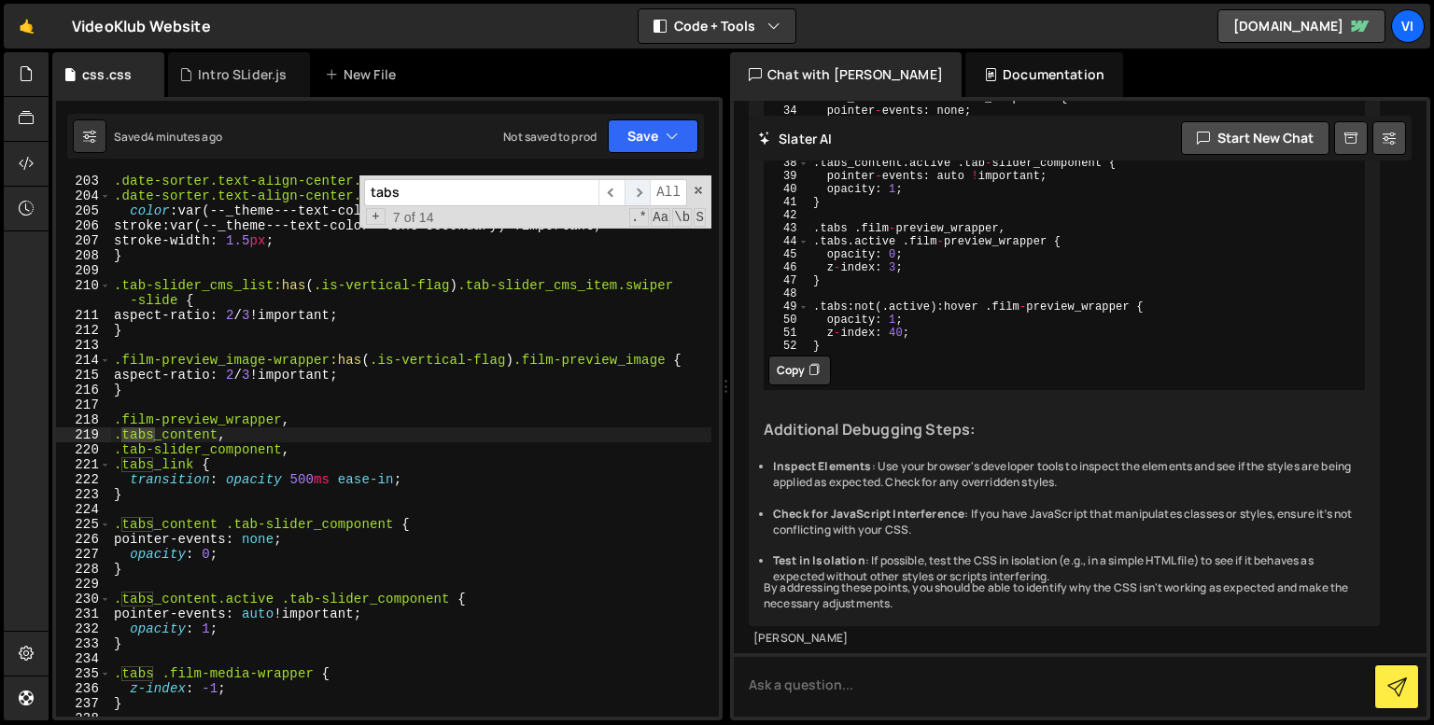
click at [642, 187] on span "​" at bounding box center [638, 192] width 26 height 27
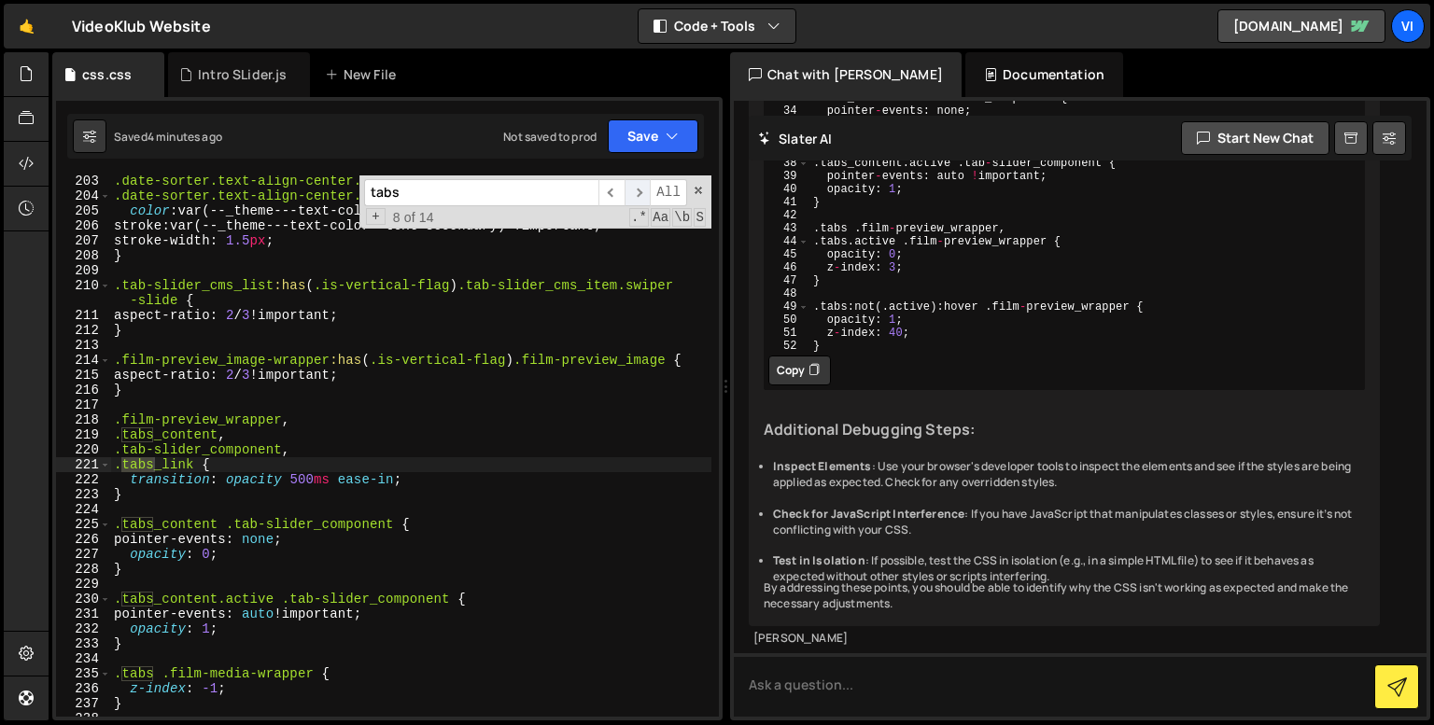
click at [642, 187] on span "​" at bounding box center [638, 192] width 26 height 27
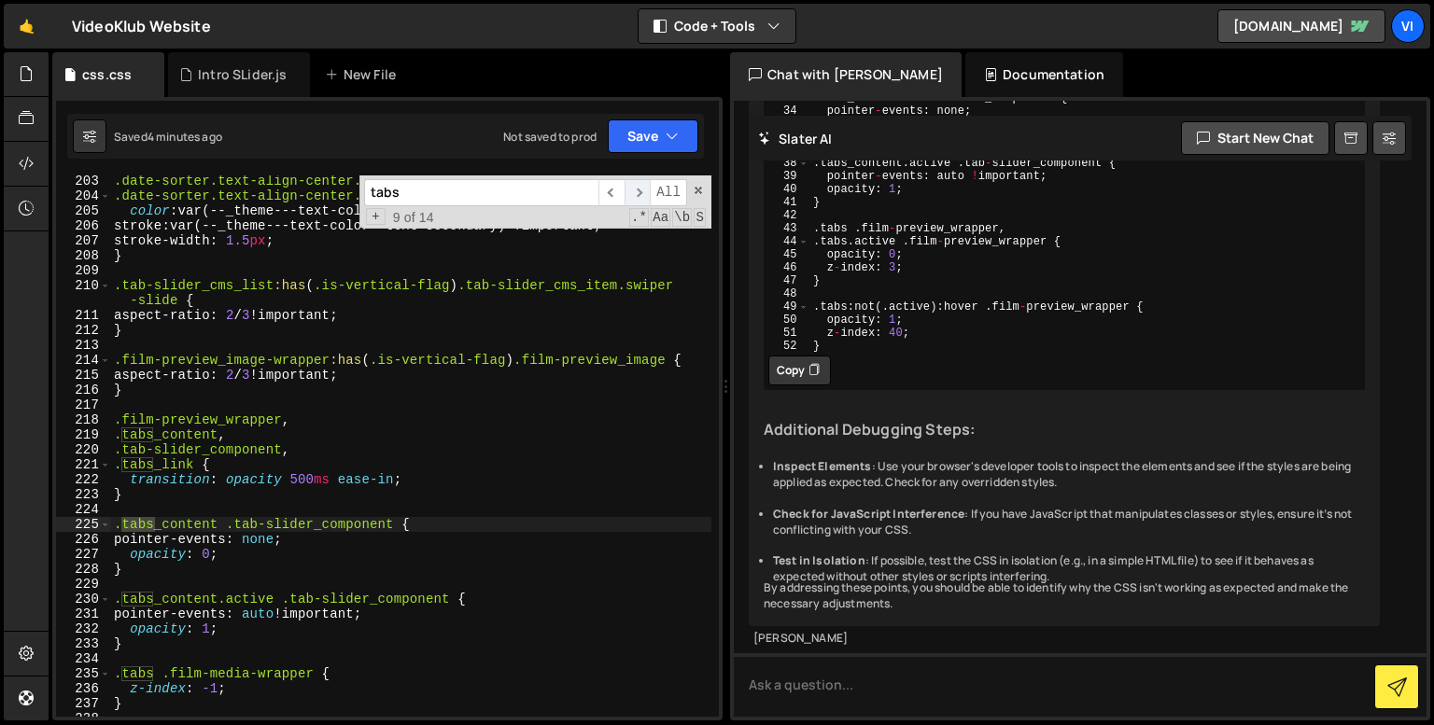
click at [642, 187] on span "​" at bounding box center [638, 192] width 26 height 27
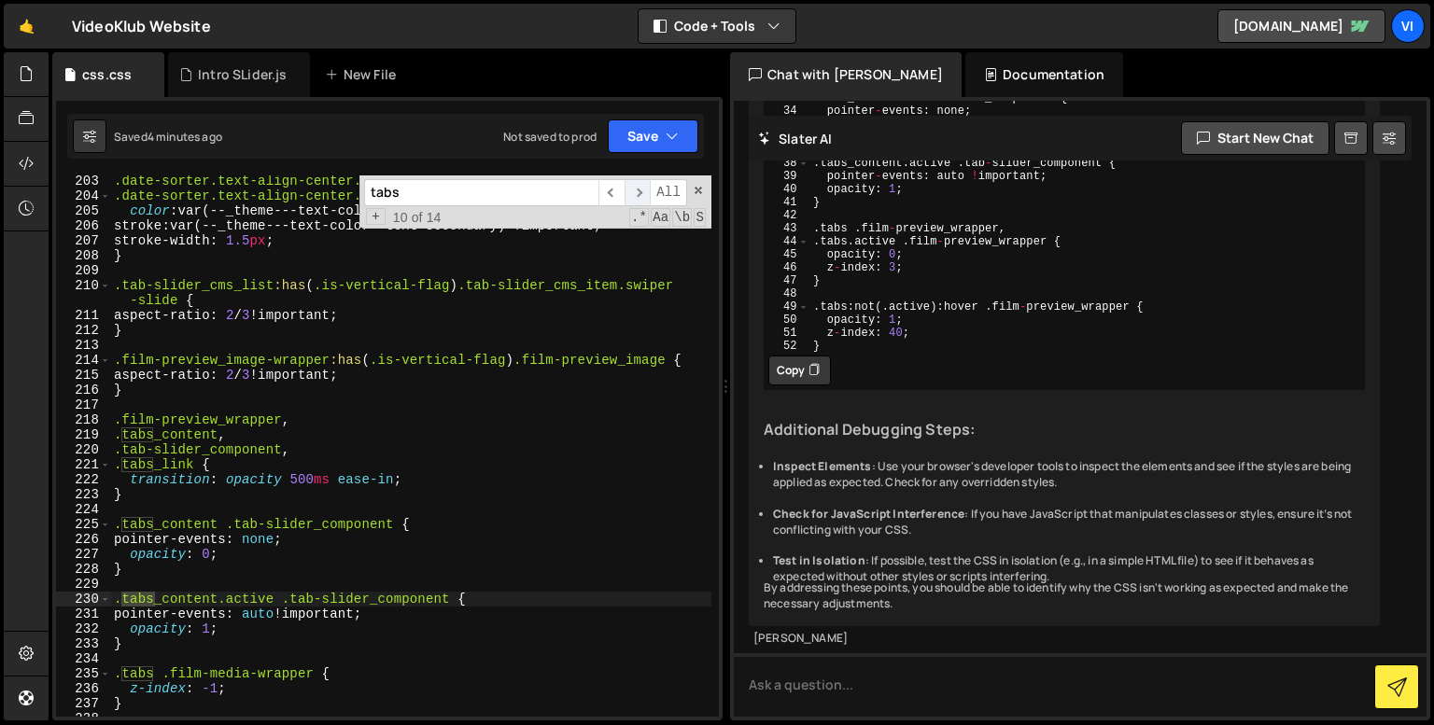
click at [642, 187] on span "​" at bounding box center [638, 192] width 26 height 27
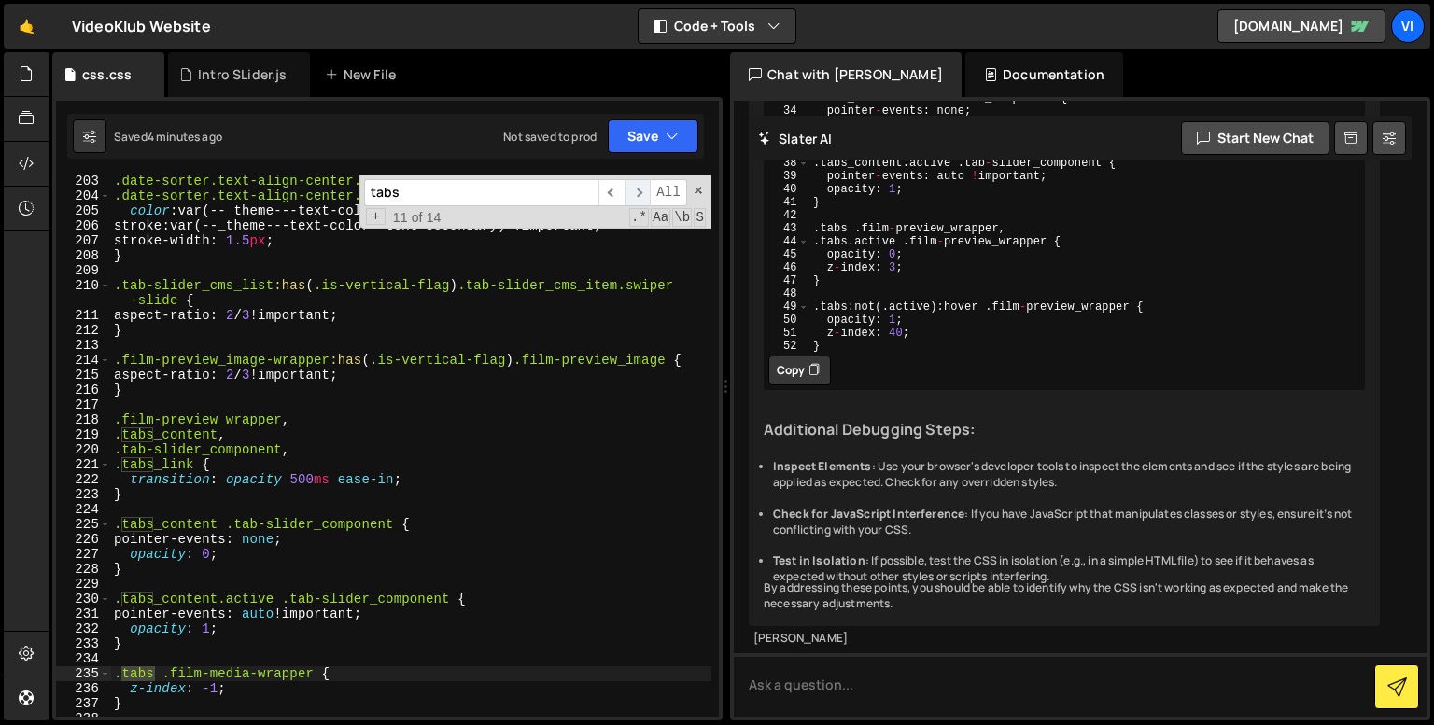
click at [642, 187] on span "​" at bounding box center [638, 192] width 26 height 27
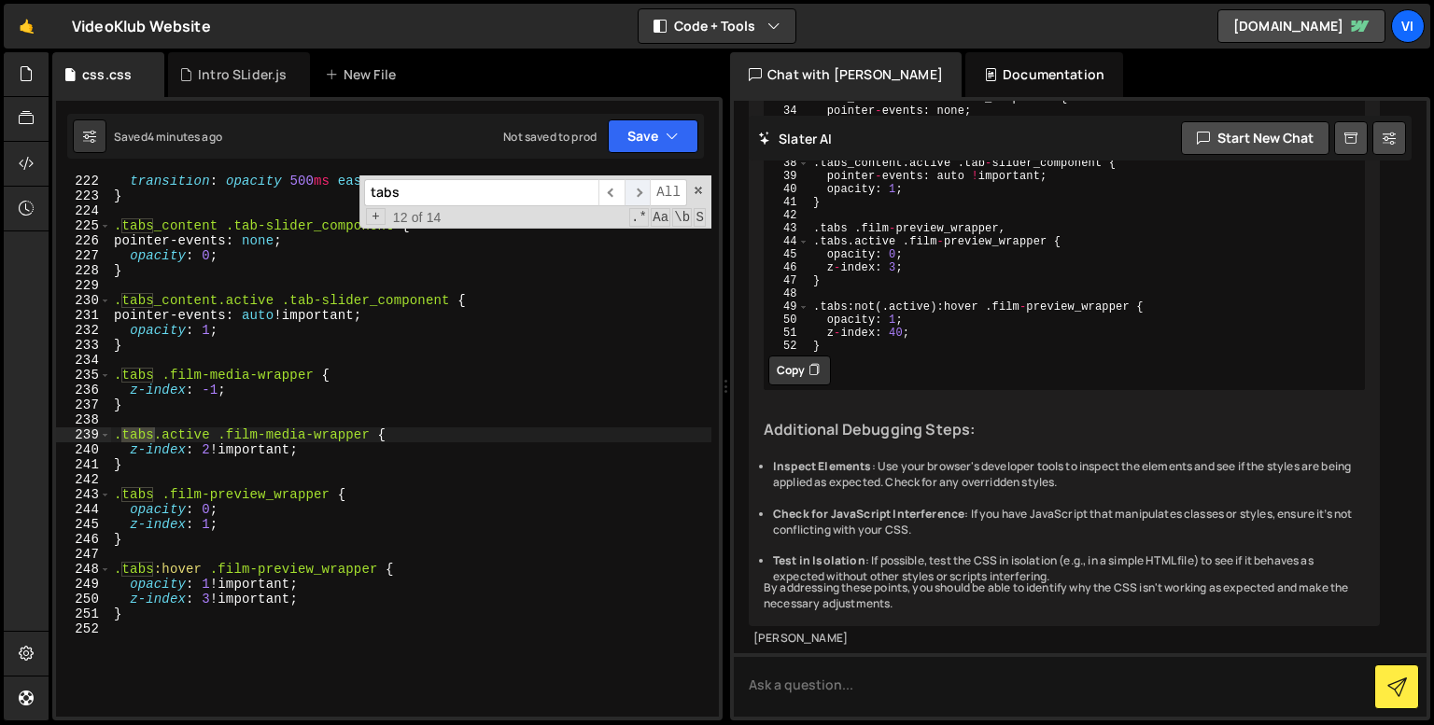
click at [642, 187] on span "​" at bounding box center [638, 192] width 26 height 27
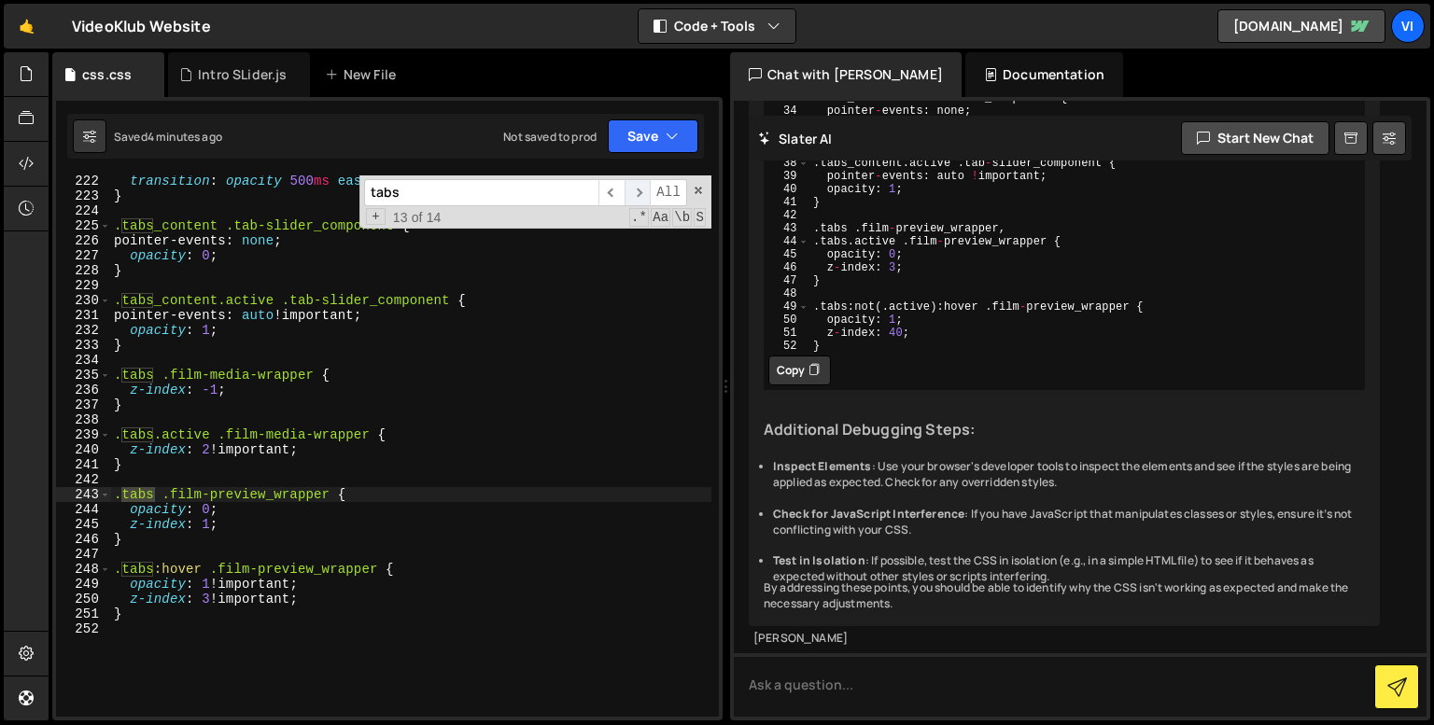
click at [642, 187] on span "​" at bounding box center [638, 192] width 26 height 27
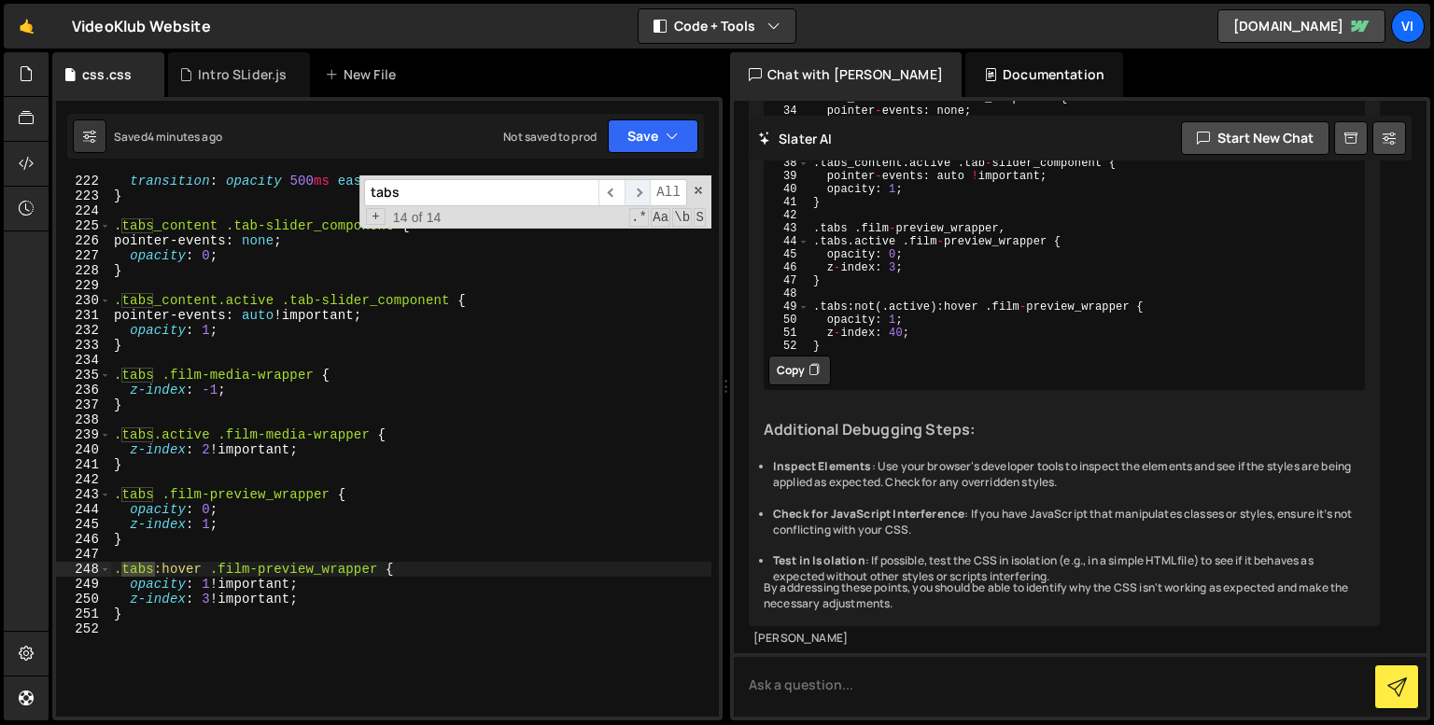
click at [642, 187] on span "​" at bounding box center [638, 192] width 26 height 27
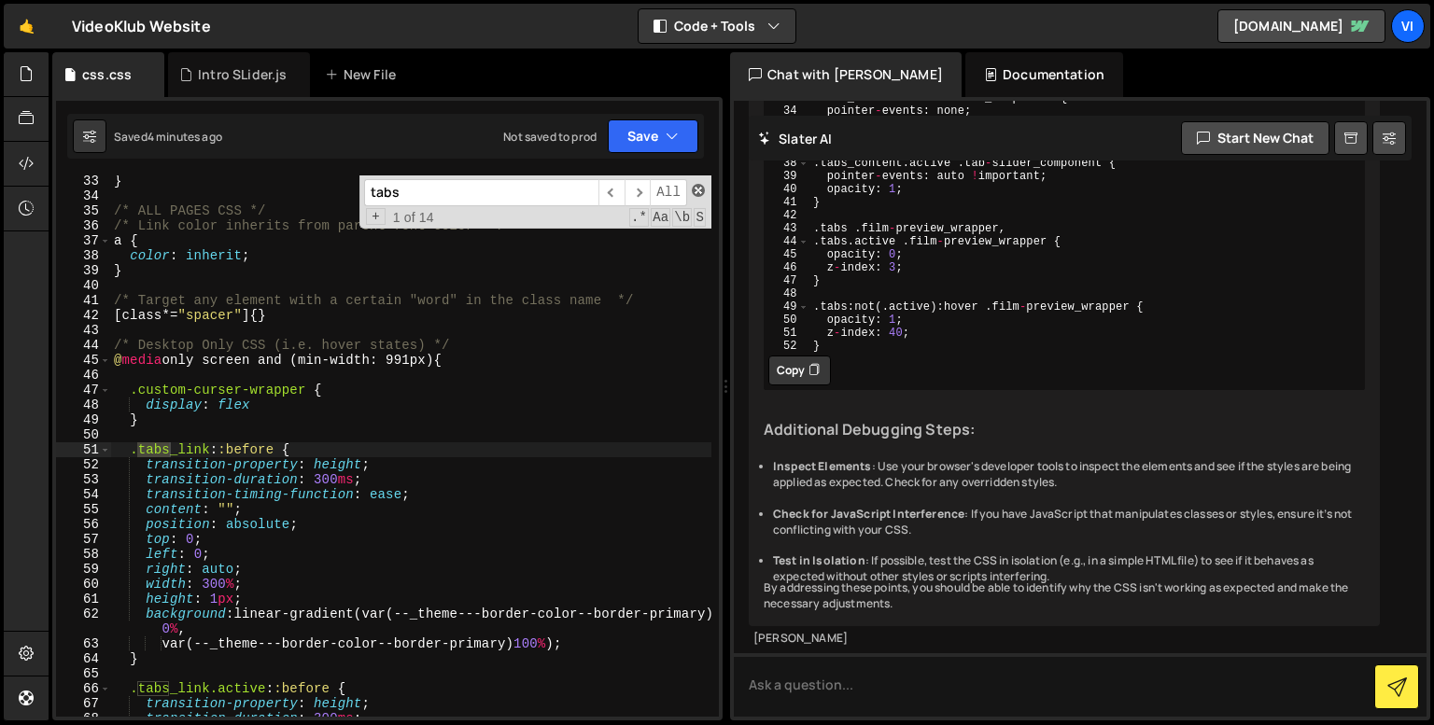
click at [702, 186] on span at bounding box center [698, 190] width 13 height 13
type textarea ".tabs_link::before {"
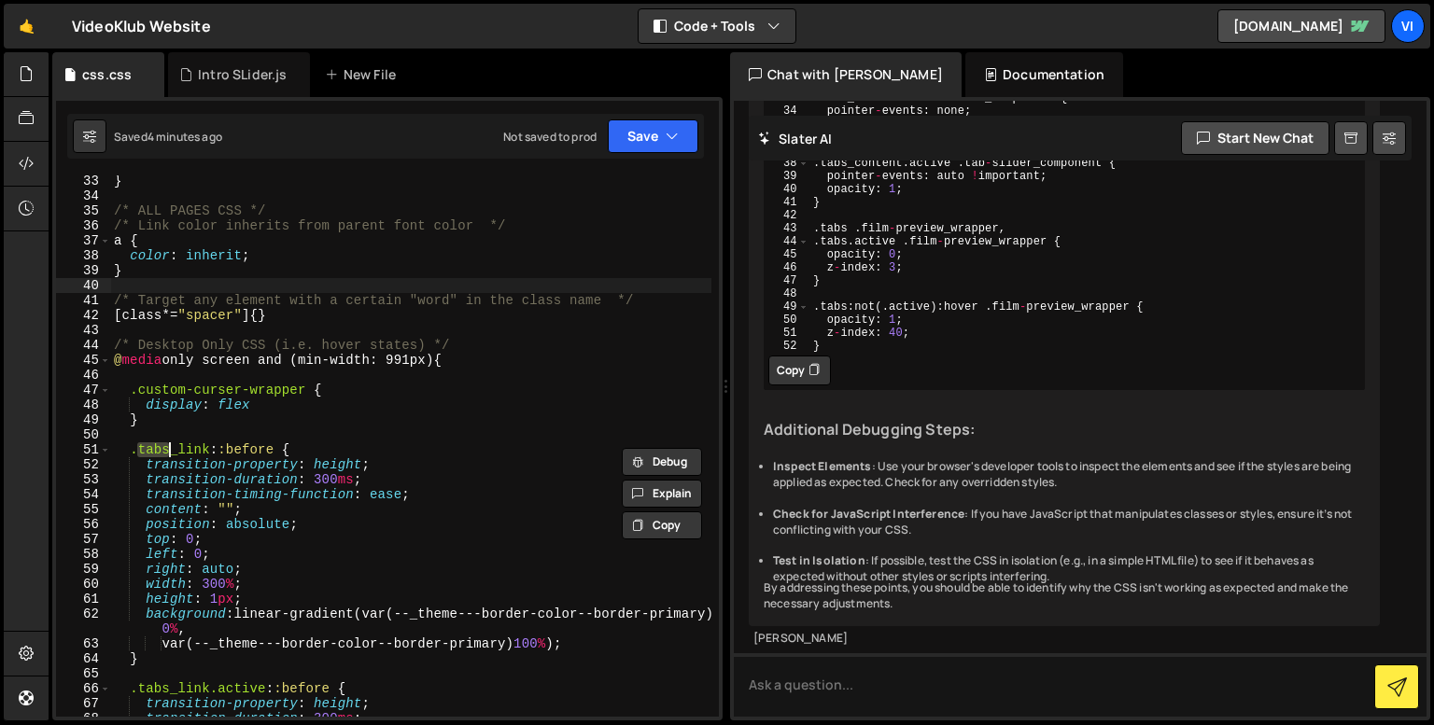
click at [541, 290] on div "} /* ALL PAGES CSS */ /* Link color inherits from parent font color */ a { colo…" at bounding box center [410, 456] width 601 height 564
type textarea "}"
